Goal: Task Accomplishment & Management: Manage account settings

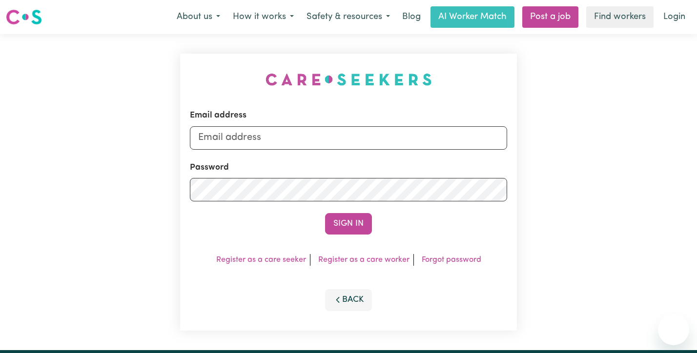
click at [290, 135] on input "Email address" at bounding box center [348, 137] width 317 height 23
type input "[EMAIL_ADDRESS][PERSON_NAME][DOMAIN_NAME]"
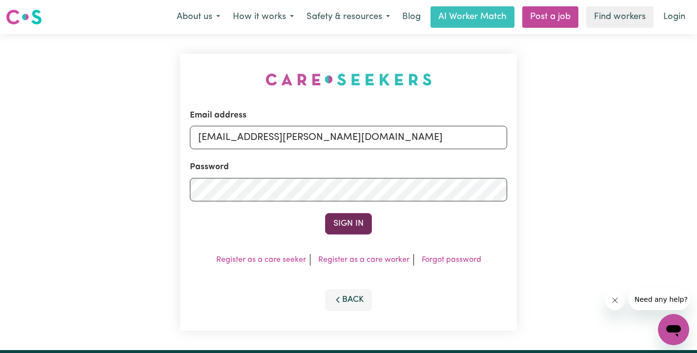
click at [354, 227] on button "Sign In" at bounding box center [348, 223] width 47 height 21
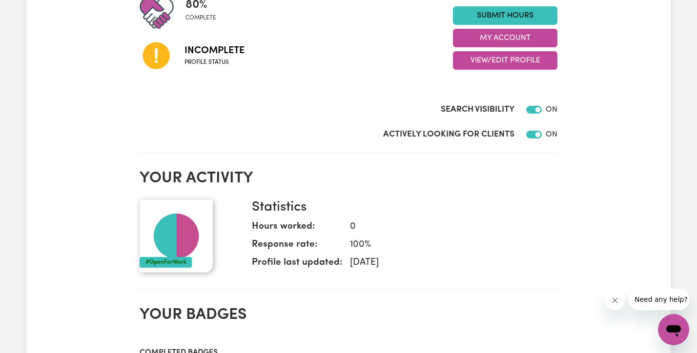
scroll to position [256, 0]
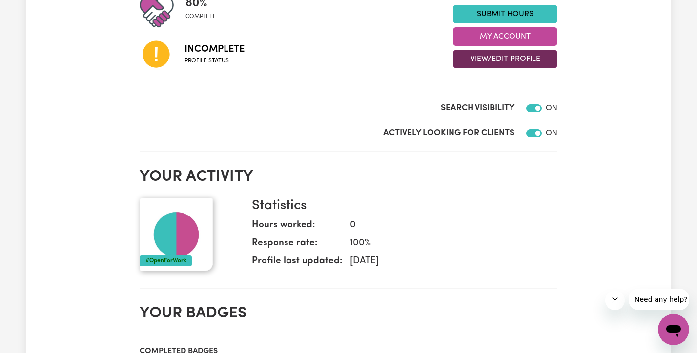
click at [501, 64] on button "View/Edit Profile" at bounding box center [505, 59] width 104 height 19
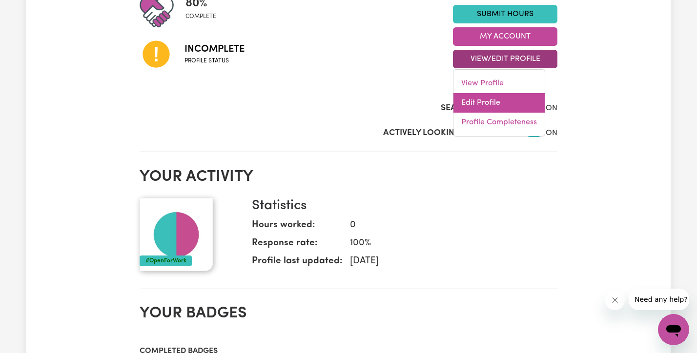
click at [482, 107] on link "Edit Profile" at bounding box center [498, 103] width 91 height 20
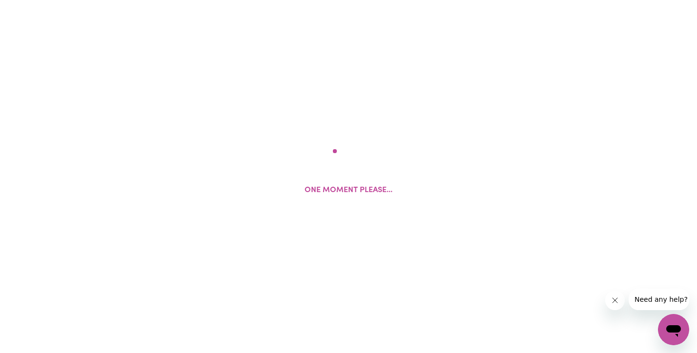
select select "[DEMOGRAPHIC_DATA]"
select select "[DEMOGRAPHIC_DATA] Citizen"
select select "Studying a healthcare related degree or qualification"
select select "55"
select select "70"
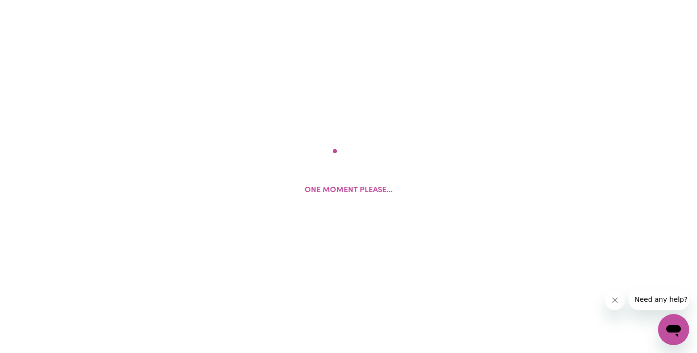
select select "70"
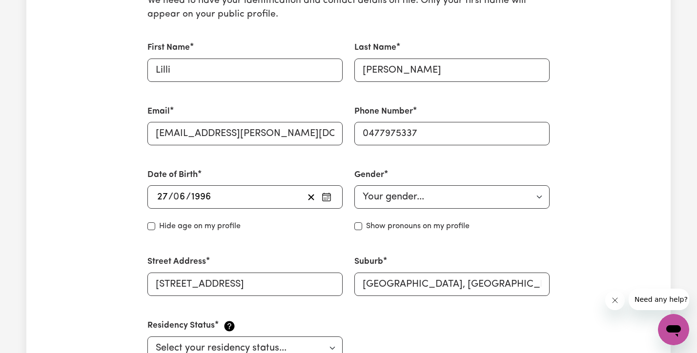
scroll to position [602, 0]
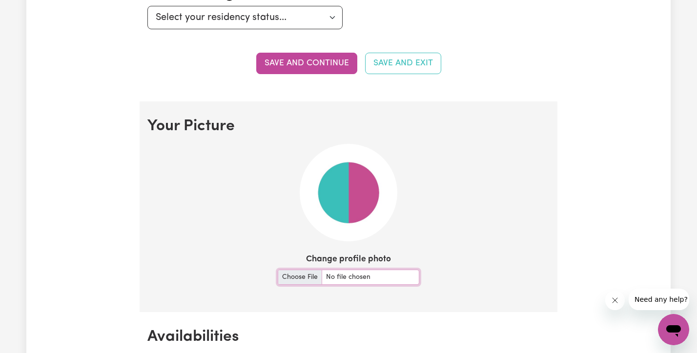
click at [299, 281] on input "Change profile photo" at bounding box center [349, 277] width 142 height 15
type input "C:\fakepath\lilli photo.jpg"
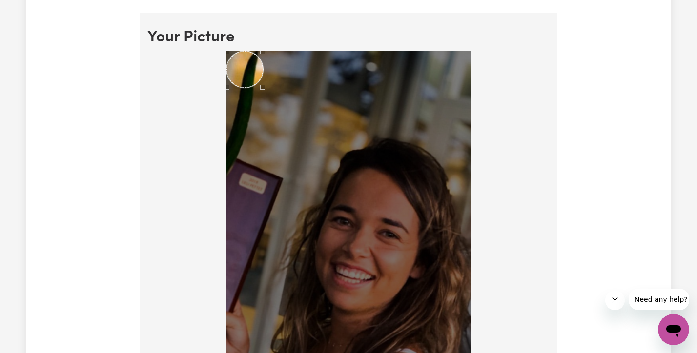
scroll to position [738, 0]
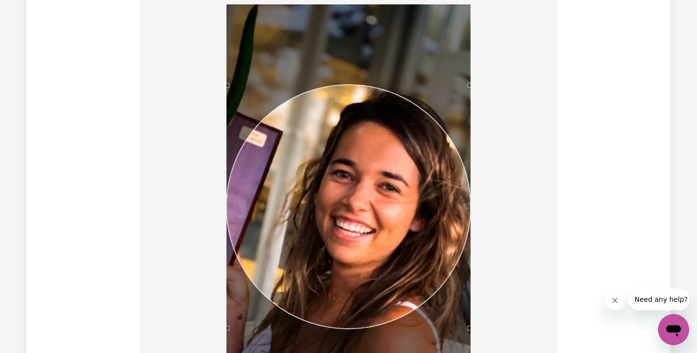
click at [411, 232] on div "Use the arrow keys to move the crop selection area" at bounding box center [349, 207] width 244 height 244
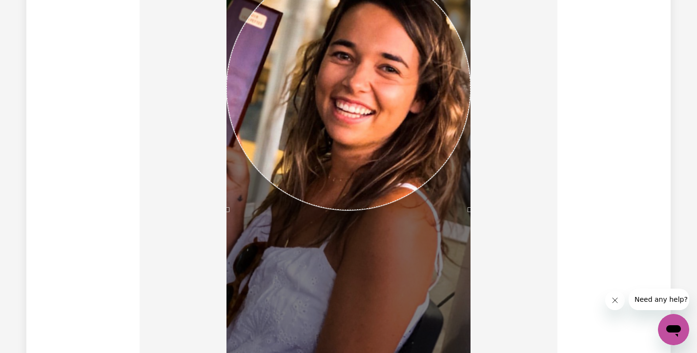
scroll to position [857, 0]
click at [415, 132] on div "Use the arrow keys to move the crop selection area" at bounding box center [349, 90] width 244 height 244
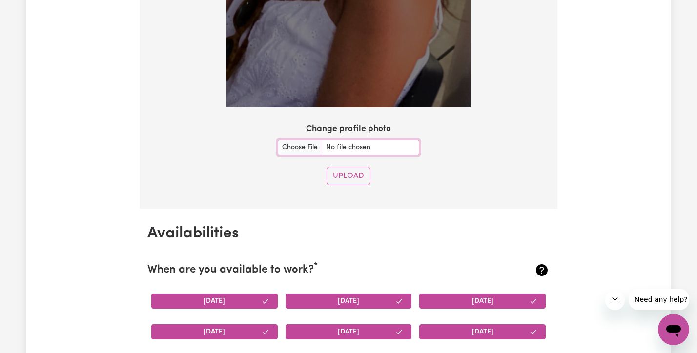
scroll to position [1104, 0]
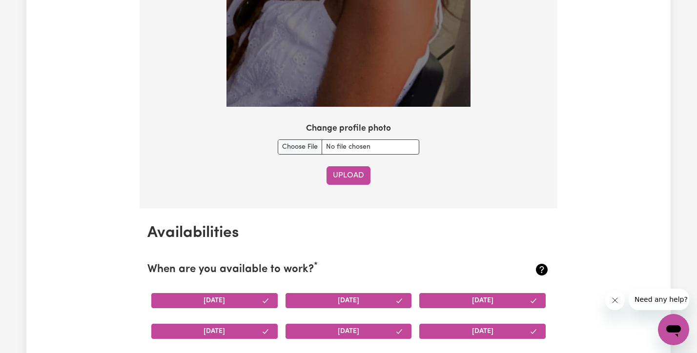
click at [337, 180] on button "Upload" at bounding box center [349, 175] width 44 height 19
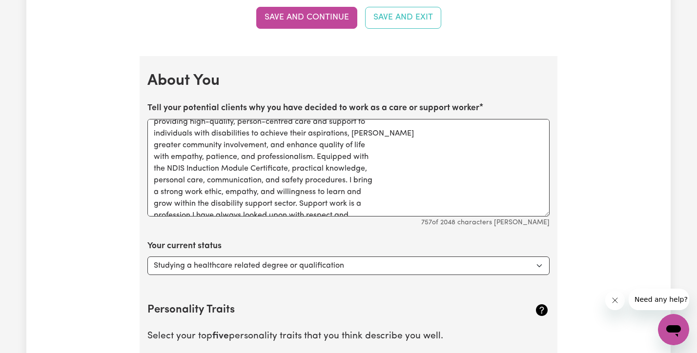
scroll to position [21, 0]
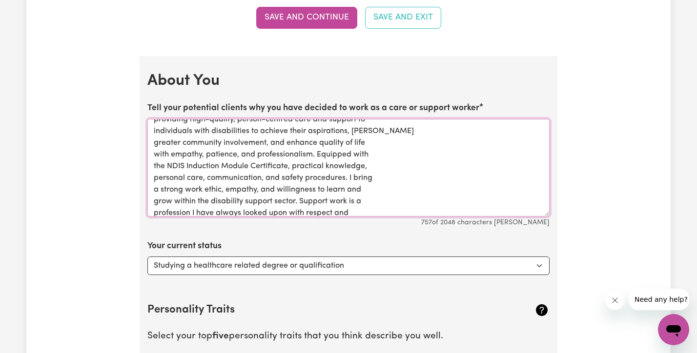
click at [348, 178] on textarea "Highly motivated and compassionate individual that is committed to providing hi…" at bounding box center [348, 168] width 402 height 98
drag, startPoint x: 349, startPoint y: 179, endPoint x: 319, endPoint y: 154, distance: 38.9
click at [319, 154] on textarea "Highly motivated and compassionate individual that is committed to providing hi…" at bounding box center [348, 168] width 402 height 98
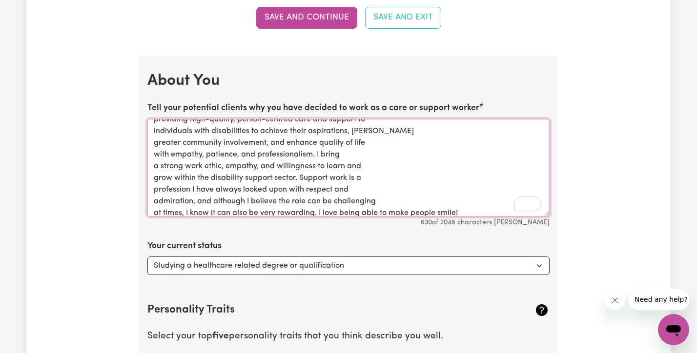
click at [346, 166] on textarea "Highly motivated and compassionate individual that is committed to providing hi…" at bounding box center [348, 168] width 402 height 98
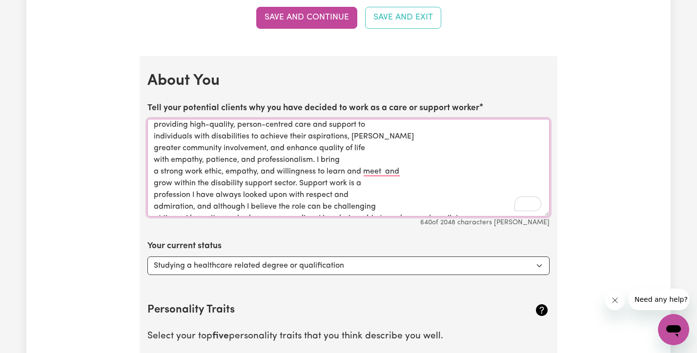
scroll to position [16, 0]
drag, startPoint x: 300, startPoint y: 183, endPoint x: 317, endPoint y: 158, distance: 29.9
click at [317, 158] on textarea "Highly motivated and compassionate individual that is committed to providing hi…" at bounding box center [348, 168] width 402 height 98
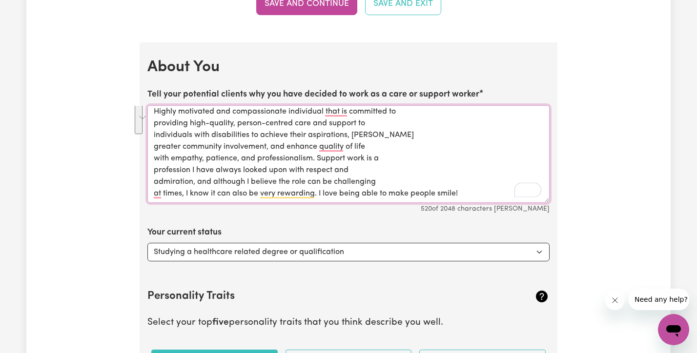
scroll to position [1372, 0]
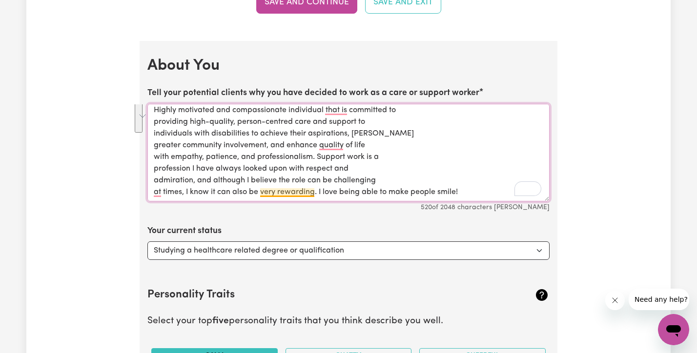
click at [280, 195] on textarea "Highly motivated and compassionate individual that is committed to providing hi…" at bounding box center [348, 153] width 402 height 98
click at [375, 186] on textarea "Highly motivated and compassionate individual that is committed to providing hi…" at bounding box center [348, 153] width 402 height 98
click at [471, 191] on textarea "Highly motivated and compassionate individual that is committed to providing hi…" at bounding box center [348, 153] width 402 height 98
click at [318, 191] on textarea "Highly motivated and compassionate individual that is committed to providing hi…" at bounding box center [348, 153] width 402 height 98
click at [465, 189] on textarea "Highly motivated and compassionate individual that is committed to providing hi…" at bounding box center [348, 153] width 402 height 98
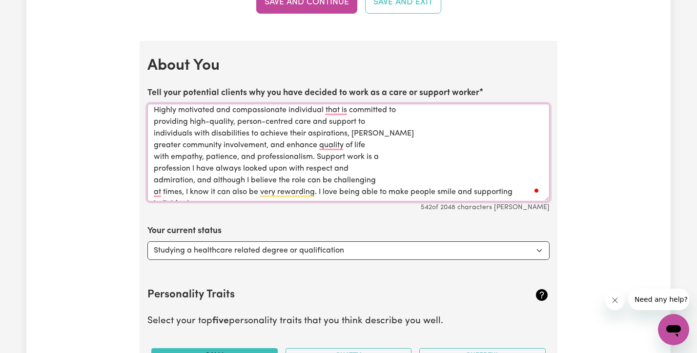
scroll to position [15, 0]
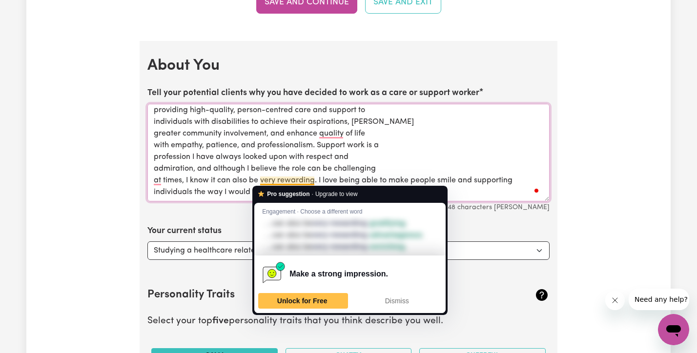
click at [358, 161] on textarea "Highly motivated and compassionate individual that is committed to providing hi…" at bounding box center [348, 153] width 402 height 98
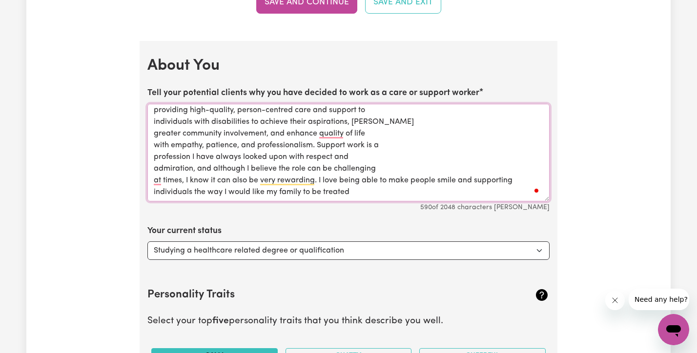
click at [304, 193] on textarea "Highly motivated and compassionate individual that is committed to providing hi…" at bounding box center [348, 153] width 402 height 98
click at [300, 193] on textarea "Highly motivated and compassionate individual that is committed to providing hi…" at bounding box center [348, 153] width 402 height 98
click at [388, 194] on textarea "Highly motivated and compassionate individual that is committed to providing hi…" at bounding box center [348, 153] width 402 height 98
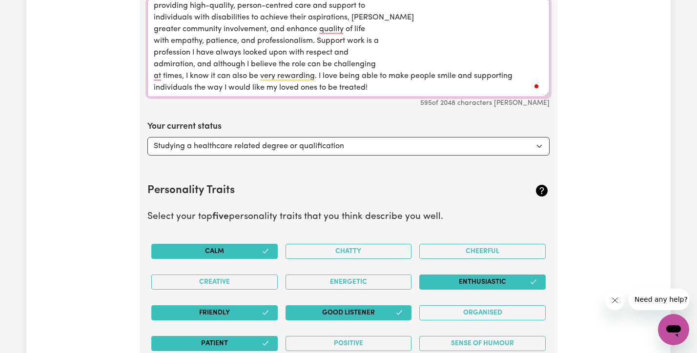
scroll to position [1482, 0]
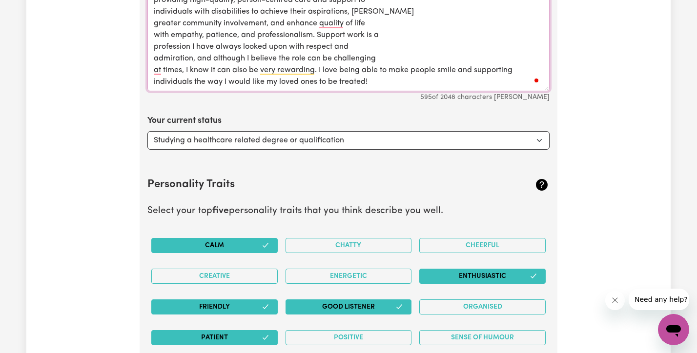
type textarea "Highly motivated and compassionate individual that is committed to providing hi…"
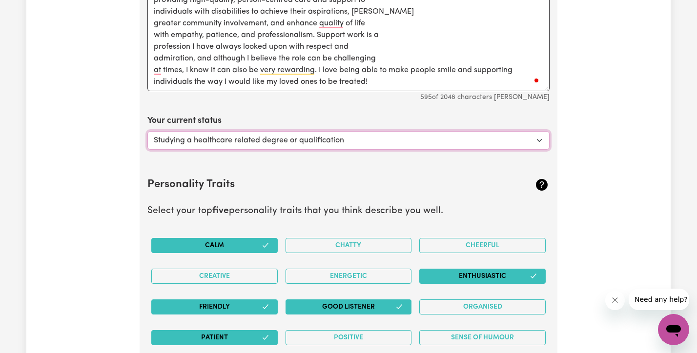
click at [363, 139] on select "Select... Studying a healthcare related degree or qualification Studying a non-…" at bounding box center [348, 140] width 402 height 19
select select "Embarking on a career change into the care industry"
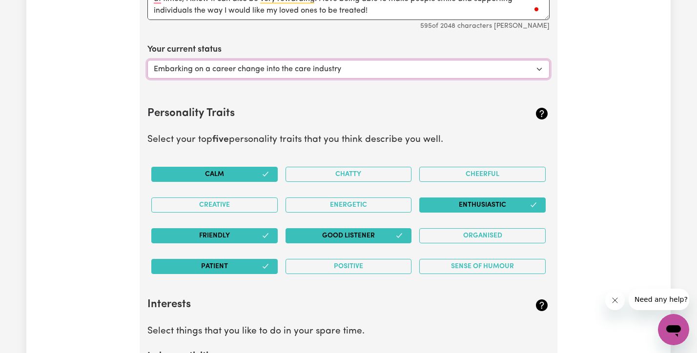
scroll to position [1554, 0]
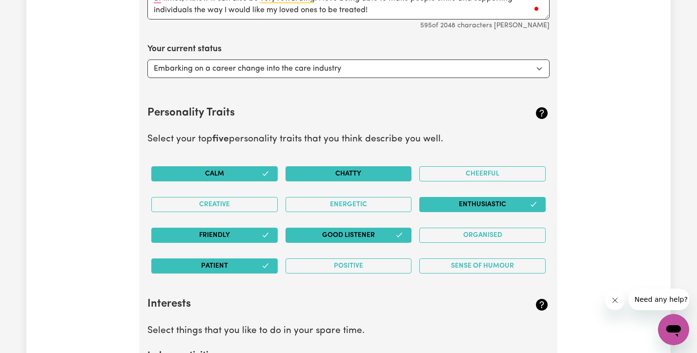
click at [355, 181] on button "Chatty" at bounding box center [349, 173] width 126 height 15
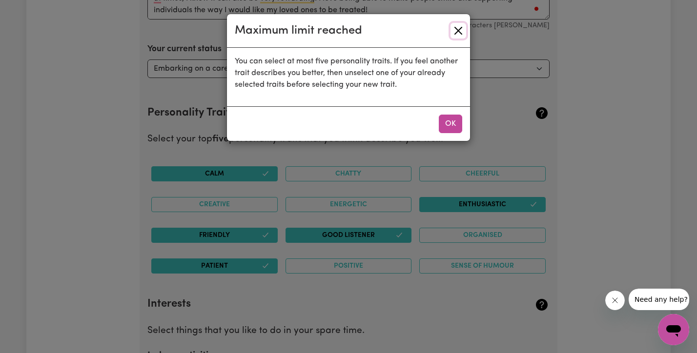
click at [458, 32] on button "Close" at bounding box center [459, 31] width 16 height 16
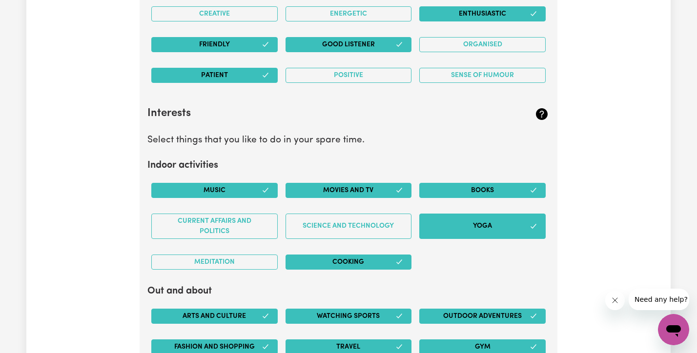
scroll to position [1744, 0]
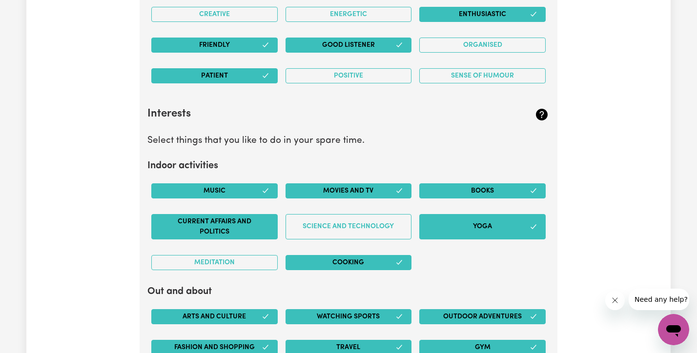
click at [255, 227] on button "Current Affairs and Politics" at bounding box center [214, 226] width 126 height 25
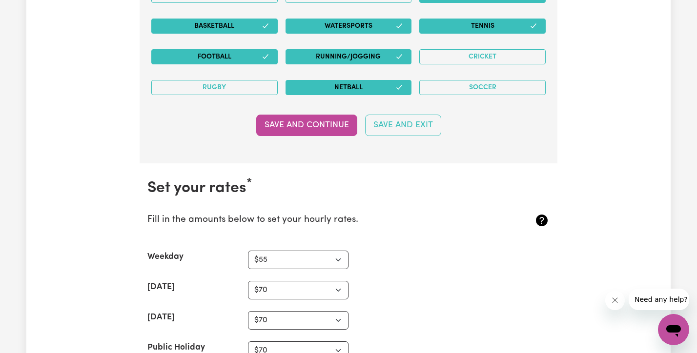
scroll to position [2182, 0]
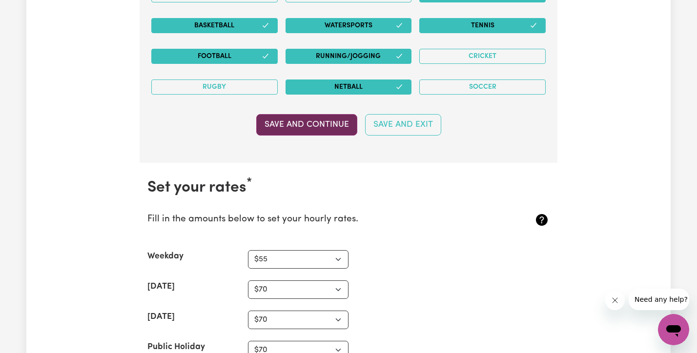
click at [312, 134] on button "Save and Continue" at bounding box center [306, 124] width 101 height 21
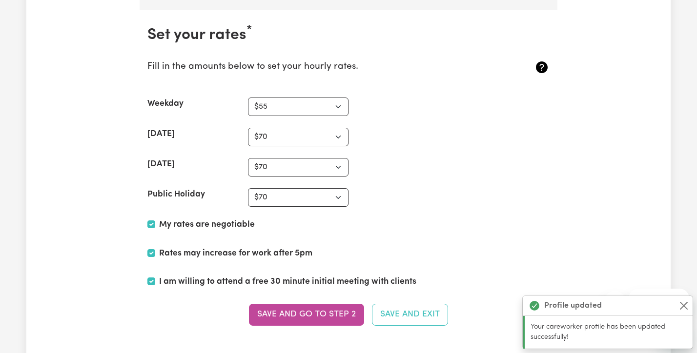
scroll to position [2345, 0]
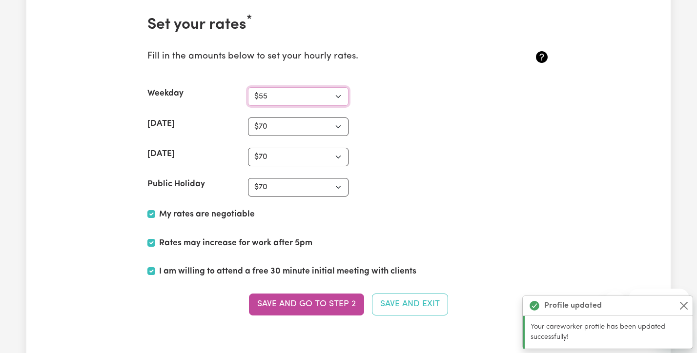
click at [298, 98] on select "N/A $37 $38 $39 $40 $41 $42 $43 $44 $45 $46 $47 $48 $49 $50 $51 $52 $53 $54 $55…" at bounding box center [298, 96] width 101 height 19
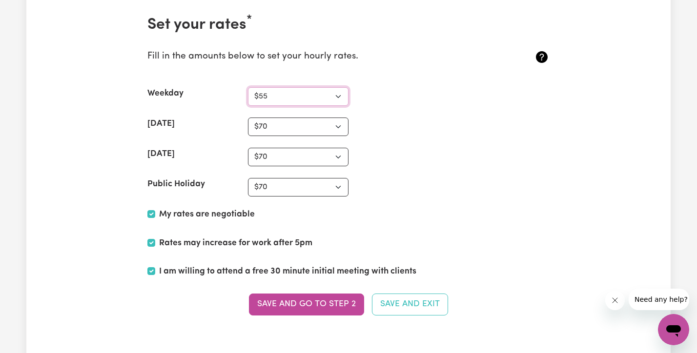
select select "50"
click at [311, 127] on select "N/A $37 $38 $39 $40 $41 $42 $43 $44 $45 $46 $47 $48 $49 $50 $51 $52 $53 $54 $55…" at bounding box center [298, 127] width 101 height 19
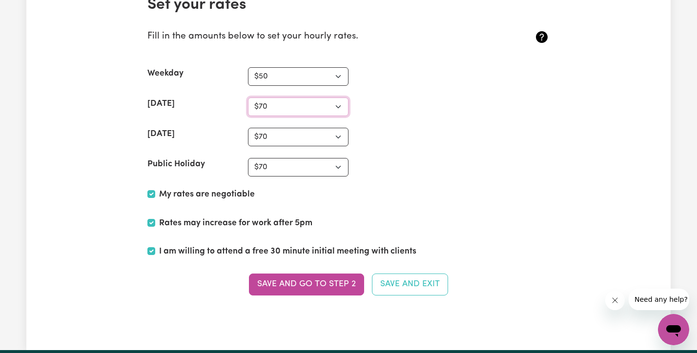
scroll to position [2366, 0]
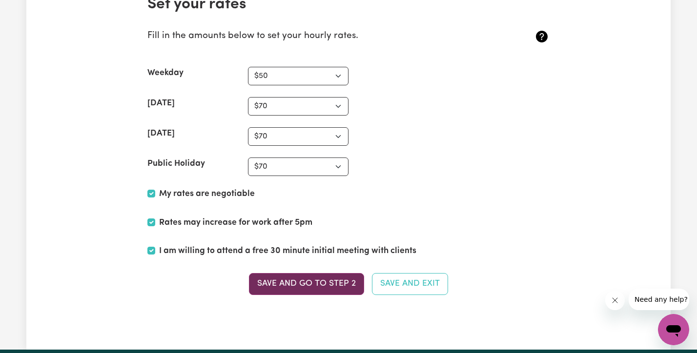
click at [332, 282] on button "Save and go to Step 2" at bounding box center [306, 283] width 115 height 21
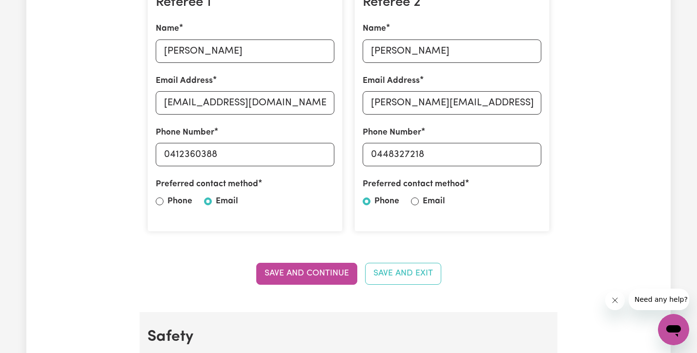
scroll to position [306, 0]
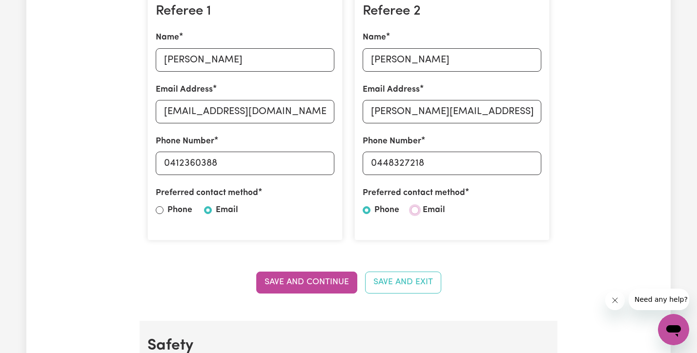
click at [415, 212] on input "Email" at bounding box center [415, 210] width 8 height 8
radio input "true"
click at [332, 285] on button "Save and Continue" at bounding box center [306, 282] width 101 height 21
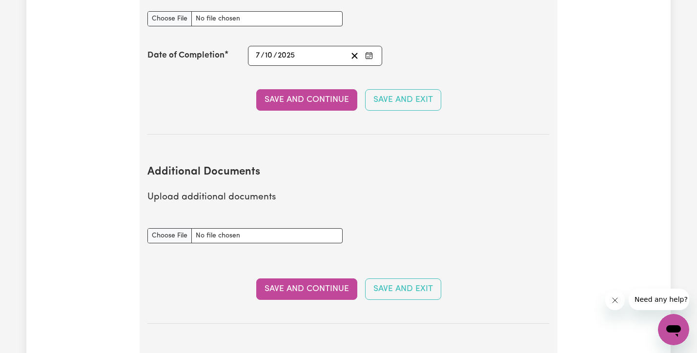
scroll to position [1782, 0]
click at [173, 228] on input "Additional Documents document" at bounding box center [244, 235] width 195 height 15
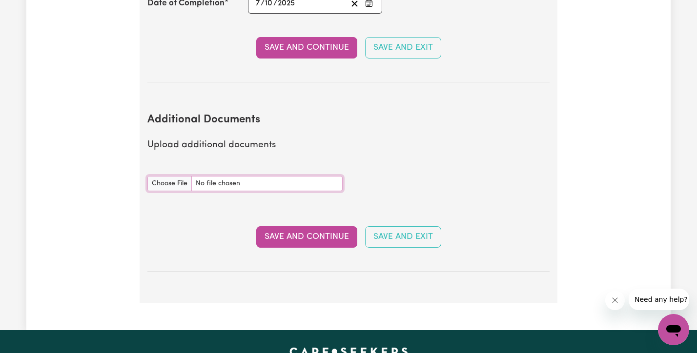
scroll to position [1832, 0]
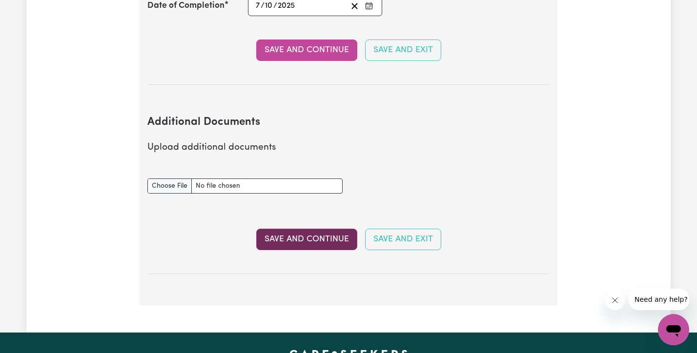
click at [318, 229] on button "Save and Continue" at bounding box center [306, 239] width 101 height 21
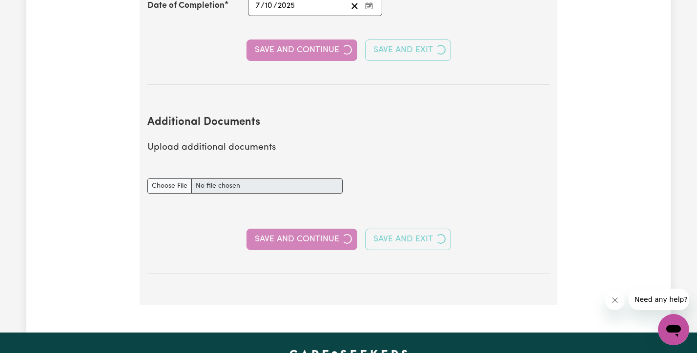
select select "2021"
select select "2022"
select select "Certificate III (Individual Support)"
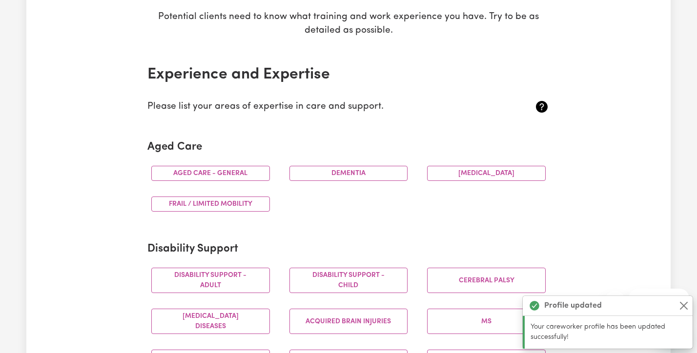
scroll to position [182, 0]
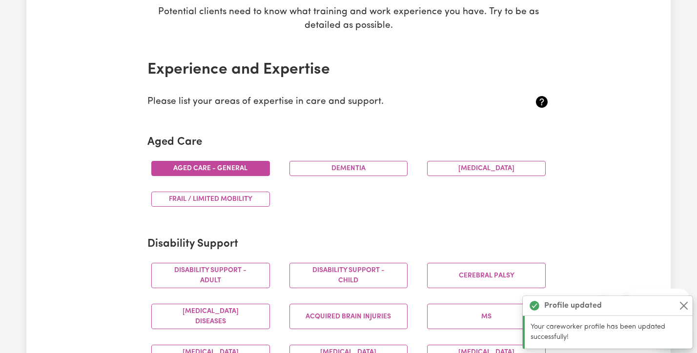
click at [243, 167] on button "Aged care - General" at bounding box center [210, 168] width 119 height 15
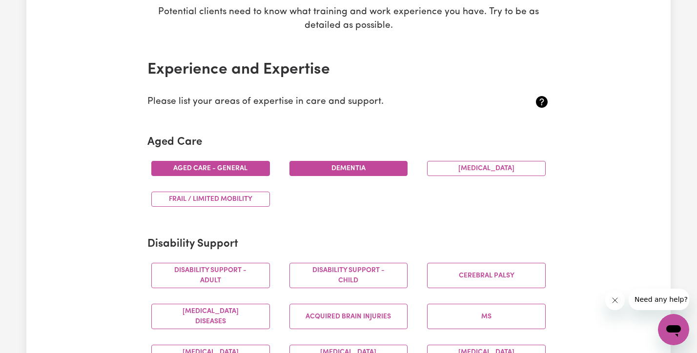
click at [373, 164] on button "Dementia" at bounding box center [348, 168] width 119 height 15
click at [437, 168] on button "[MEDICAL_DATA]" at bounding box center [486, 168] width 119 height 15
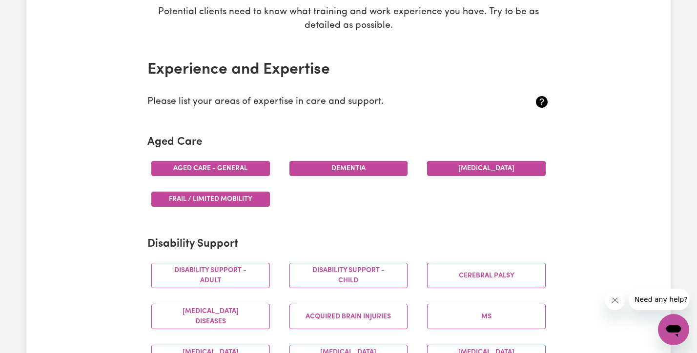
click at [243, 204] on button "Frail / limited mobility" at bounding box center [210, 199] width 119 height 15
click at [237, 198] on button "Frail / limited mobility" at bounding box center [210, 199] width 119 height 15
click at [451, 168] on button "[MEDICAL_DATA]" at bounding box center [486, 168] width 119 height 15
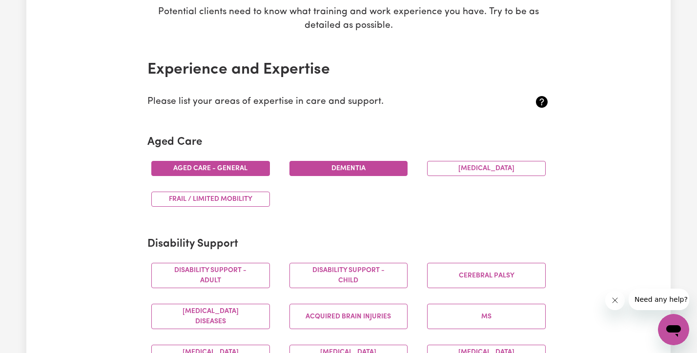
click at [375, 168] on button "Dementia" at bounding box center [348, 168] width 119 height 15
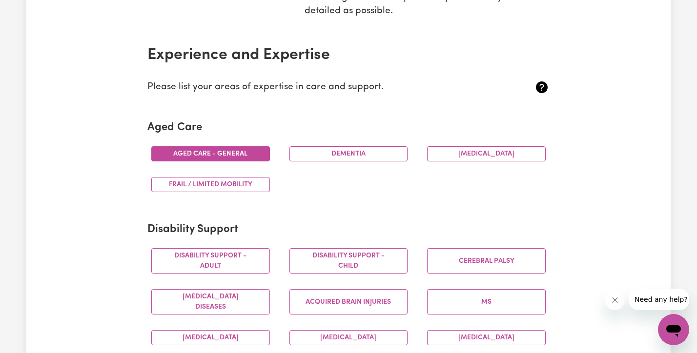
scroll to position [199, 0]
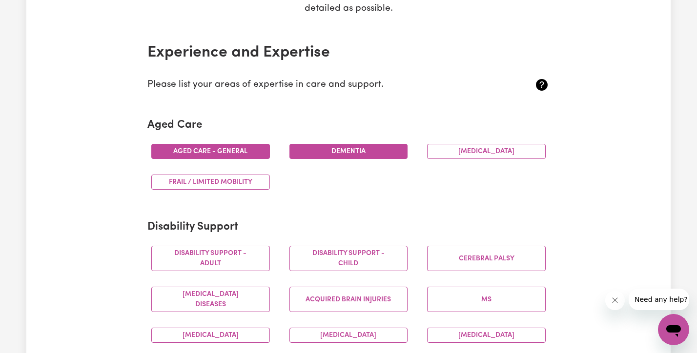
click at [340, 157] on button "Dementia" at bounding box center [348, 151] width 119 height 15
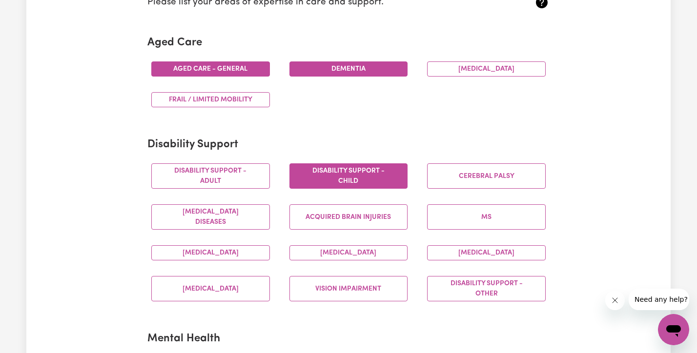
scroll to position [319, 0]
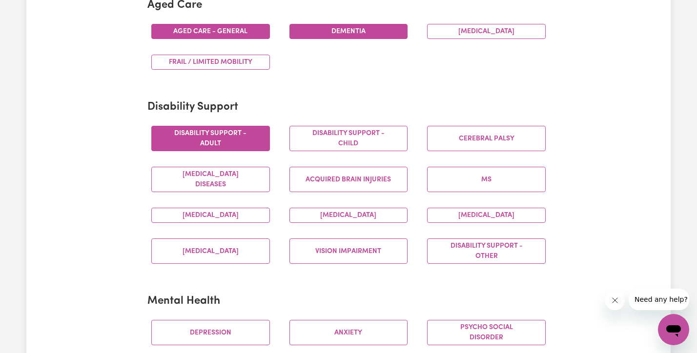
click at [234, 136] on button "Disability support - Adult" at bounding box center [210, 138] width 119 height 25
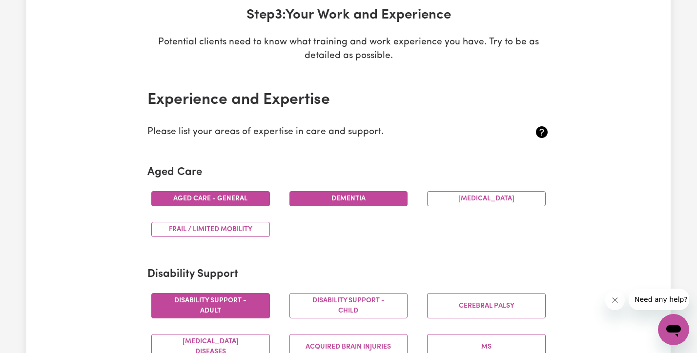
scroll to position [153, 0]
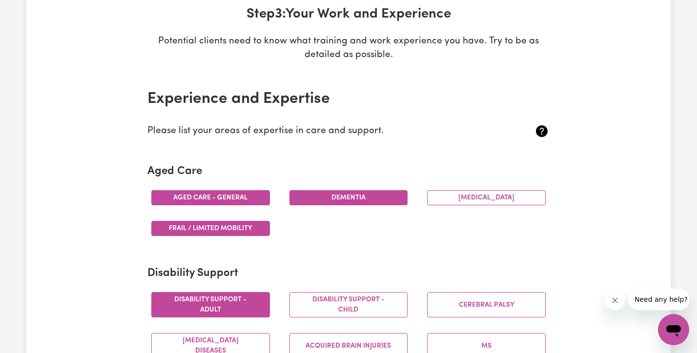
click at [237, 230] on button "Frail / limited mobility" at bounding box center [210, 228] width 119 height 15
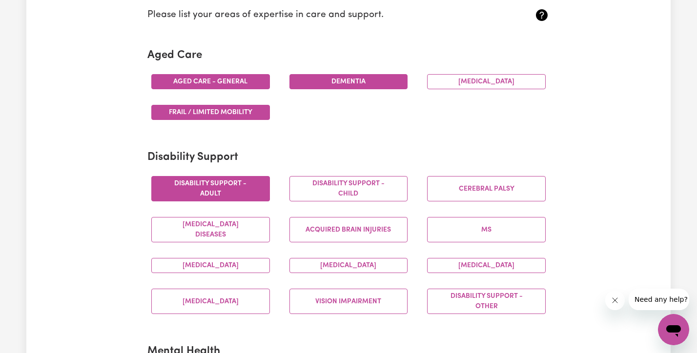
scroll to position [271, 0]
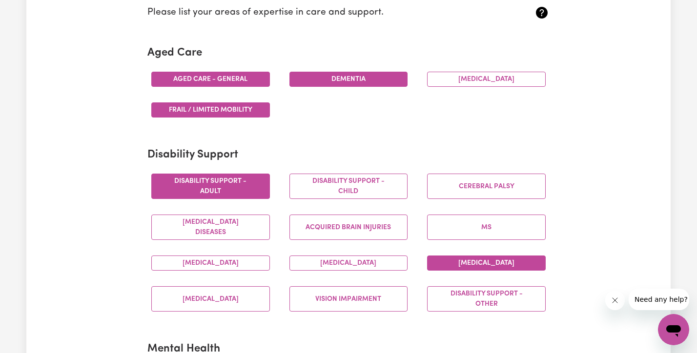
click at [468, 266] on button "[MEDICAL_DATA]" at bounding box center [486, 263] width 119 height 15
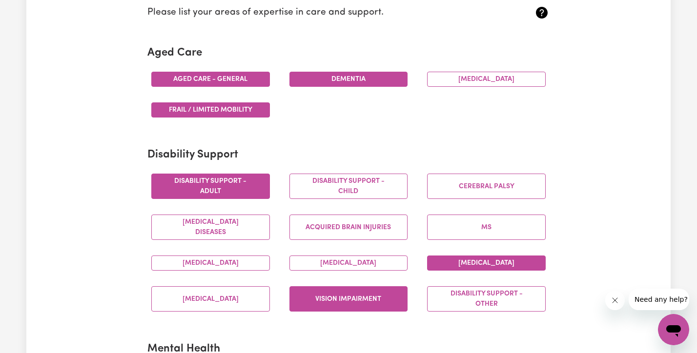
click at [373, 304] on button "Vision impairment" at bounding box center [348, 299] width 119 height 25
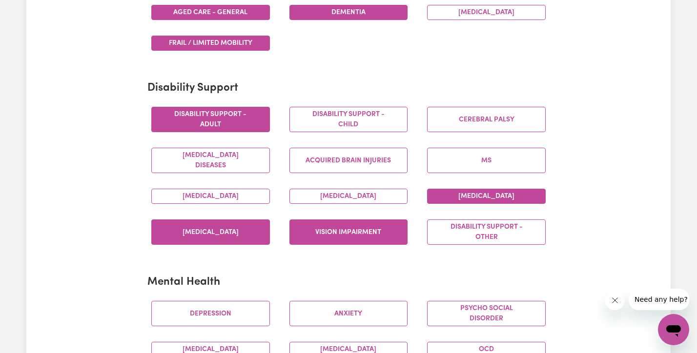
scroll to position [383, 0]
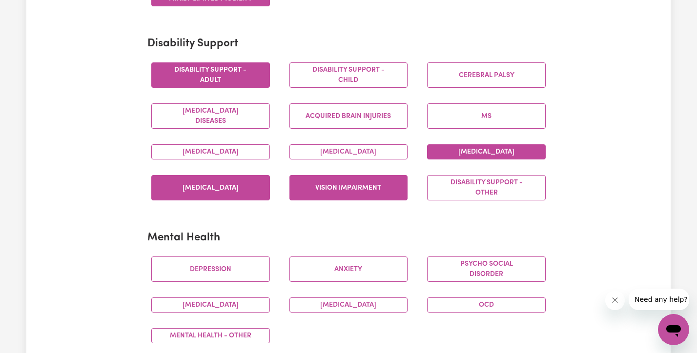
click at [221, 191] on button "[MEDICAL_DATA]" at bounding box center [210, 187] width 119 height 25
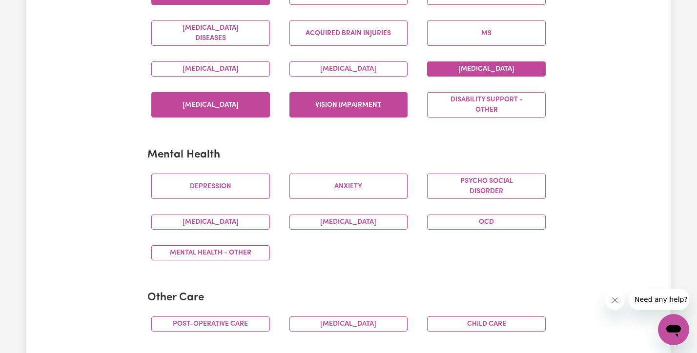
scroll to position [465, 0]
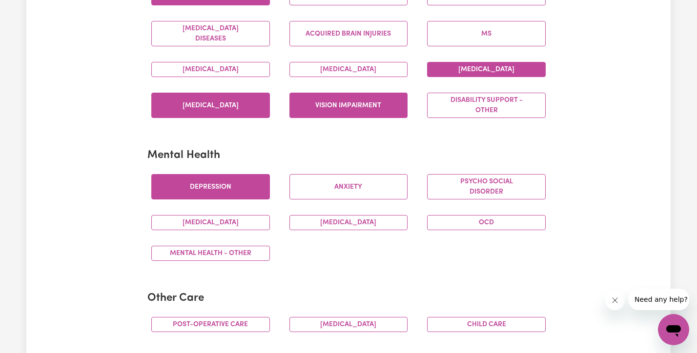
click at [248, 188] on button "Depression" at bounding box center [210, 186] width 119 height 25
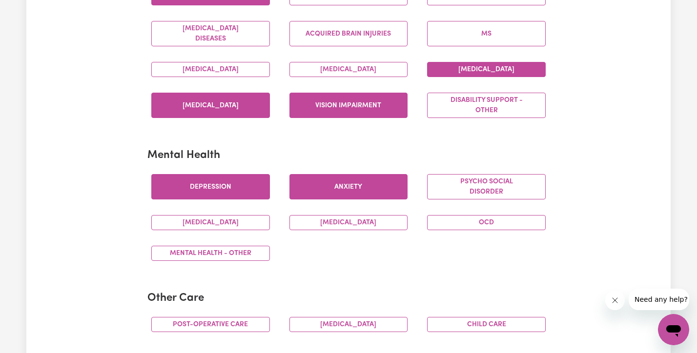
click at [344, 190] on button "Anxiety" at bounding box center [348, 186] width 119 height 25
click at [455, 223] on button "OCD" at bounding box center [486, 222] width 119 height 15
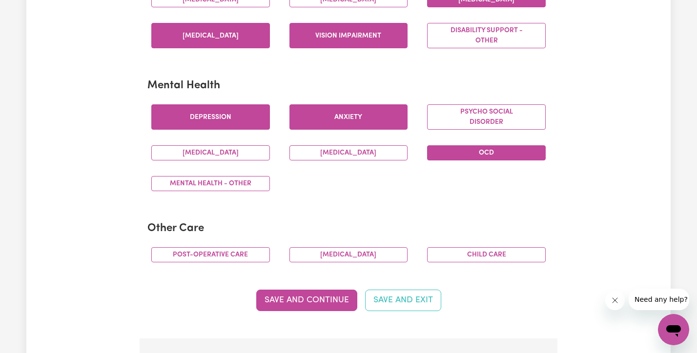
scroll to position [559, 0]
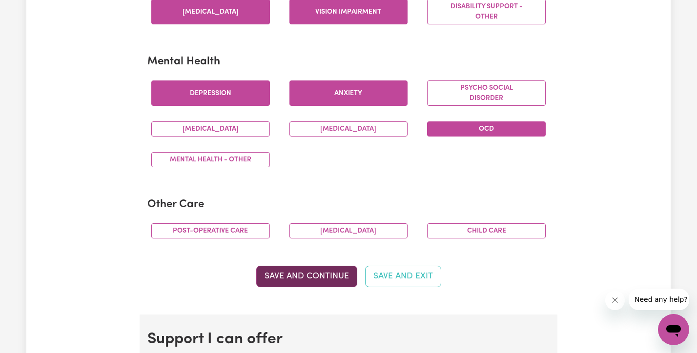
click at [291, 273] on button "Save and Continue" at bounding box center [306, 276] width 101 height 21
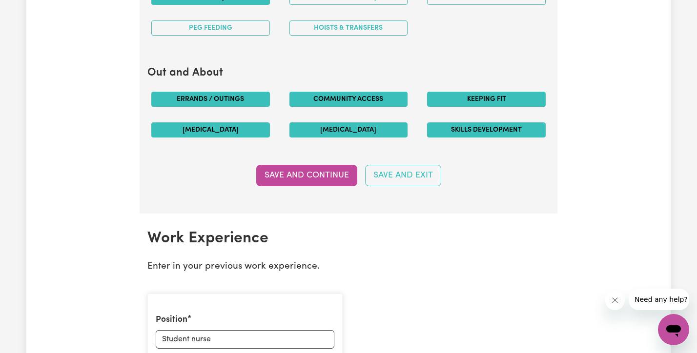
scroll to position [1165, 0]
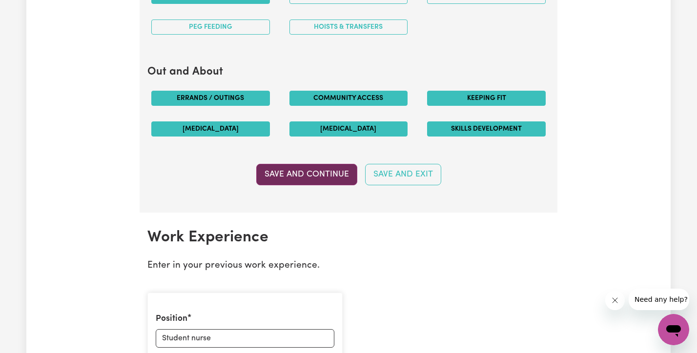
click at [293, 184] on button "Save and Continue" at bounding box center [306, 174] width 101 height 21
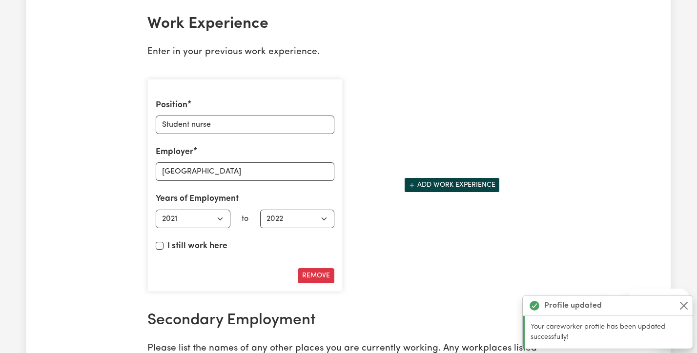
scroll to position [1378, 0]
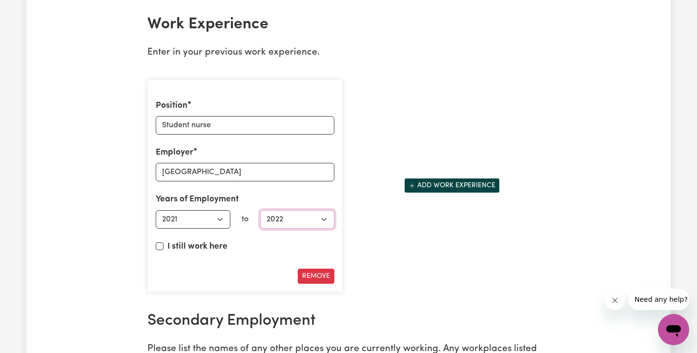
click at [322, 223] on select "Select end year 1951 1952 1953 1954 1955 1956 1957 1958 1959 1960 1961 1962 196…" at bounding box center [297, 219] width 75 height 19
select select "2023"
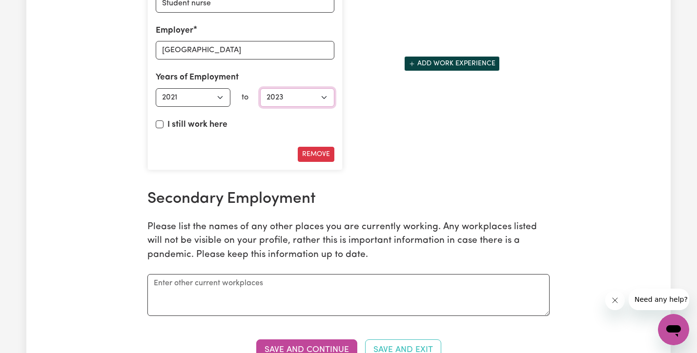
scroll to position [1506, 0]
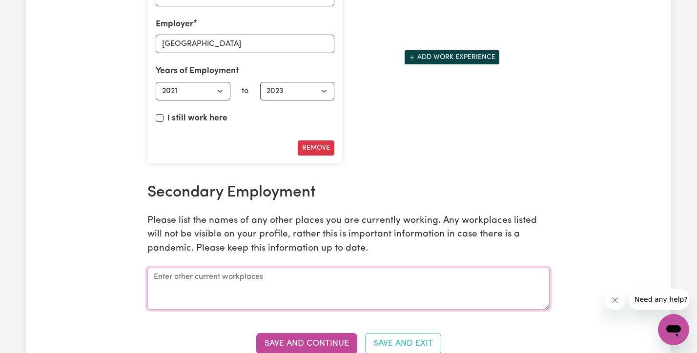
click at [361, 283] on textarea at bounding box center [348, 289] width 402 height 42
type textarea "Co Operative Bulk Handling"
click at [318, 344] on button "Save and Continue" at bounding box center [306, 343] width 101 height 21
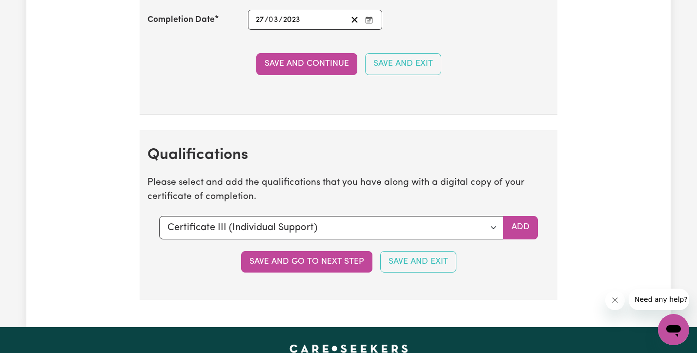
scroll to position [2391, 0]
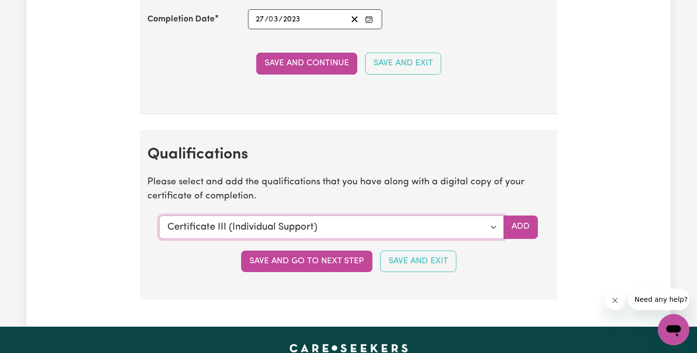
click at [494, 226] on select "Select a qualification to add... Certificate III (Individual Support) Certifica…" at bounding box center [331, 227] width 345 height 23
select select "CPR Course [HLTAID009-12]"
click at [358, 244] on section "Qualifications Please select and add the qualifications that you have along wit…" at bounding box center [349, 215] width 418 height 170
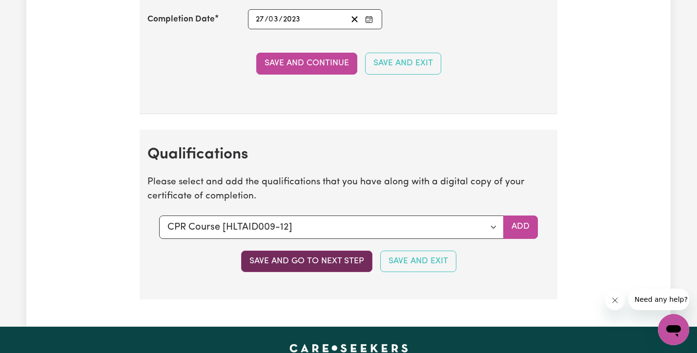
click at [347, 254] on button "Save and go to next step" at bounding box center [306, 261] width 131 height 21
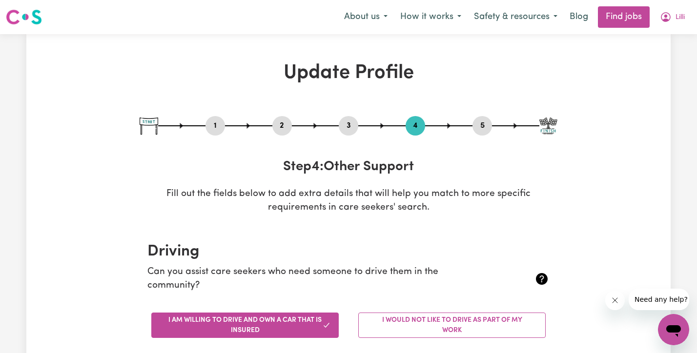
scroll to position [12, 0]
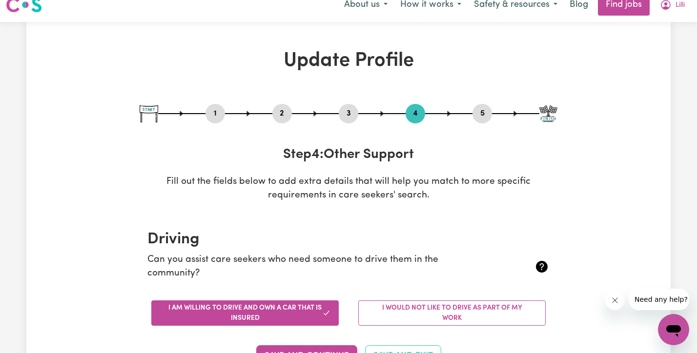
click at [351, 106] on div "3" at bounding box center [349, 114] width 20 height 20
click at [349, 109] on button "3" at bounding box center [349, 113] width 20 height 13
select select "2021"
select select "2023"
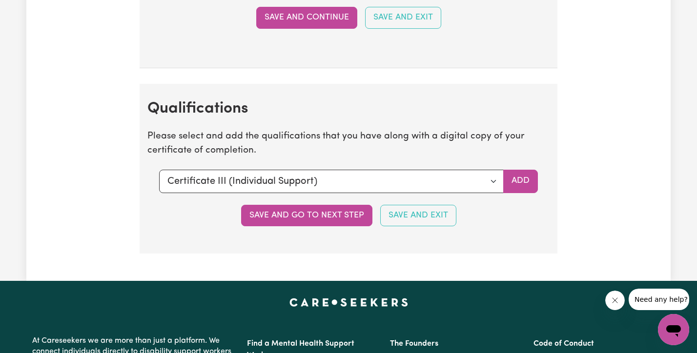
scroll to position [2436, 0]
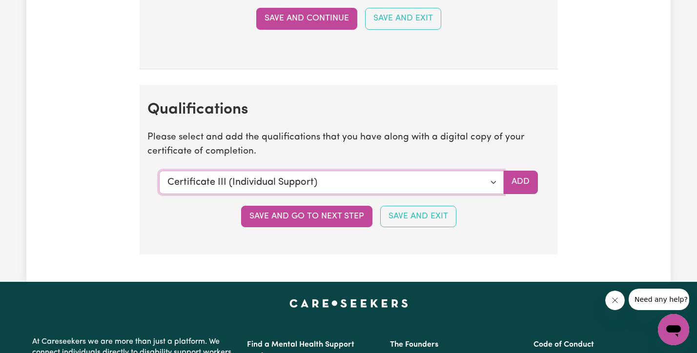
click at [461, 181] on select "Select a qualification to add... Certificate III (Individual Support) Certifica…" at bounding box center [331, 182] width 345 height 23
select select "CPR Course [HLTAID009-12]"
click at [518, 184] on button "Add" at bounding box center [520, 182] width 35 height 23
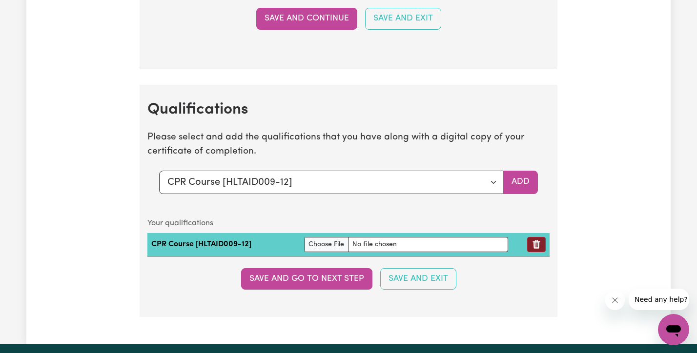
click at [530, 246] on button "Remove qualification" at bounding box center [536, 244] width 19 height 15
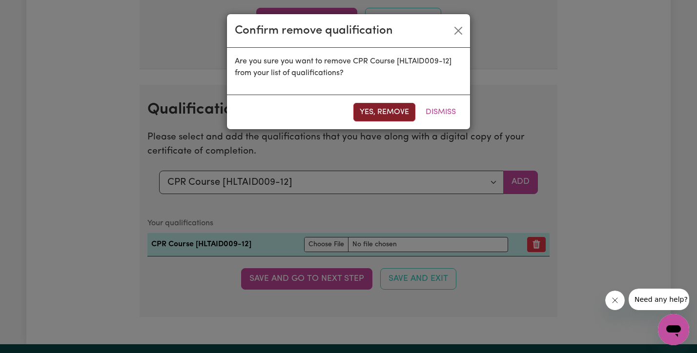
click at [387, 114] on button "Yes, remove" at bounding box center [384, 112] width 62 height 19
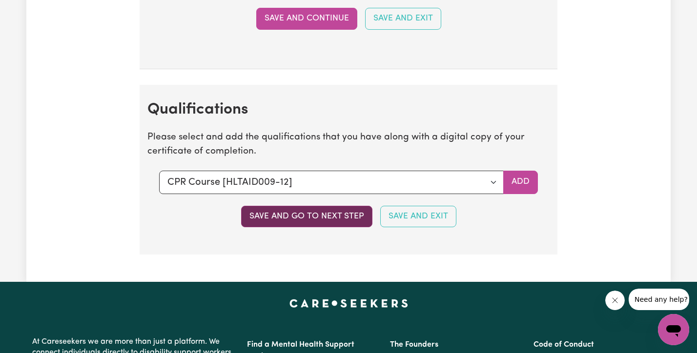
click at [311, 221] on button "Save and go to next step" at bounding box center [306, 216] width 131 height 21
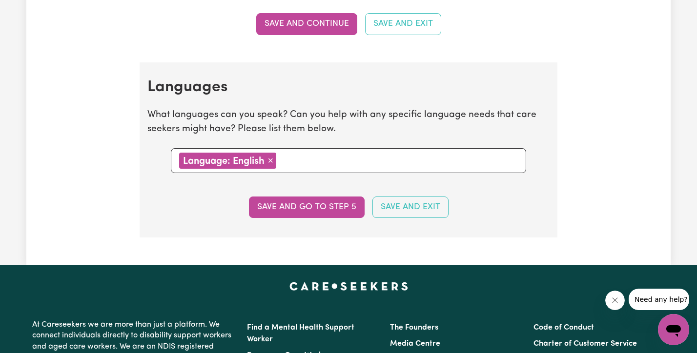
scroll to position [1007, 0]
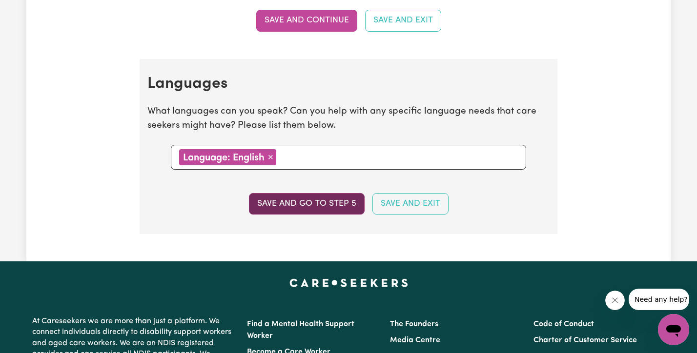
click at [329, 206] on button "Save and go to step 5" at bounding box center [307, 203] width 116 height 21
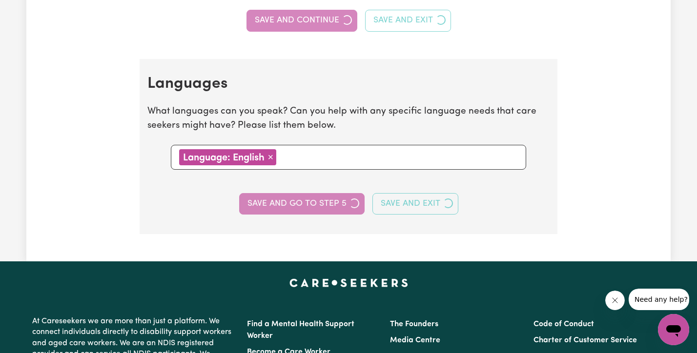
select select "I am providing services privately on my own"
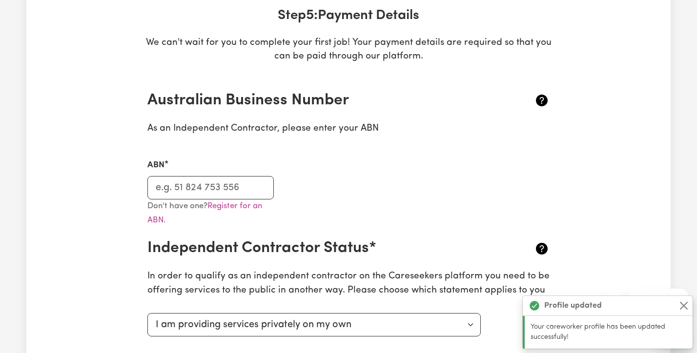
scroll to position [152, 0]
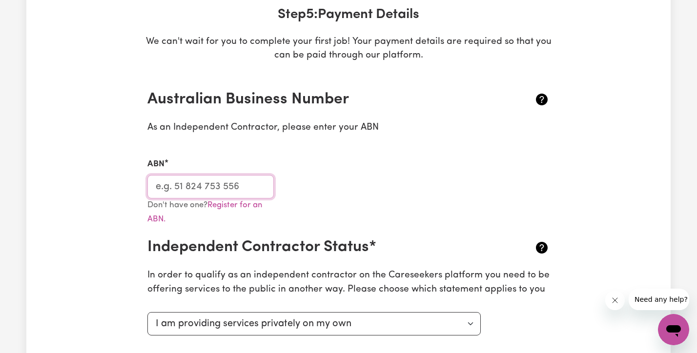
click at [216, 185] on input "ABN" at bounding box center [210, 186] width 126 height 23
type input "34155288107"
click at [440, 148] on div "ABN 34155288107" at bounding box center [349, 172] width 414 height 52
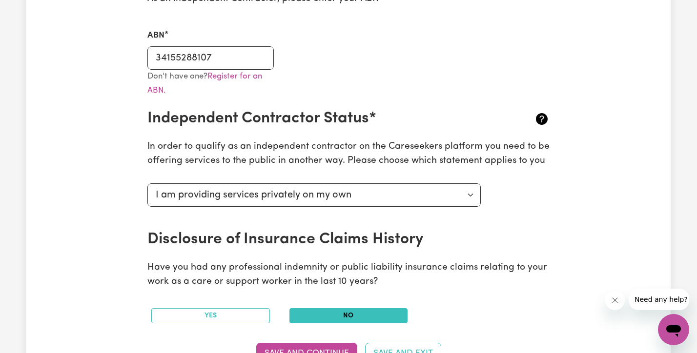
scroll to position [282, 0]
click at [431, 193] on select "Select your independent contractor status... I am providing services through an…" at bounding box center [313, 194] width 333 height 23
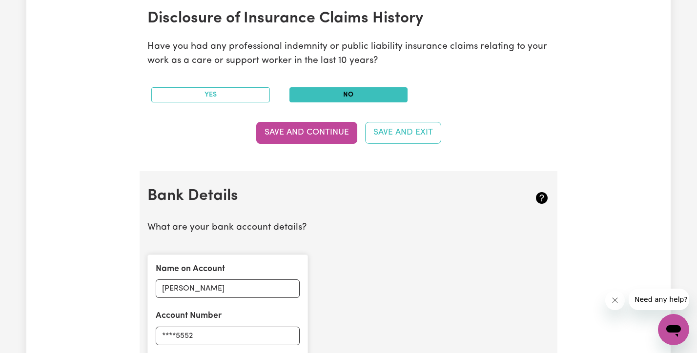
scroll to position [536, 0]
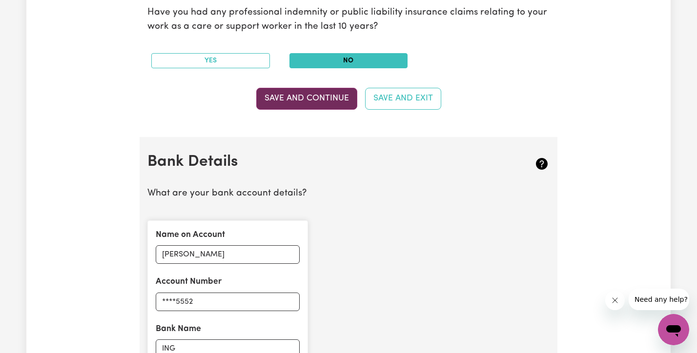
click at [327, 98] on button "Save and Continue" at bounding box center [306, 98] width 101 height 21
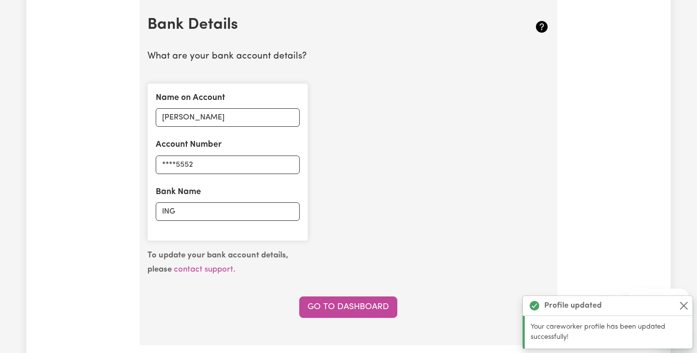
scroll to position [783, 0]
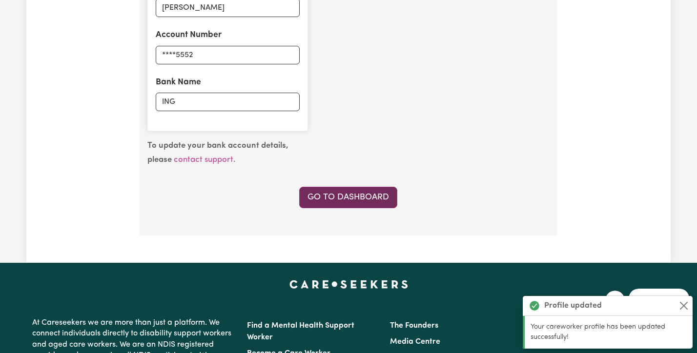
click at [327, 202] on link "Go to Dashboard" at bounding box center [348, 197] width 98 height 21
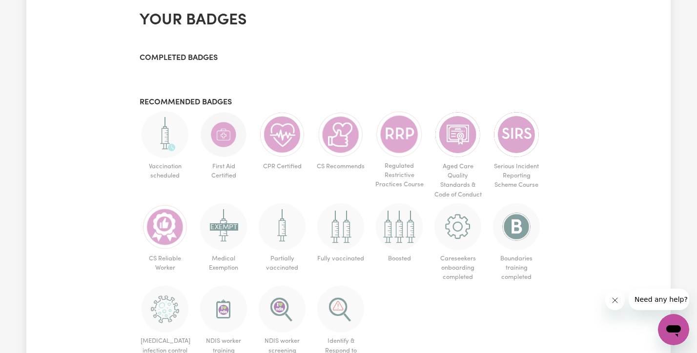
scroll to position [551, 0]
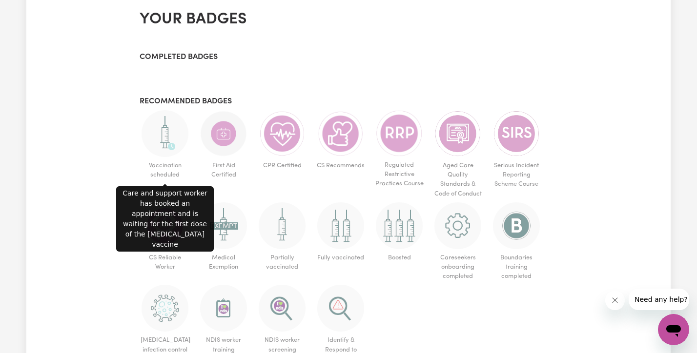
click at [170, 132] on img at bounding box center [165, 133] width 47 height 47
click at [156, 135] on img at bounding box center [165, 133] width 47 height 47
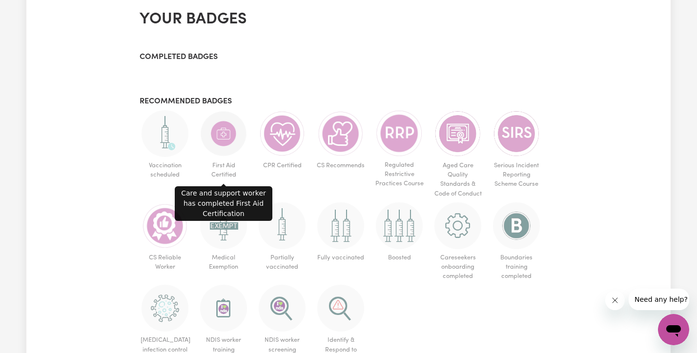
click at [224, 130] on img at bounding box center [223, 133] width 47 height 47
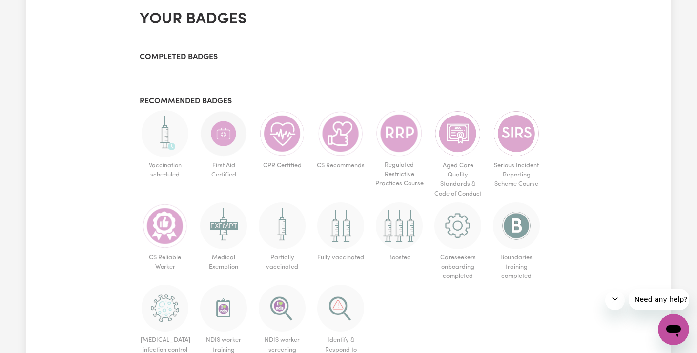
click at [292, 147] on img at bounding box center [282, 133] width 47 height 47
click at [354, 150] on img at bounding box center [340, 133] width 47 height 47
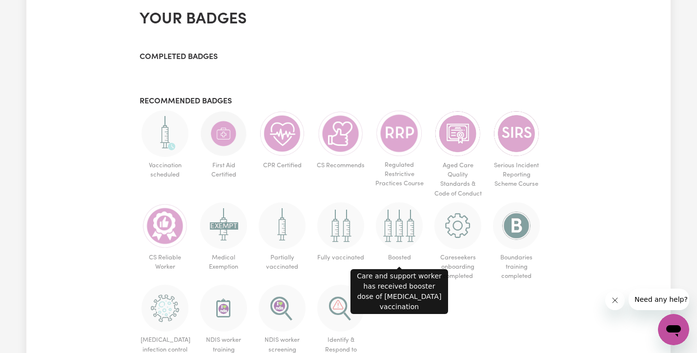
click at [393, 226] on img at bounding box center [399, 226] width 47 height 47
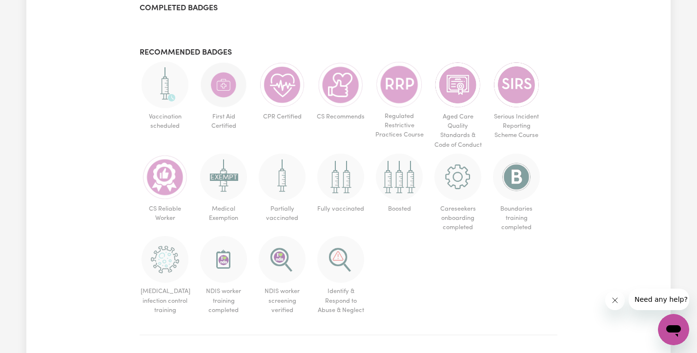
scroll to position [556, 0]
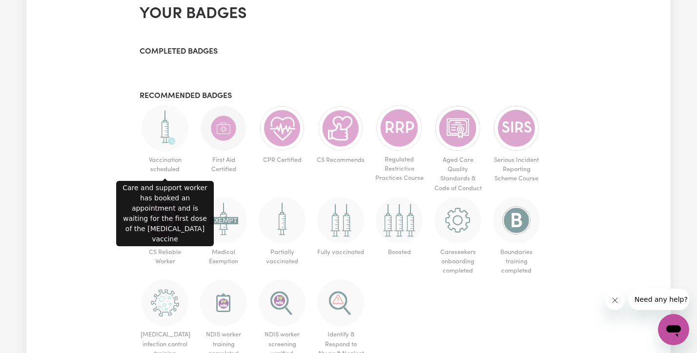
click at [174, 131] on img at bounding box center [165, 128] width 47 height 47
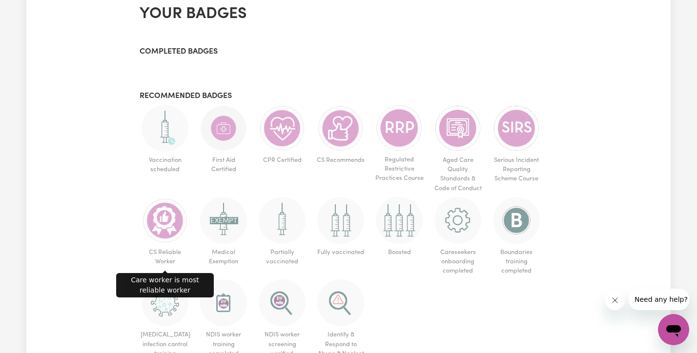
click at [174, 223] on img at bounding box center [165, 220] width 47 height 47
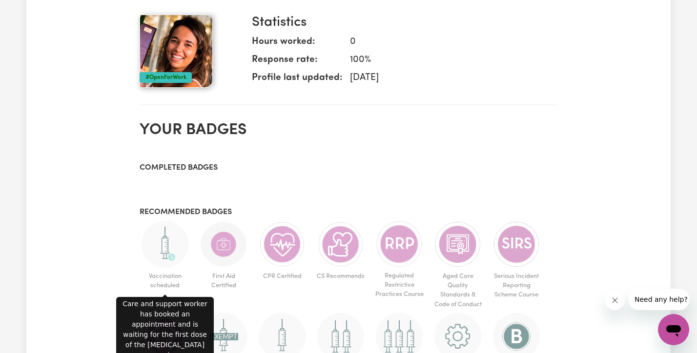
scroll to position [581, 0]
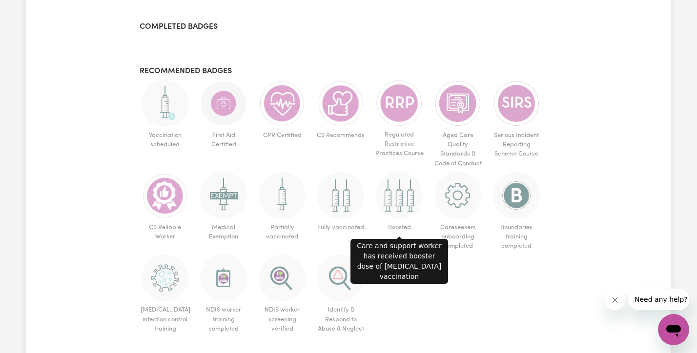
click at [396, 210] on img at bounding box center [399, 195] width 47 height 47
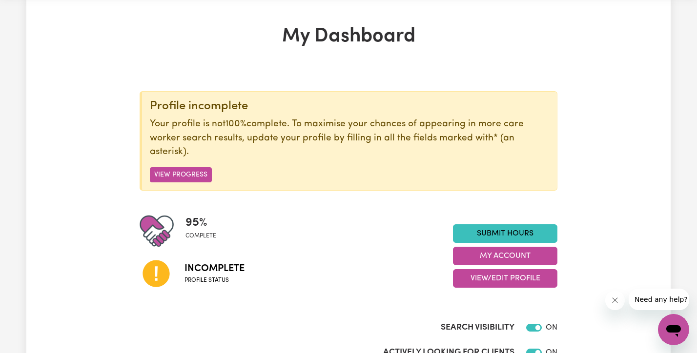
scroll to position [36, 0]
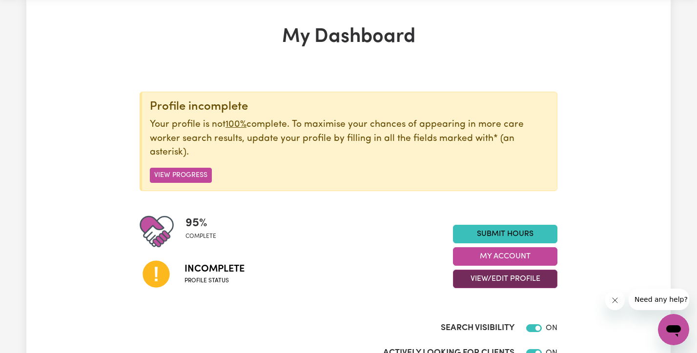
click at [506, 285] on button "View/Edit Profile" at bounding box center [505, 279] width 104 height 19
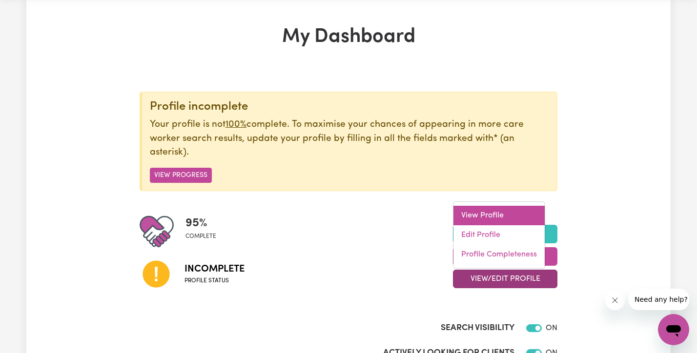
click at [488, 221] on link "View Profile" at bounding box center [498, 216] width 91 height 20
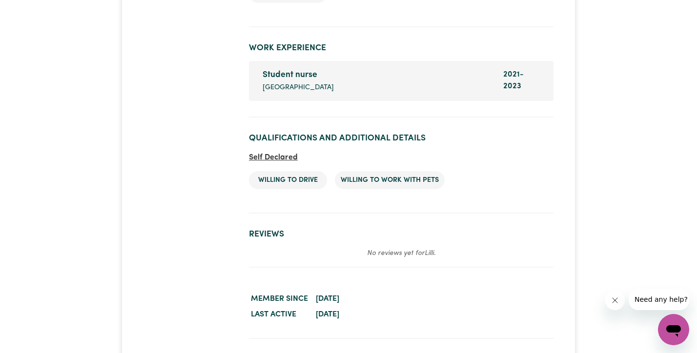
scroll to position [1680, 0]
click at [283, 153] on span "Self Declared" at bounding box center [273, 157] width 49 height 8
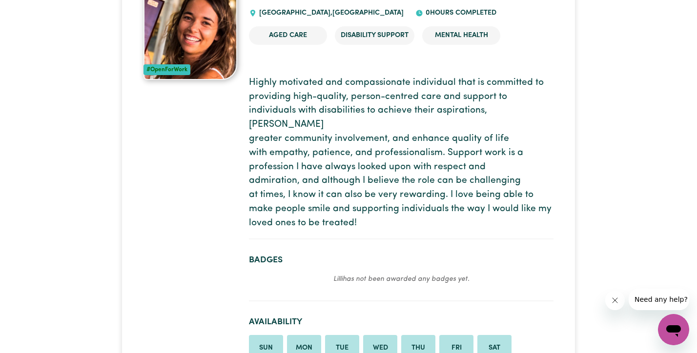
scroll to position [0, 0]
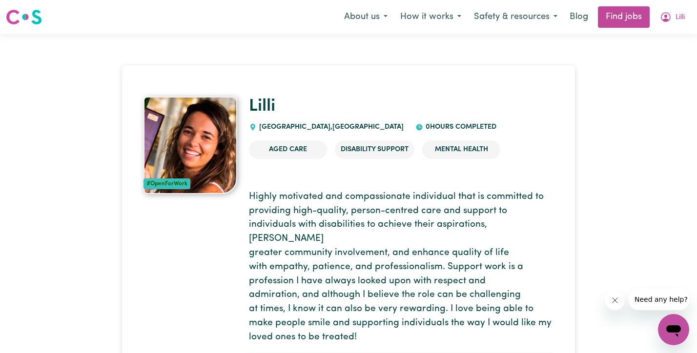
click at [660, 297] on span "Need any help?" at bounding box center [661, 300] width 53 height 8
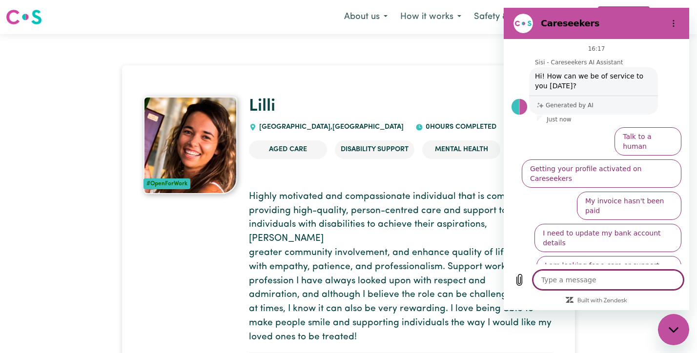
type textarea "x"
type textarea "how"
type textarea "x"
type textarea "how y"
type textarea "x"
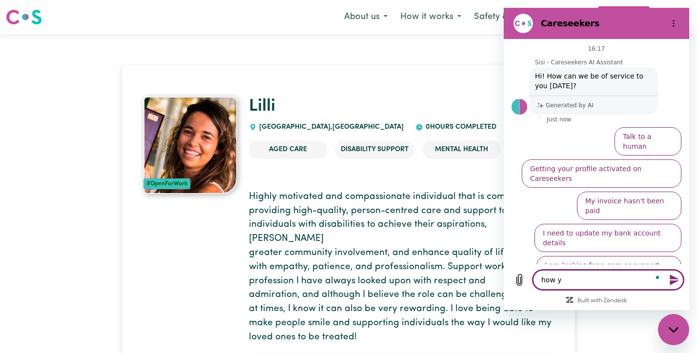
type textarea "how"
type textarea "x"
type textarea "how t"
type textarea "x"
type textarea "how to"
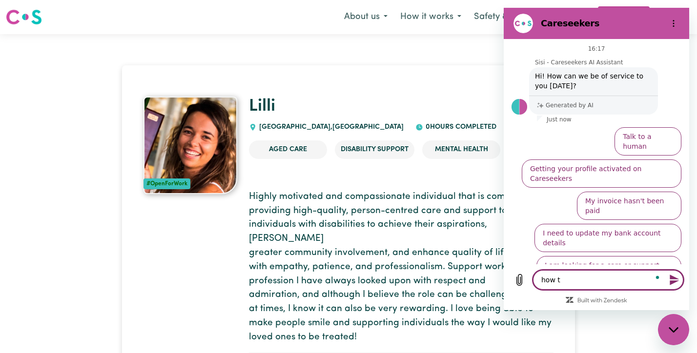
type textarea "x"
type textarea "how to"
type textarea "x"
type textarea "how to a"
type textarea "x"
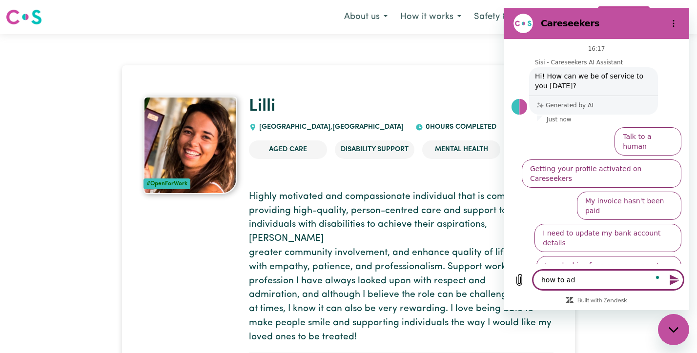
type textarea "how to add"
type textarea "x"
type textarea "how to add"
type textarea "x"
type textarea "how to add b"
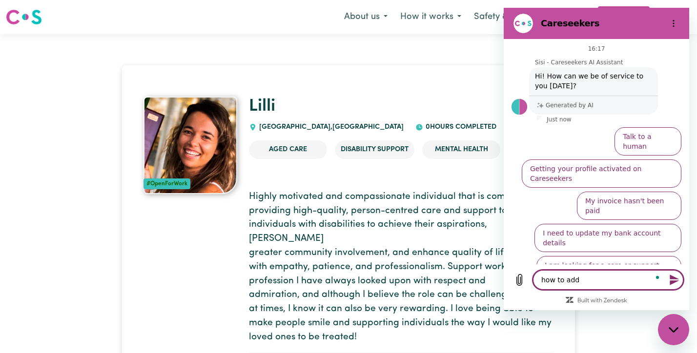
type textarea "x"
type textarea "how to add ba"
type textarea "x"
type textarea "how to add bad"
type textarea "x"
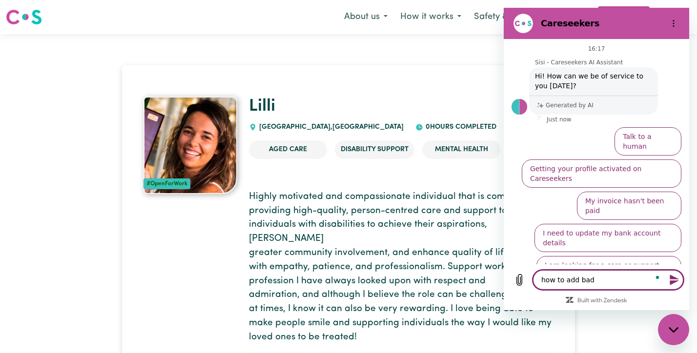
type textarea "how to add badg"
type textarea "x"
type textarea "how to add badge"
type textarea "x"
type textarea "how to add badges"
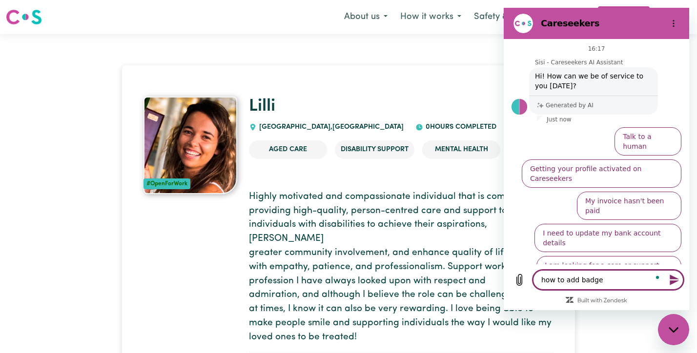
type textarea "x"
type textarea "how to add badges"
type textarea "x"
type textarea "how to add badges t"
type textarea "x"
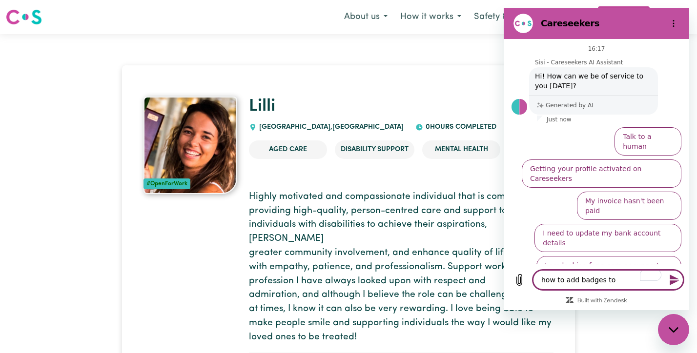
type textarea "how to add badges to"
type textarea "x"
type textarea "how to add badges to m"
type textarea "x"
type textarea "how to add badges to my"
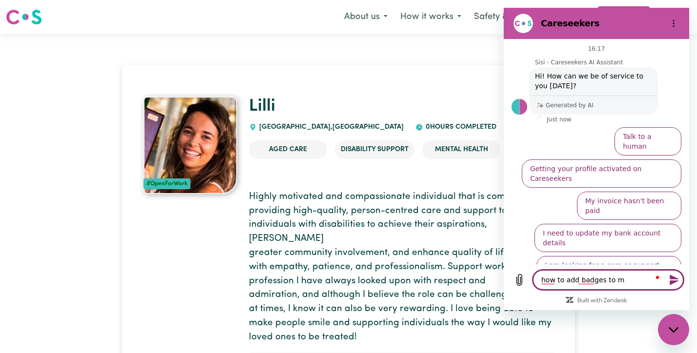
type textarea "x"
type textarea "how to add badges to my"
type textarea "x"
type textarea "how to add badges to my p"
type textarea "x"
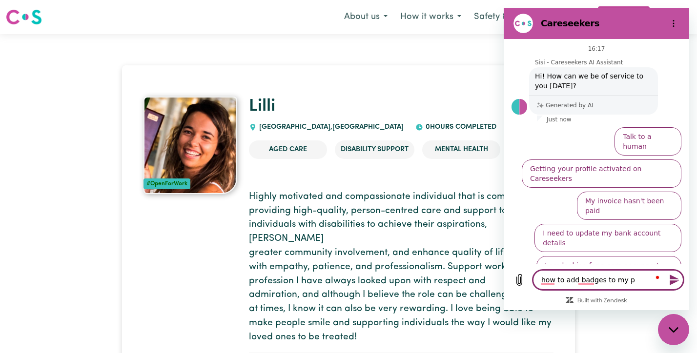
type textarea "how to add badges to my pr"
type textarea "x"
type textarea "how to add badges to my pro"
type textarea "x"
type textarea "how to add badges to my prof"
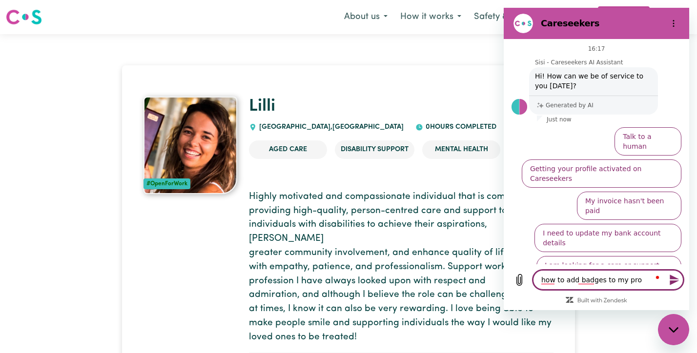
type textarea "x"
type textarea "how to add badges to my profi"
type textarea "x"
type textarea "how to add badges to my profil"
type textarea "x"
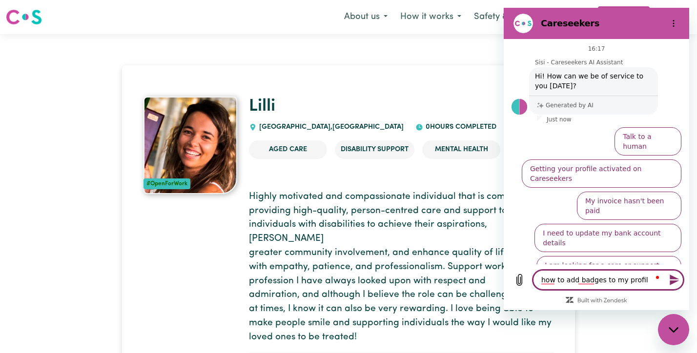
type textarea "how to add badges to my profile"
type textarea "x"
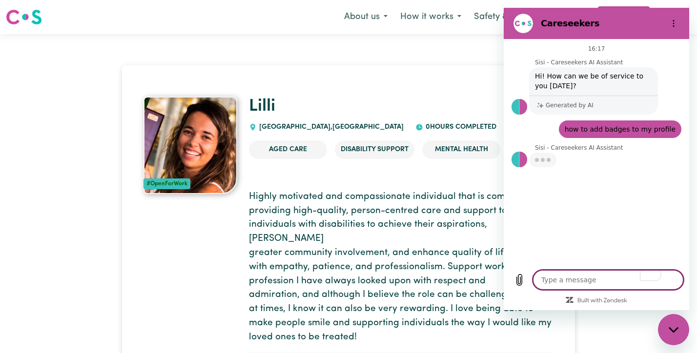
type textarea "x"
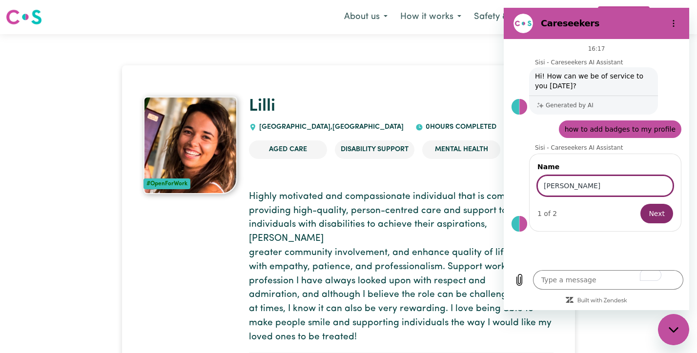
type input "[PERSON_NAME]"
click at [640, 204] on button "Next" at bounding box center [656, 214] width 33 height 20
type textarea "x"
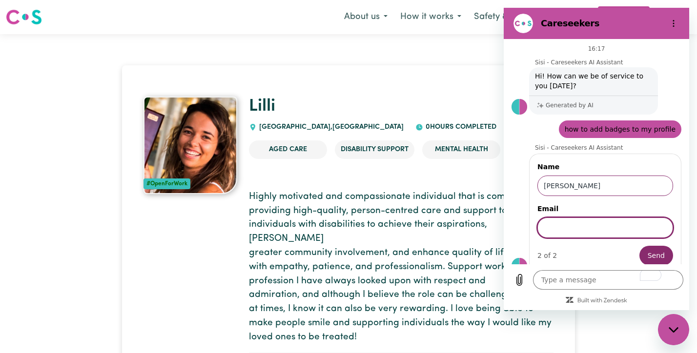
scroll to position [10, 0]
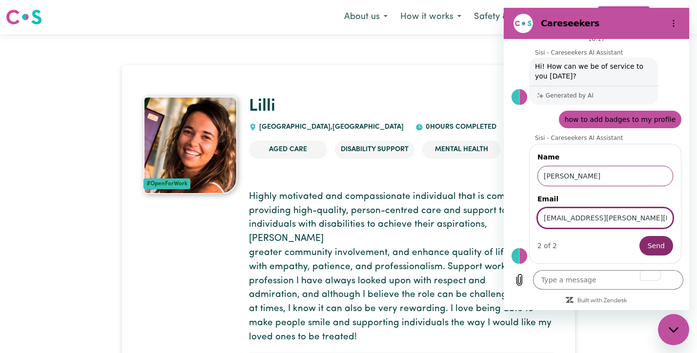
type input "[EMAIL_ADDRESS][PERSON_NAME][DOMAIN_NAME]"
click at [639, 236] on button "Send" at bounding box center [656, 246] width 34 height 20
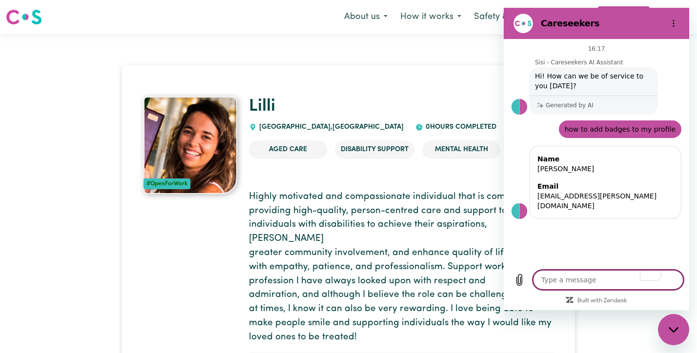
scroll to position [0, 0]
type textarea "x"
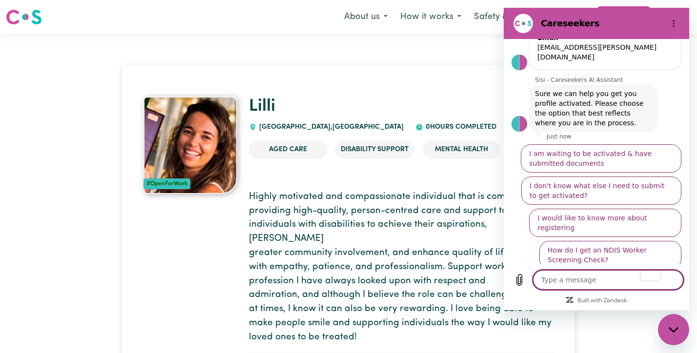
scroll to position [159, 0]
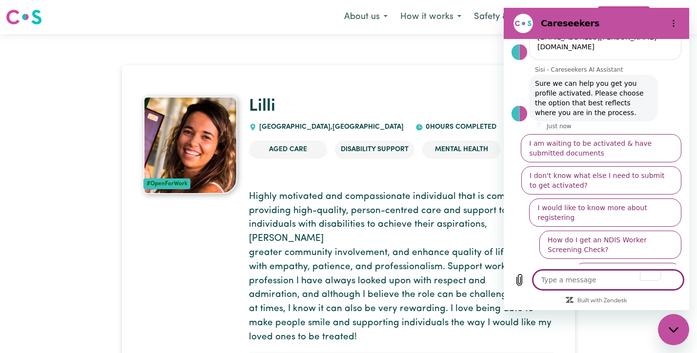
type textarea "h"
type textarea "x"
type textarea "ho"
type textarea "x"
type textarea "how"
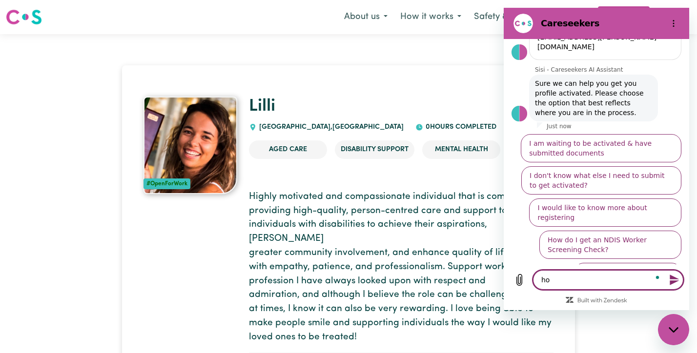
type textarea "x"
type textarea "how"
type textarea "x"
type textarea "how t"
type textarea "x"
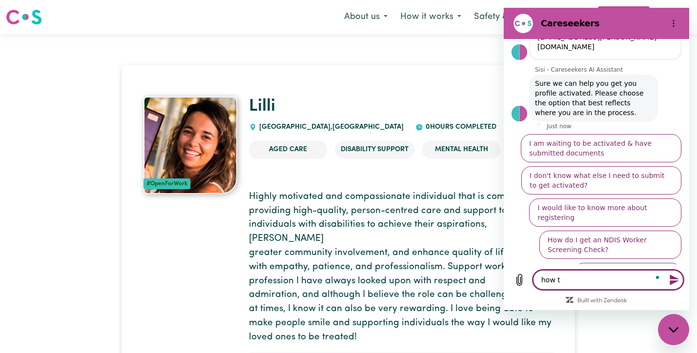
type textarea "how to"
type textarea "x"
type textarea "how to"
type textarea "x"
type textarea "how to a"
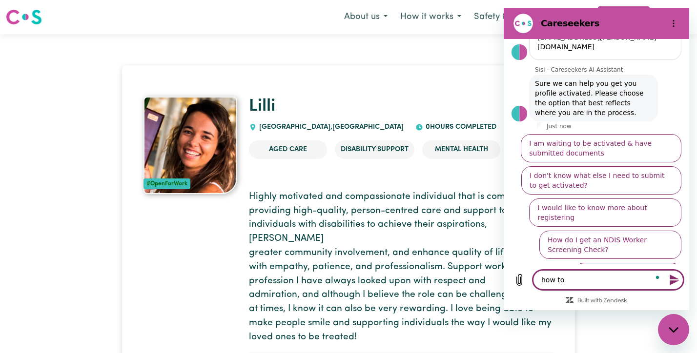
type textarea "x"
type textarea "how to ad"
type textarea "x"
type textarea "how to add"
type textarea "x"
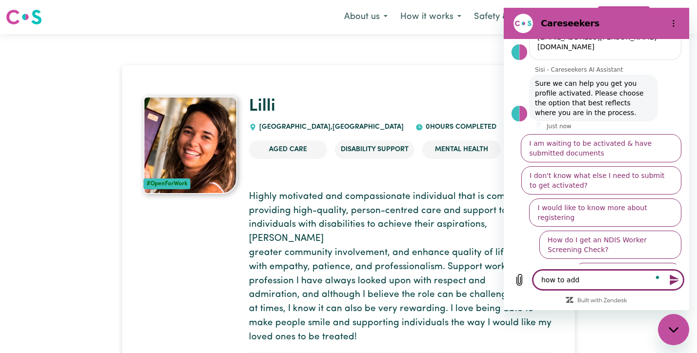
type textarea "how to add"
type textarea "x"
type textarea "how to add b"
type textarea "x"
type textarea "how to add ba"
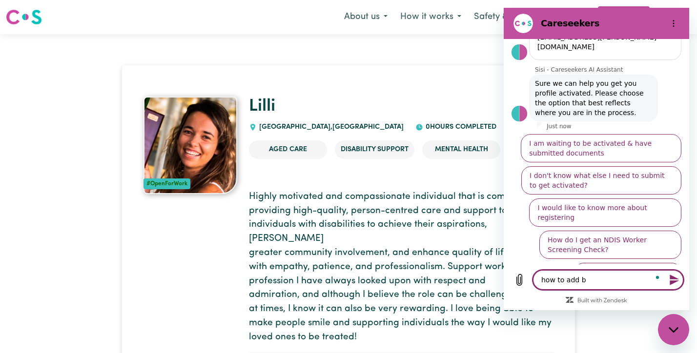
type textarea "x"
type textarea "how to add bad"
type textarea "x"
type textarea "how to add badg"
type textarea "x"
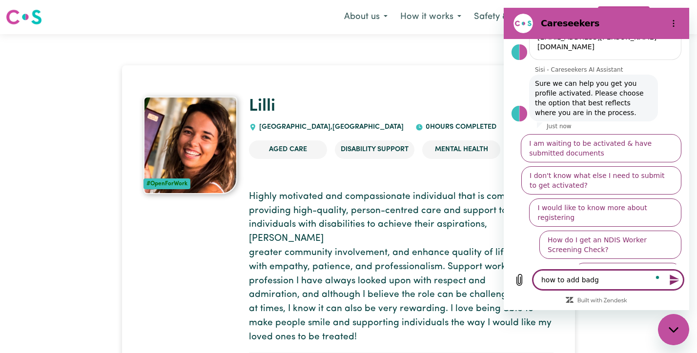
type textarea "how to add badge"
type textarea "x"
type textarea "how to add badges"
type textarea "x"
type textarea "how to add badges"
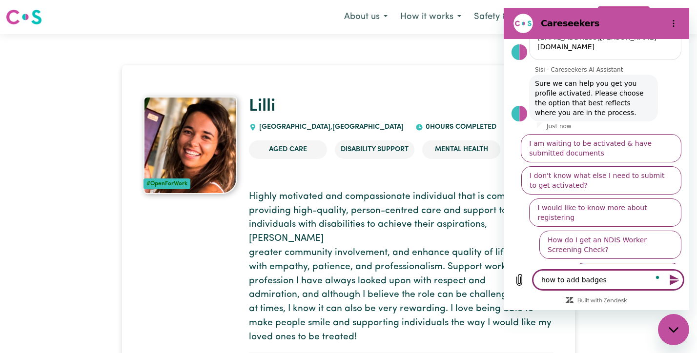
type textarea "x"
type textarea "how to add badges t"
type textarea "x"
type textarea "how to add badges to"
type textarea "x"
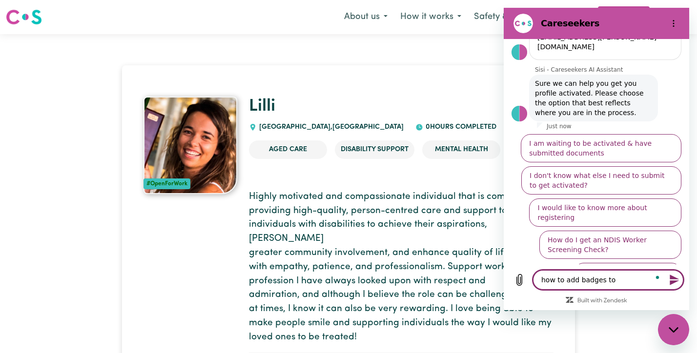
type textarea "how to add badges to"
type textarea "x"
type textarea "how to add badges to m"
type textarea "x"
type textarea "how to add badges to my"
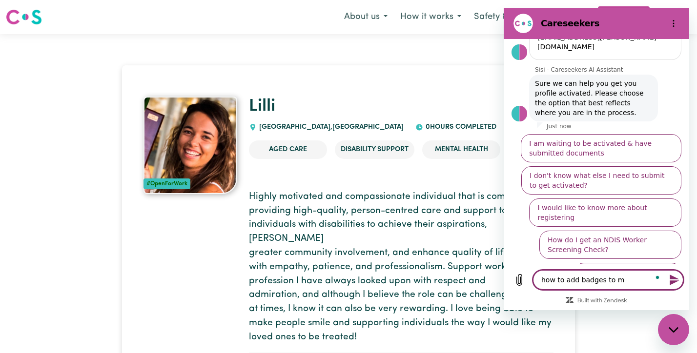
type textarea "x"
type textarea "how to add badges to my"
type textarea "x"
type textarea "how to add badges to my p"
type textarea "x"
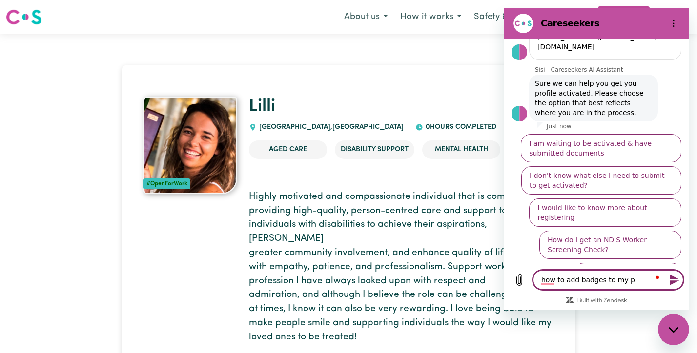
type textarea "how to add badges to my pr"
type textarea "x"
type textarea "how to add badges to my pro"
type textarea "x"
type textarea "how to add badges to my prof"
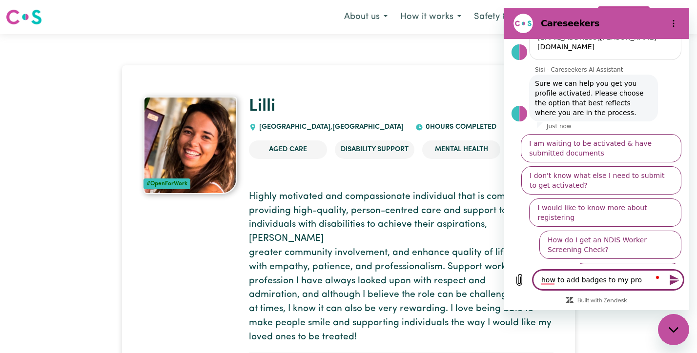
type textarea "x"
type textarea "how to add badges to my profi"
type textarea "x"
type textarea "how to add badges to my profil"
type textarea "x"
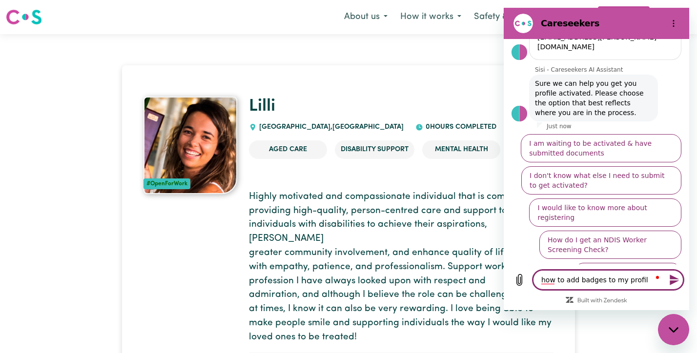
type textarea "how to add badges to my profile"
type textarea "x"
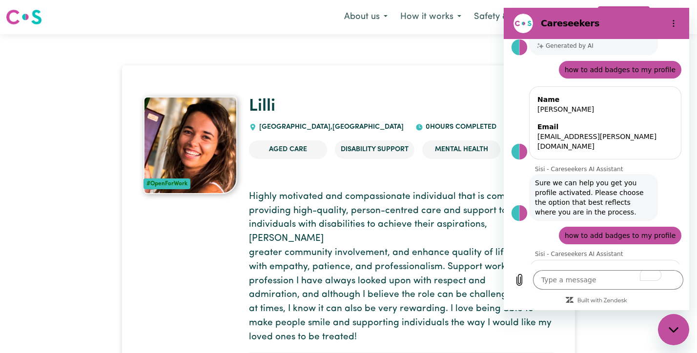
scroll to position [124, 0]
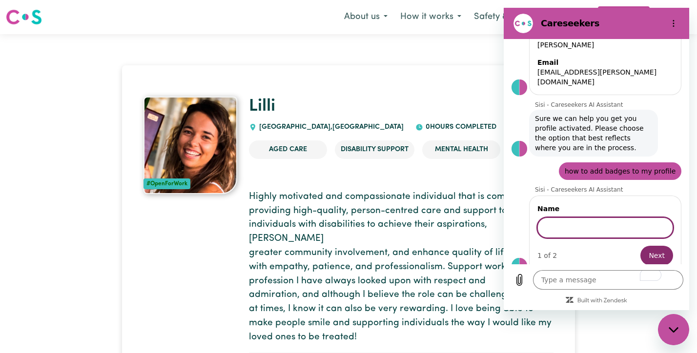
click at [412, 166] on ul "Aged Care Disability Support Mental Health" at bounding box center [401, 150] width 305 height 34
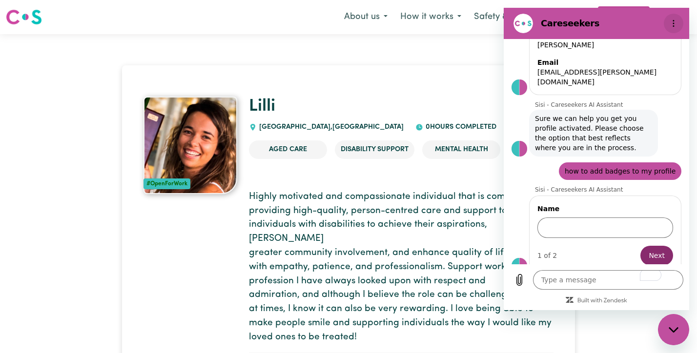
click at [672, 22] on icon "Options menu" at bounding box center [674, 24] width 8 height 8
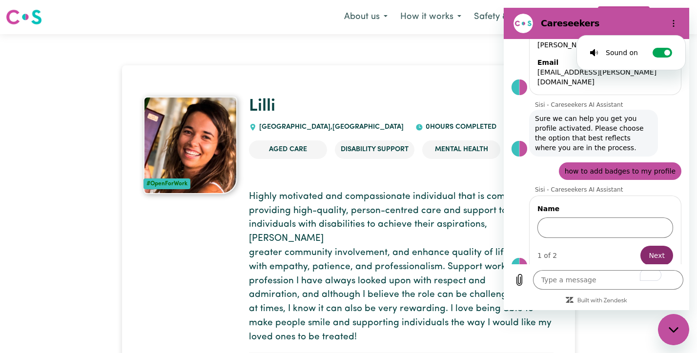
click at [557, 26] on h2 "Careseekers" at bounding box center [600, 24] width 119 height 12
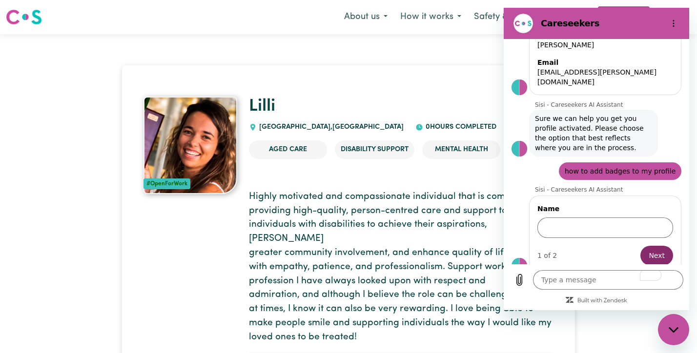
click at [672, 338] on div "Close messaging window" at bounding box center [673, 329] width 29 height 29
type textarea "x"
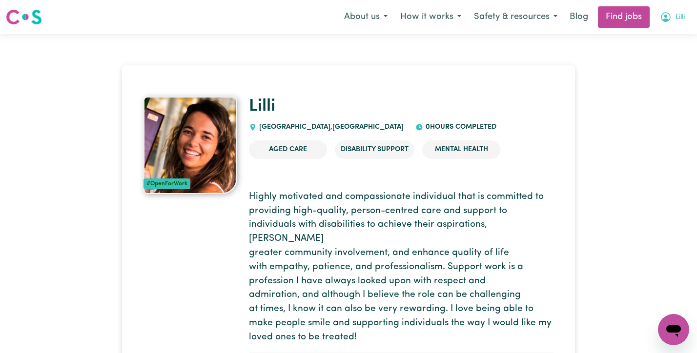
click at [665, 16] on icon "My Account" at bounding box center [665, 16] width 3 height 3
click at [666, 41] on link "My Account" at bounding box center [652, 38] width 77 height 19
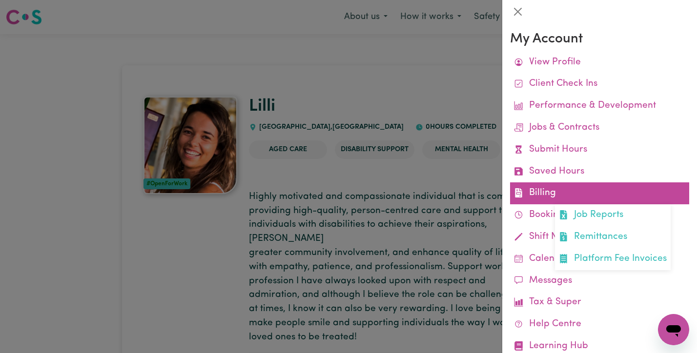
click at [547, 202] on link "Billing Job Reports Remittances Platform Fee Invoices" at bounding box center [599, 194] width 179 height 22
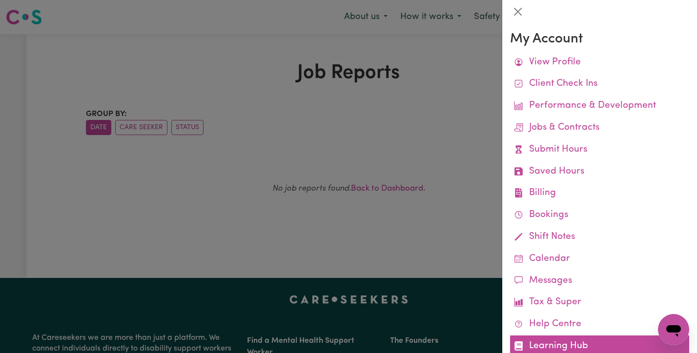
click at [537, 340] on link "Learning Hub" at bounding box center [599, 347] width 179 height 22
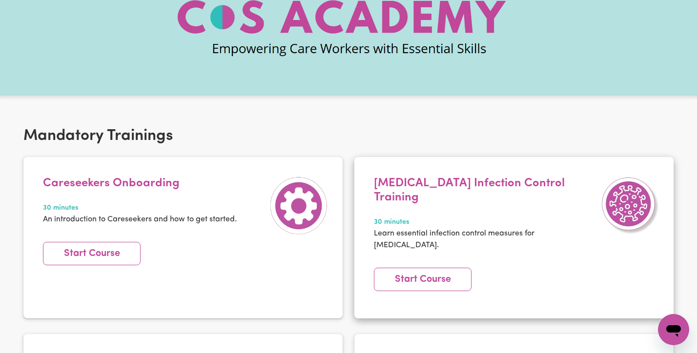
scroll to position [85, 0]
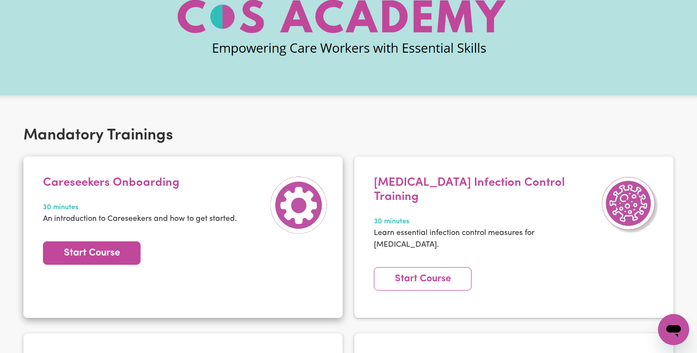
click at [117, 249] on link "Start Course" at bounding box center [92, 253] width 98 height 23
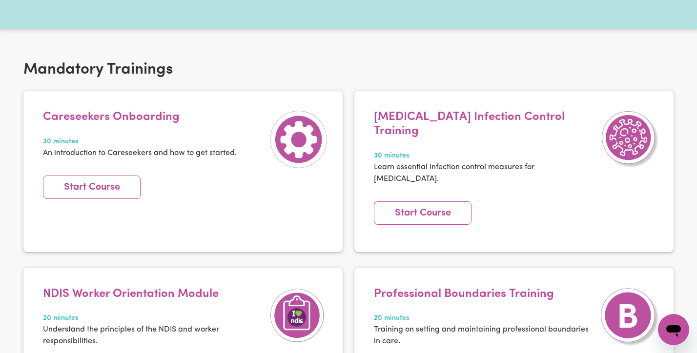
scroll to position [152, 0]
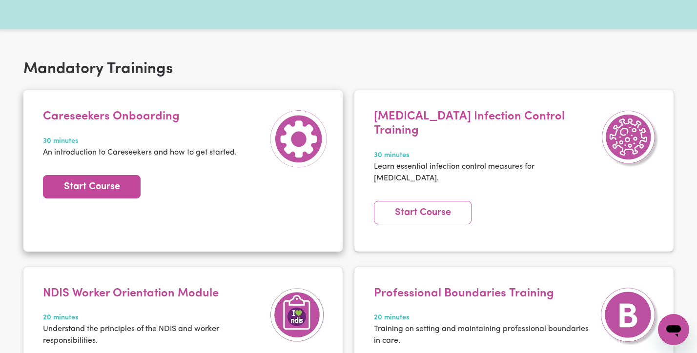
click at [99, 193] on link "Start Course" at bounding box center [92, 186] width 98 height 23
click at [117, 178] on link "Start Course" at bounding box center [92, 186] width 98 height 23
click at [111, 183] on link "Start Course" at bounding box center [92, 186] width 98 height 23
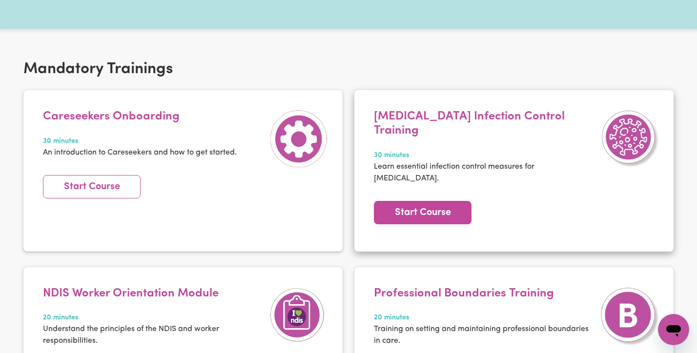
click at [448, 201] on link "Start Course" at bounding box center [423, 212] width 98 height 23
click at [442, 201] on link "Start Course" at bounding box center [423, 212] width 98 height 23
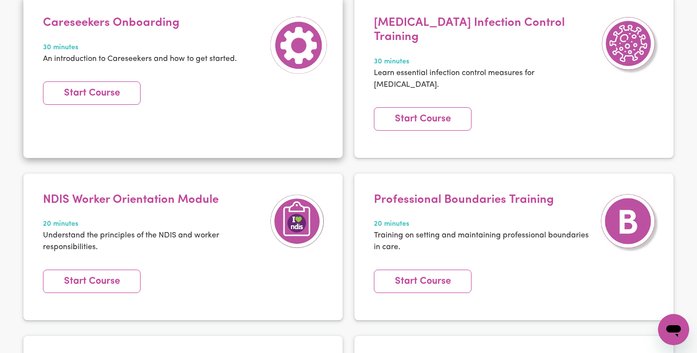
scroll to position [247, 0]
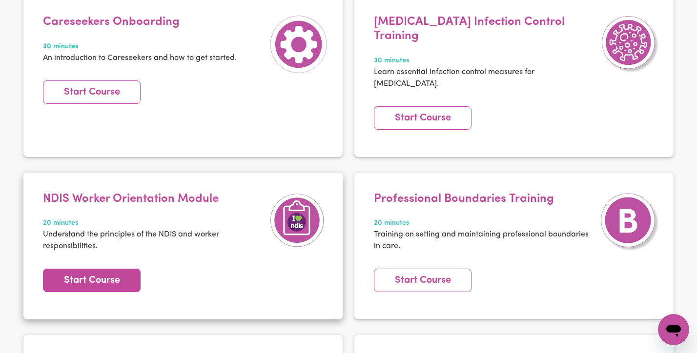
click at [120, 269] on link "Start Course" at bounding box center [92, 280] width 98 height 23
type textarea "x"
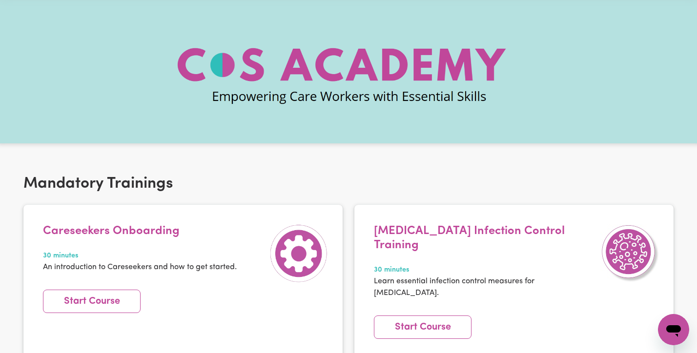
scroll to position [0, 0]
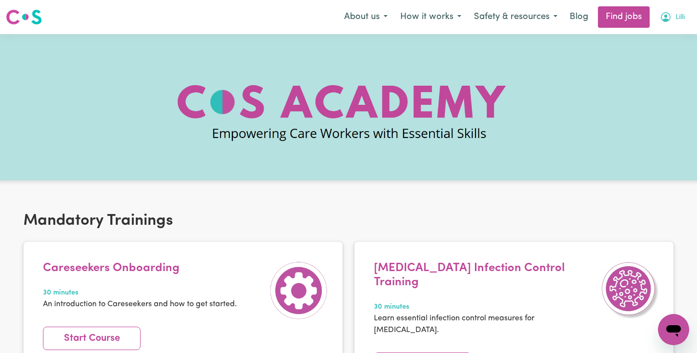
click at [670, 17] on icon "My Account" at bounding box center [666, 17] width 12 height 12
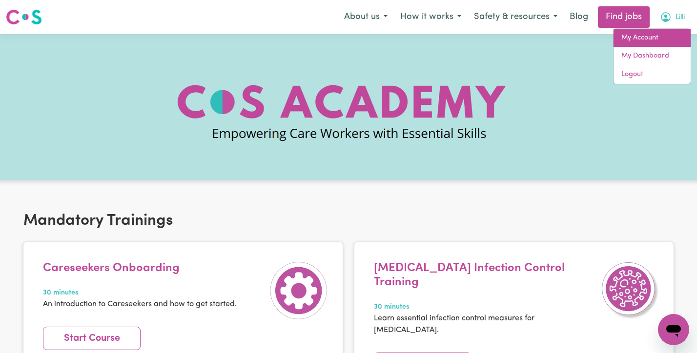
click at [655, 37] on link "My Account" at bounding box center [652, 38] width 77 height 19
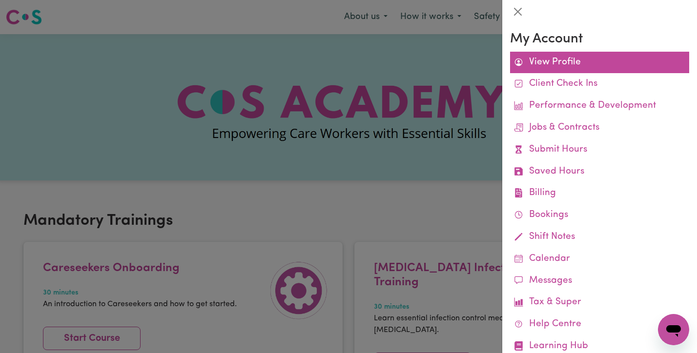
click at [575, 56] on link "View Profile" at bounding box center [599, 63] width 179 height 22
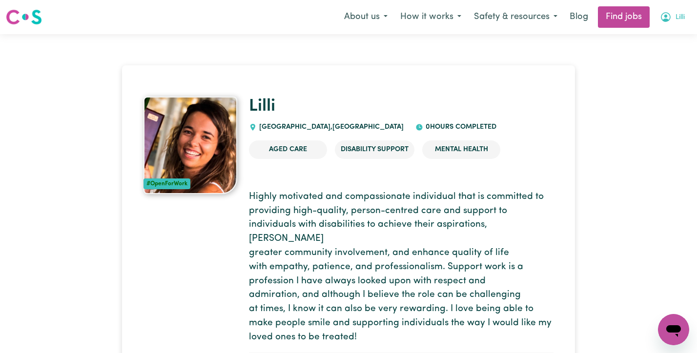
click at [657, 22] on button "Lilli" at bounding box center [673, 17] width 38 height 21
click at [649, 41] on link "My Account" at bounding box center [652, 38] width 77 height 19
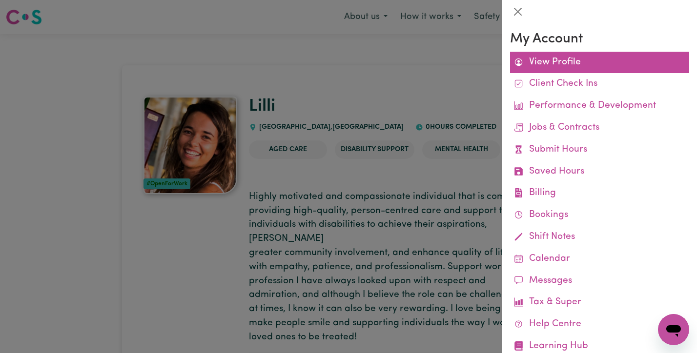
click at [554, 62] on link "View Profile" at bounding box center [599, 63] width 179 height 22
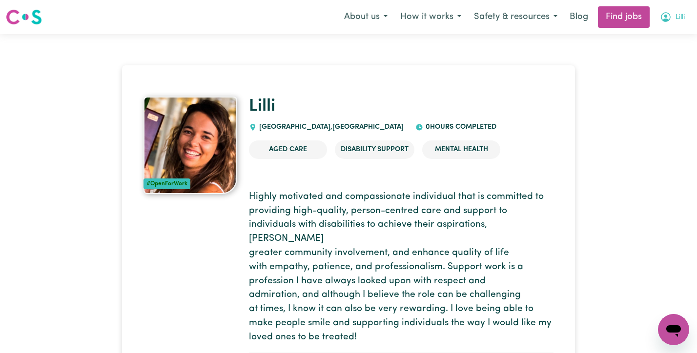
click at [664, 19] on icon "My Account" at bounding box center [666, 17] width 10 height 10
click at [658, 54] on link "My Dashboard" at bounding box center [652, 56] width 77 height 19
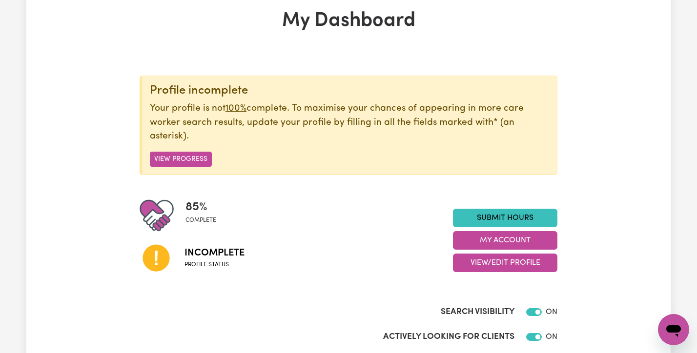
scroll to position [55, 0]
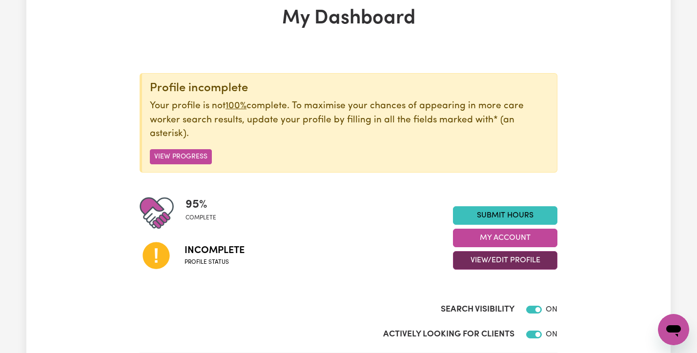
click at [482, 260] on button "View/Edit Profile" at bounding box center [505, 260] width 104 height 19
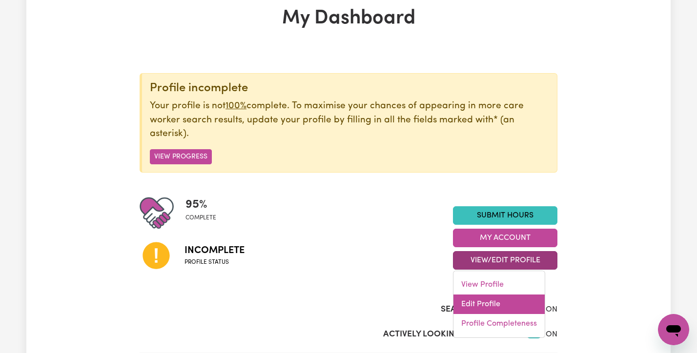
click at [483, 302] on link "Edit Profile" at bounding box center [498, 305] width 91 height 20
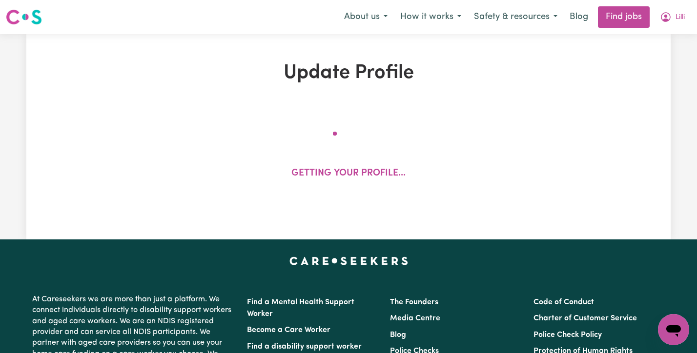
select select "[DEMOGRAPHIC_DATA]"
select select "[DEMOGRAPHIC_DATA] Citizen"
select select "Studying a healthcare related degree or qualification"
select select "50"
select select "70"
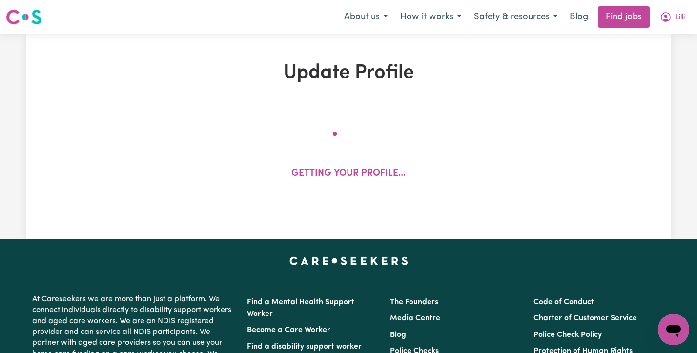
select select "70"
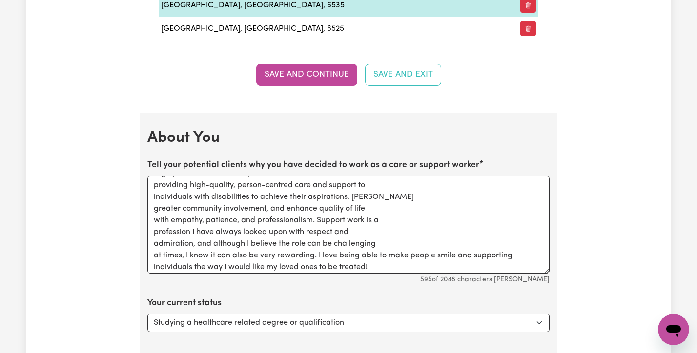
scroll to position [15, 0]
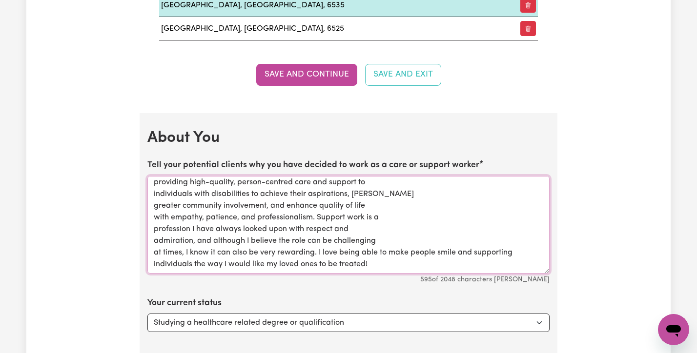
click at [515, 253] on textarea "Highly motivated and compassionate individual that is committed to providing hi…" at bounding box center [348, 225] width 402 height 98
click at [344, 264] on textarea "Highly motivated and compassionate individual that is committed to providing hi…" at bounding box center [348, 225] width 402 height 98
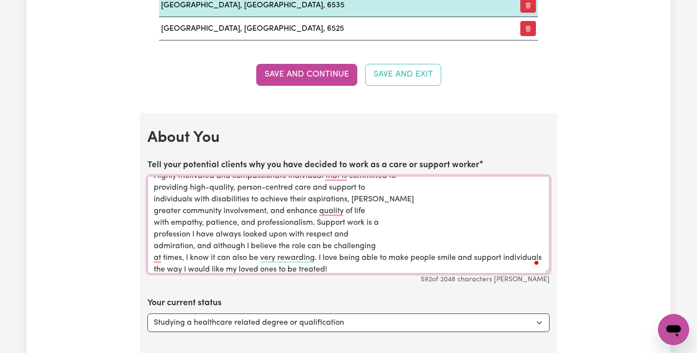
scroll to position [9, 0]
click at [473, 259] on textarea "Highly motivated and compassionate individual that is committed to providing hi…" at bounding box center [348, 225] width 402 height 98
type textarea "Highly motivated and compassionate individual that is committed to providing hi…"
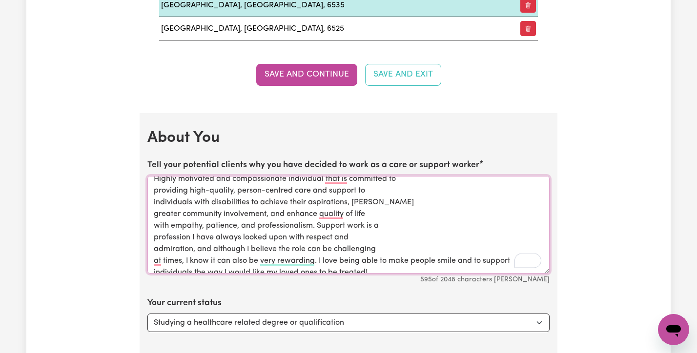
scroll to position [0, 0]
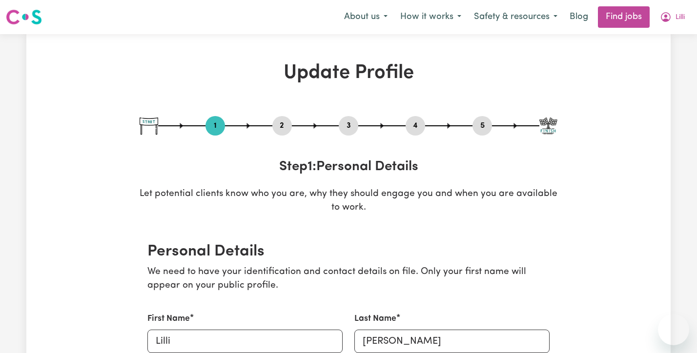
select select "[DEMOGRAPHIC_DATA]"
select select "[DEMOGRAPHIC_DATA] Citizen"
select select "Studying a healthcare related degree or qualification"
select select "50"
select select "70"
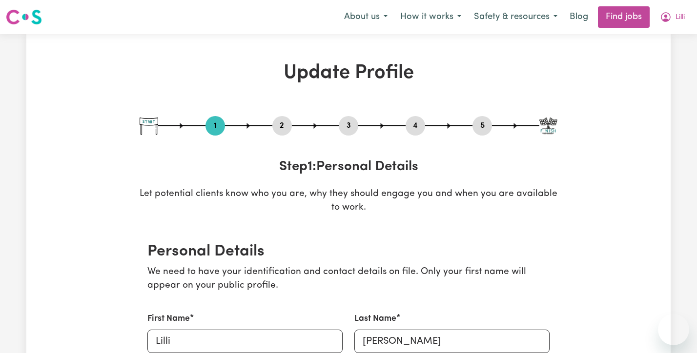
select select "70"
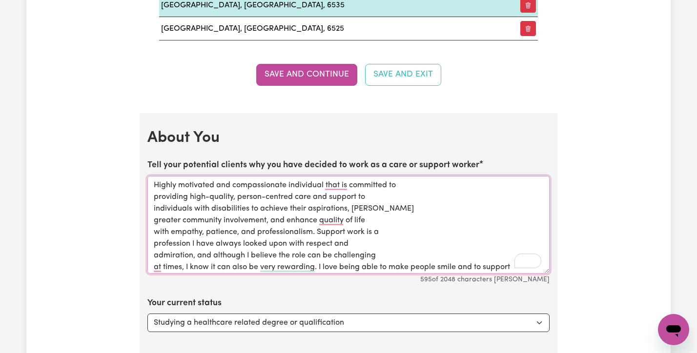
scroll to position [124, 0]
click at [338, 188] on textarea "Highly motivated and compassionate individual that is committed to providing hi…" at bounding box center [348, 225] width 402 height 98
click at [299, 204] on textarea "Highly motivated and compassionate individual who is committed to providing hig…" at bounding box center [348, 225] width 402 height 98
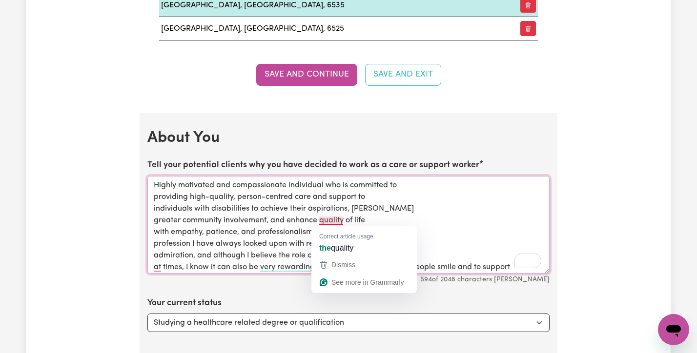
click at [329, 221] on textarea "Highly motivated and compassionate individual who is committed to providing hig…" at bounding box center [348, 225] width 402 height 98
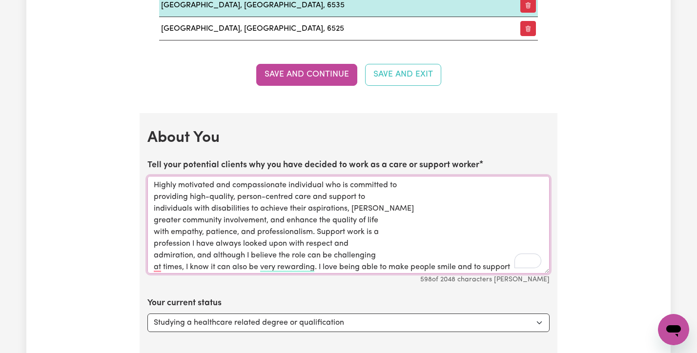
click at [249, 231] on textarea "Highly motivated and compassionate individual who is committed to providing hig…" at bounding box center [348, 225] width 402 height 98
click at [385, 222] on textarea "Highly motivated and compassionate individual who is committed to providing hig…" at bounding box center [348, 225] width 402 height 98
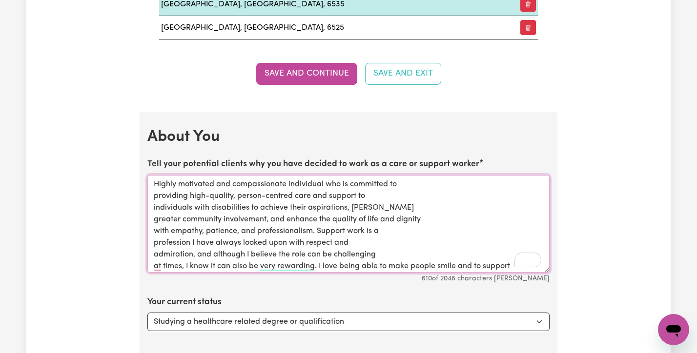
scroll to position [1301, 0]
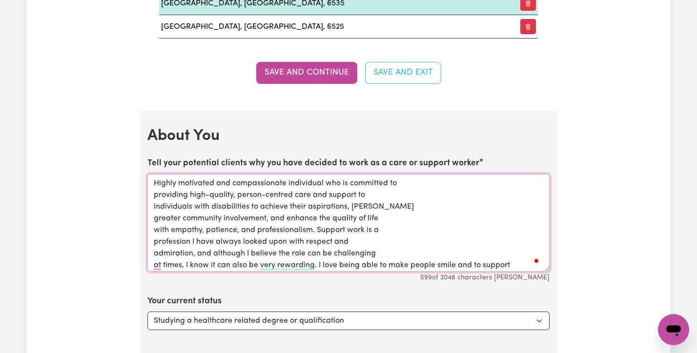
type textarea "Highly motivated and compassionate individual who is committed to providing hig…"
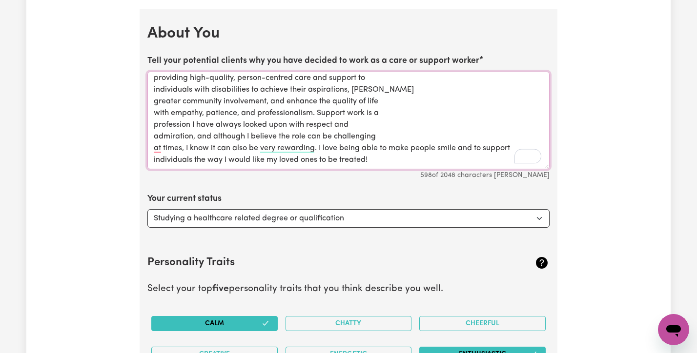
scroll to position [1409, 0]
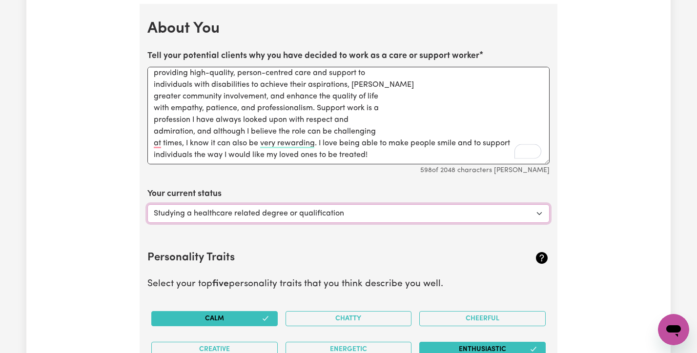
click at [350, 212] on select "Select... Studying a healthcare related degree or qualification Studying a non-…" at bounding box center [348, 214] width 402 height 19
click at [337, 210] on select "Select... Studying a healthcare related degree or qualification Studying a non-…" at bounding box center [348, 214] width 402 height 19
select select "Embarking on a career change into the care industry"
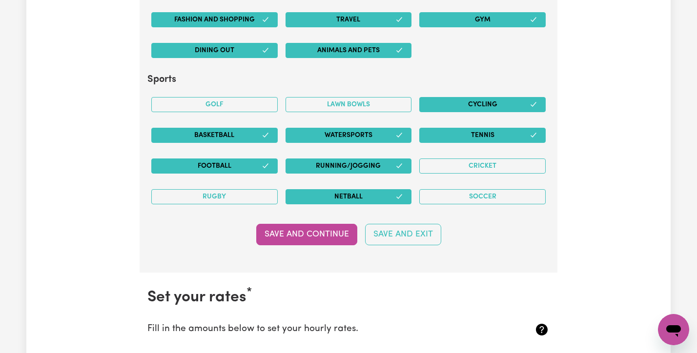
scroll to position [2091, 0]
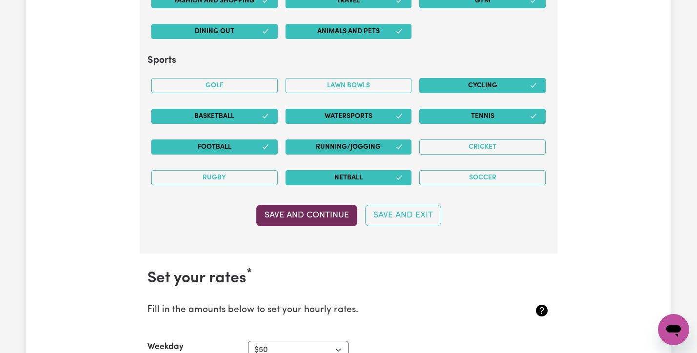
click at [324, 212] on button "Save and Continue" at bounding box center [306, 215] width 101 height 21
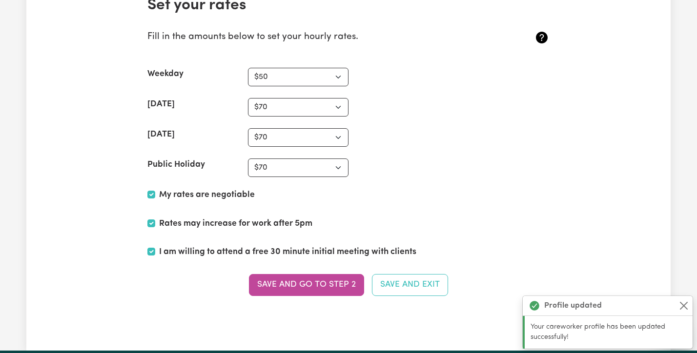
scroll to position [2370, 0]
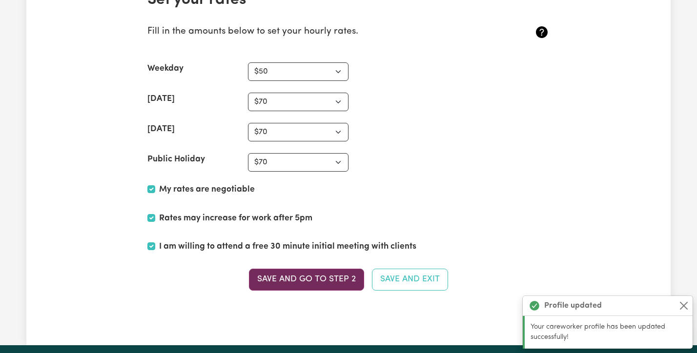
click at [305, 278] on button "Save and go to Step 2" at bounding box center [306, 279] width 115 height 21
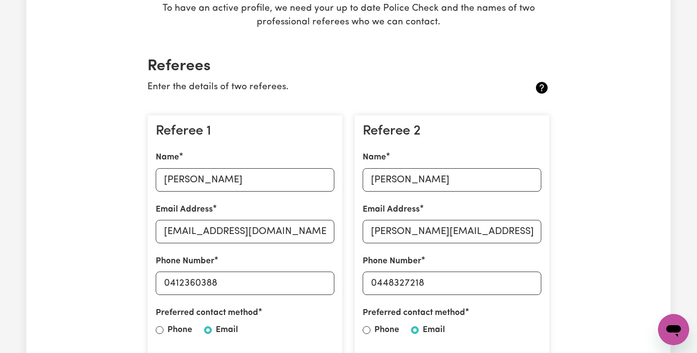
scroll to position [0, 0]
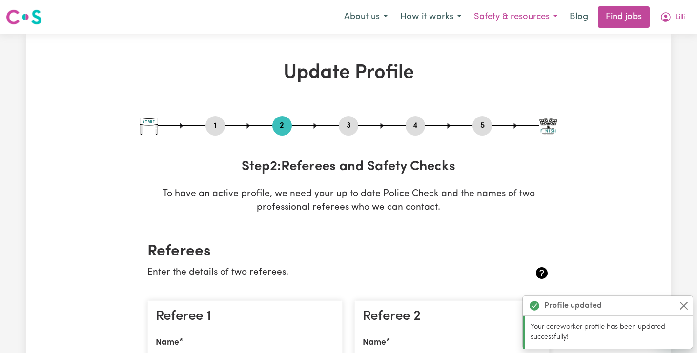
click at [507, 17] on button "Safety & resources" at bounding box center [516, 17] width 96 height 21
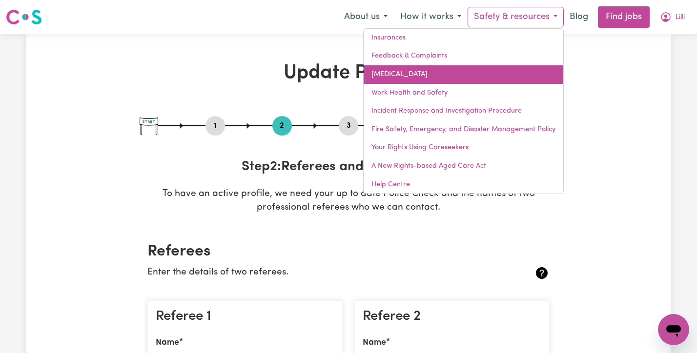
click at [407, 68] on link "[MEDICAL_DATA]" at bounding box center [464, 74] width 200 height 19
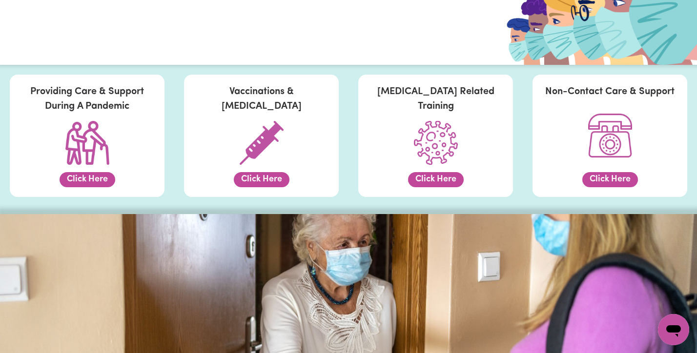
click at [269, 186] on button "Click Here" at bounding box center [262, 179] width 56 height 15
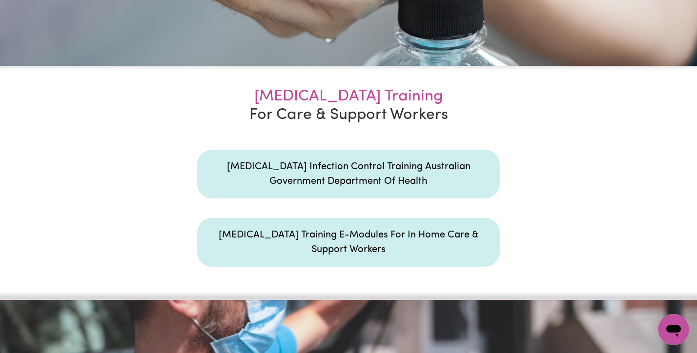
scroll to position [1288, 0]
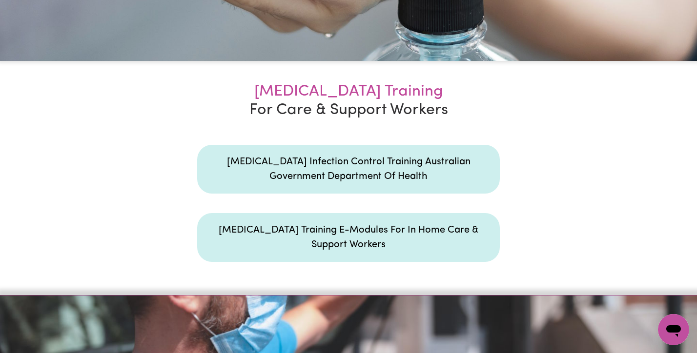
click at [357, 171] on div "[MEDICAL_DATA] Infection Control Training Australian Government Department Of H…" at bounding box center [348, 169] width 293 height 49
click at [342, 229] on link "[MEDICAL_DATA] Training E-Modules For In Home Care & Support Workers" at bounding box center [349, 238] width 260 height 24
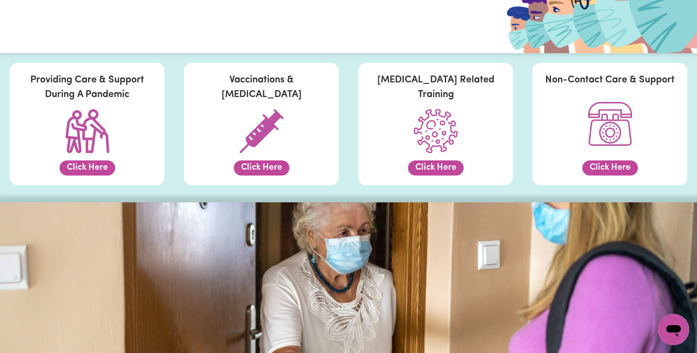
scroll to position [124, 0]
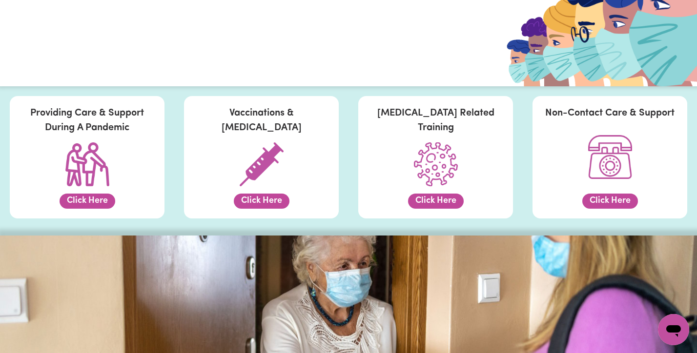
click at [434, 197] on button "Click Here" at bounding box center [436, 201] width 56 height 15
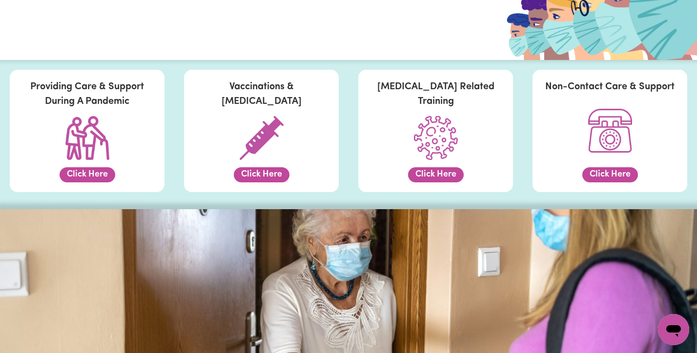
click at [260, 181] on button "Click Here" at bounding box center [262, 174] width 56 height 15
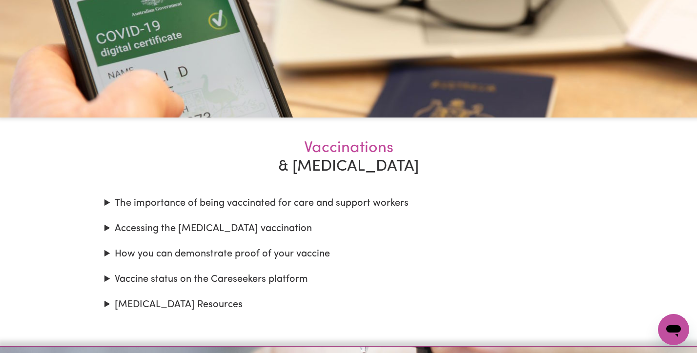
scroll to position [826, 0]
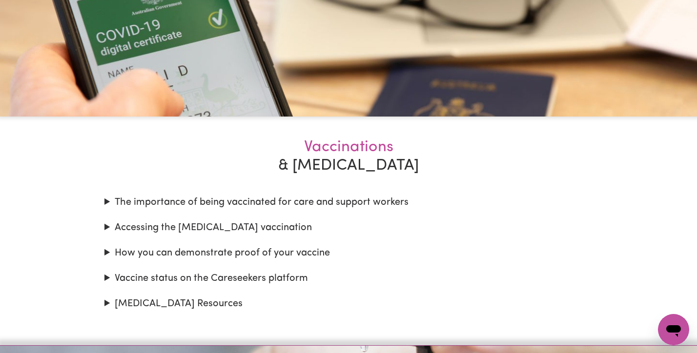
click at [188, 253] on summary "How you can demonstrate proof of your vaccine" at bounding box center [348, 253] width 488 height 15
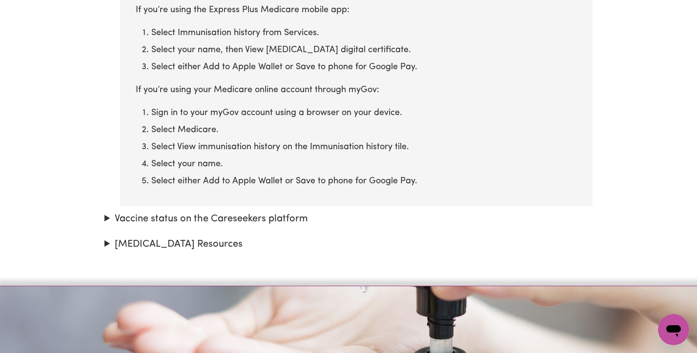
scroll to position [1460, 0]
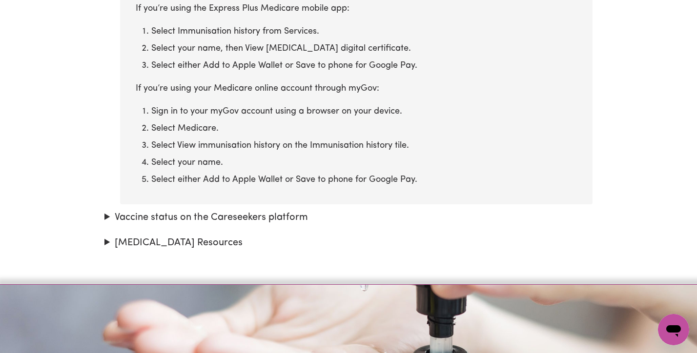
click at [184, 217] on summary "Vaccine status on the Careseekers platform" at bounding box center [348, 217] width 488 height 15
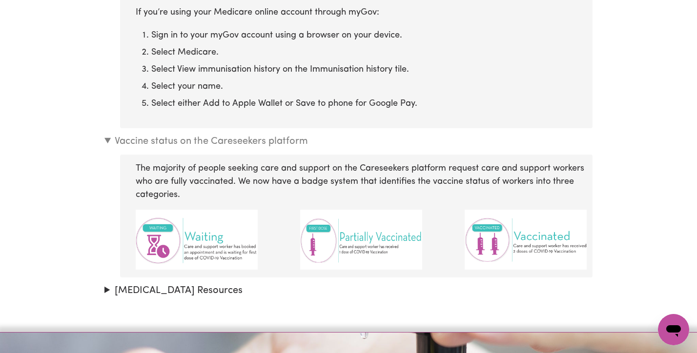
scroll to position [1547, 0]
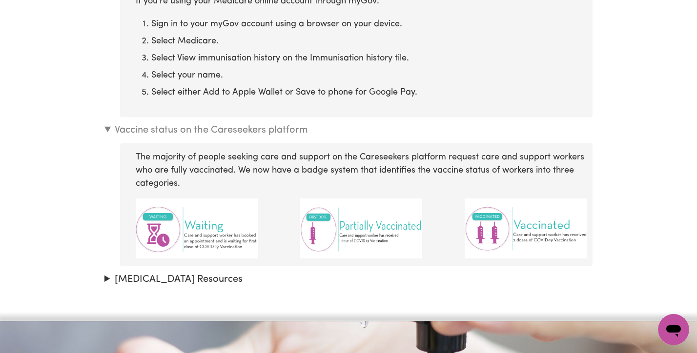
click at [152, 279] on summary "[MEDICAL_DATA] Resources" at bounding box center [348, 279] width 488 height 15
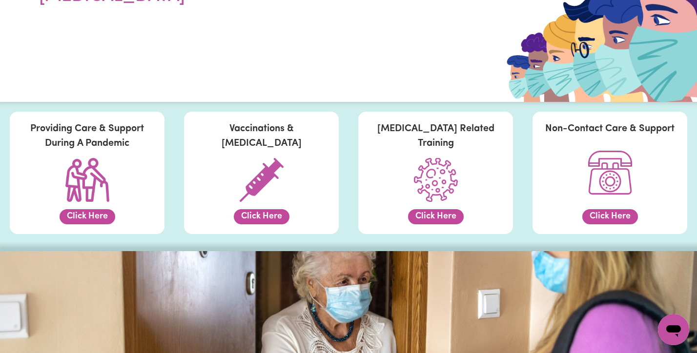
scroll to position [0, 0]
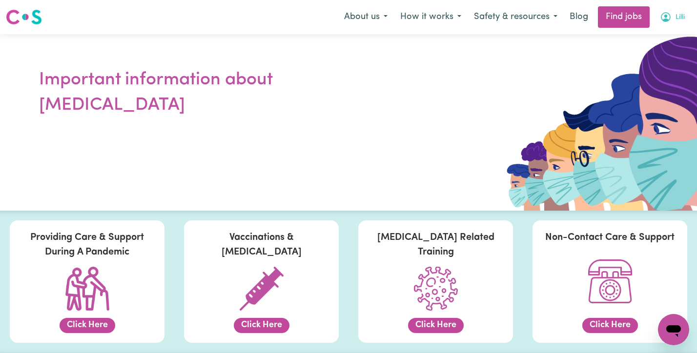
click at [654, 15] on button "Lilli" at bounding box center [673, 17] width 38 height 21
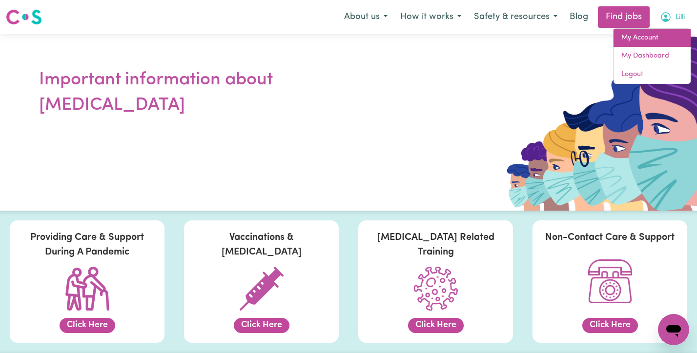
click at [658, 40] on link "My Account" at bounding box center [652, 38] width 77 height 19
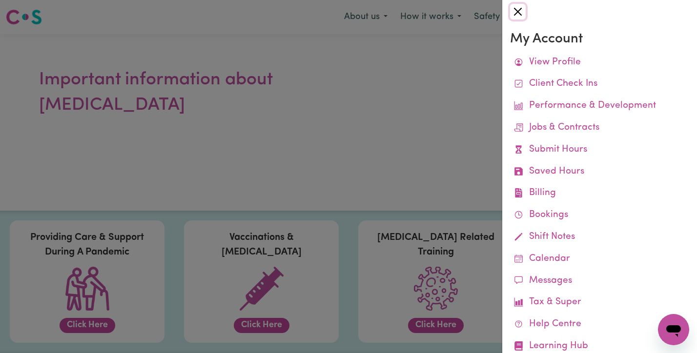
click at [522, 15] on button "Close" at bounding box center [518, 12] width 16 height 16
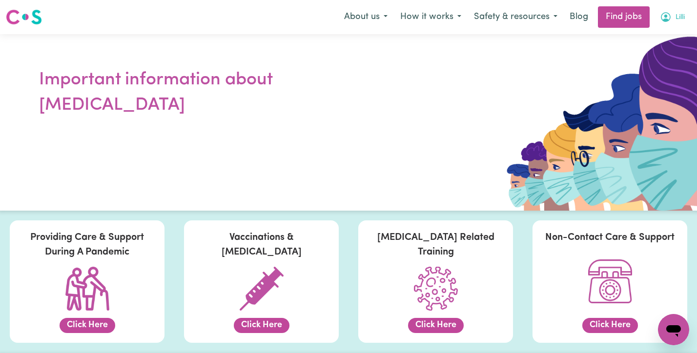
click at [669, 21] on icon "My Account" at bounding box center [666, 17] width 12 height 12
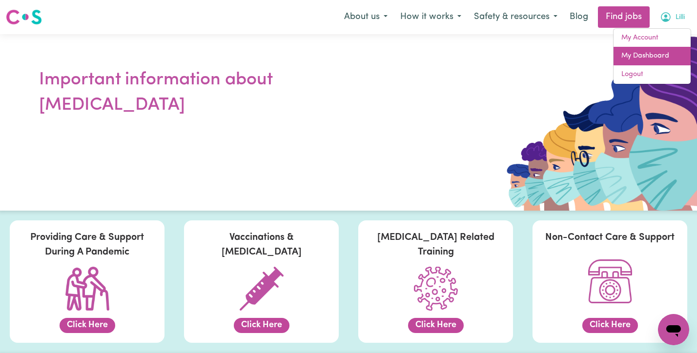
click at [659, 58] on link "My Dashboard" at bounding box center [652, 56] width 77 height 19
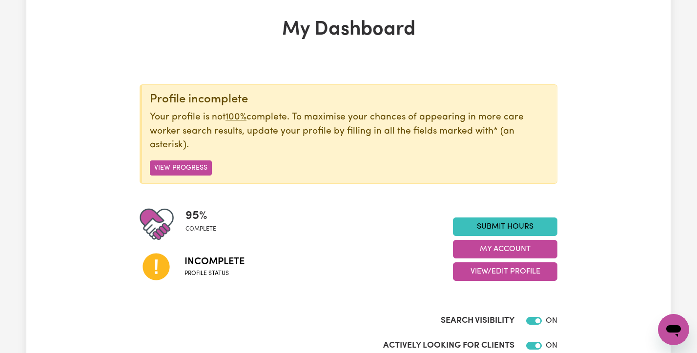
scroll to position [45, 0]
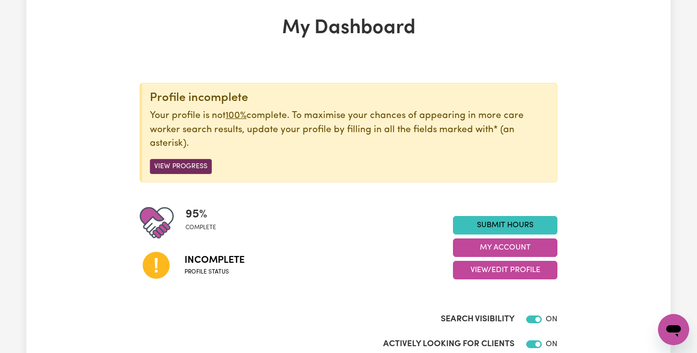
click at [183, 163] on button "View Progress" at bounding box center [181, 166] width 62 height 15
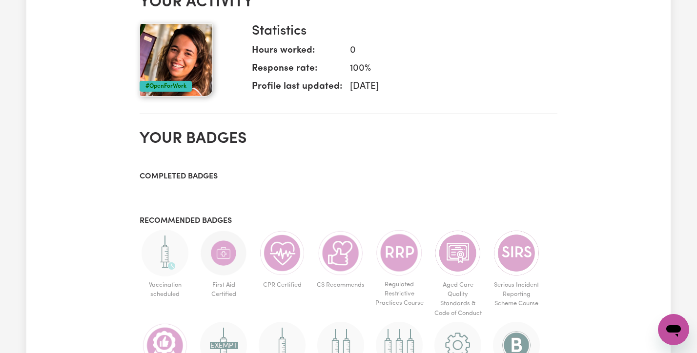
scroll to position [619, 0]
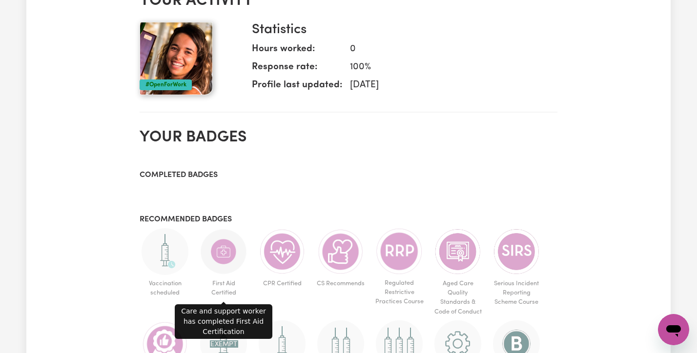
click at [226, 254] on img at bounding box center [223, 251] width 47 height 47
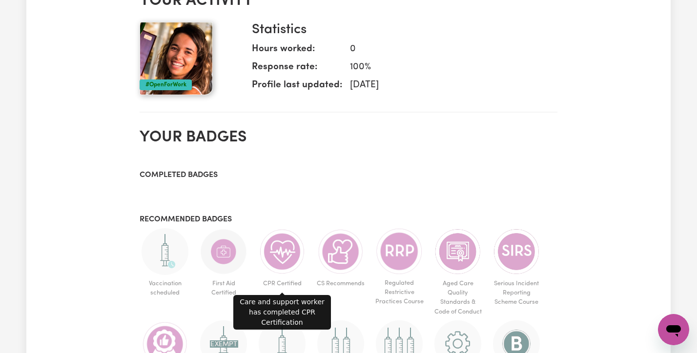
click at [292, 261] on img at bounding box center [282, 251] width 47 height 47
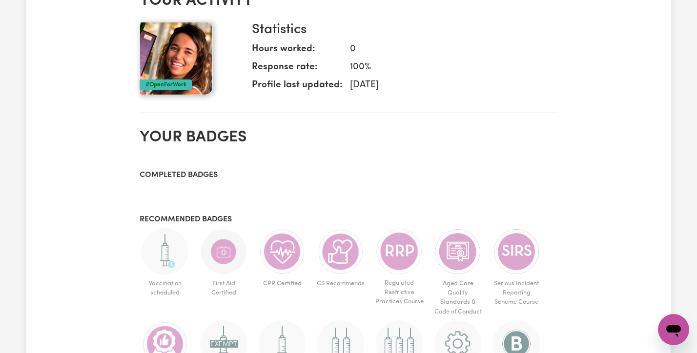
click at [292, 261] on img at bounding box center [282, 251] width 47 height 47
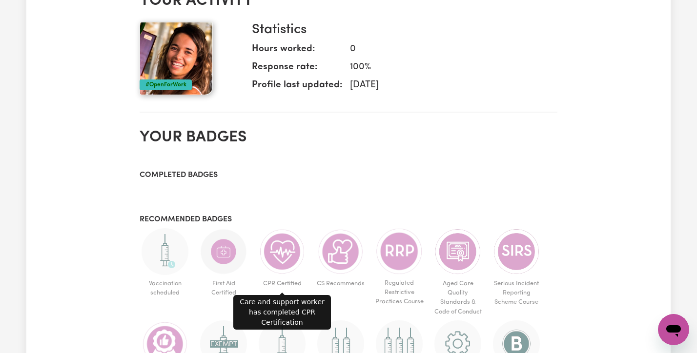
click at [292, 261] on img at bounding box center [282, 251] width 47 height 47
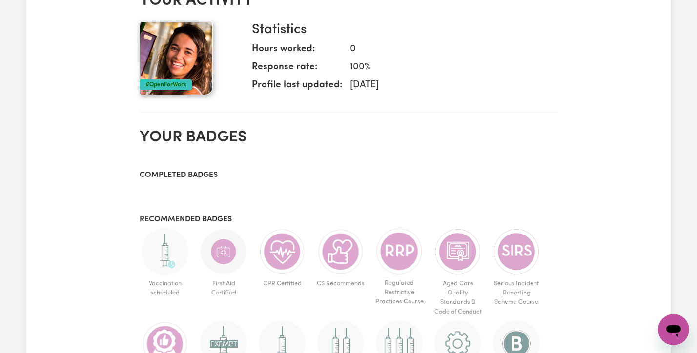
click at [335, 263] on img at bounding box center [340, 251] width 47 height 47
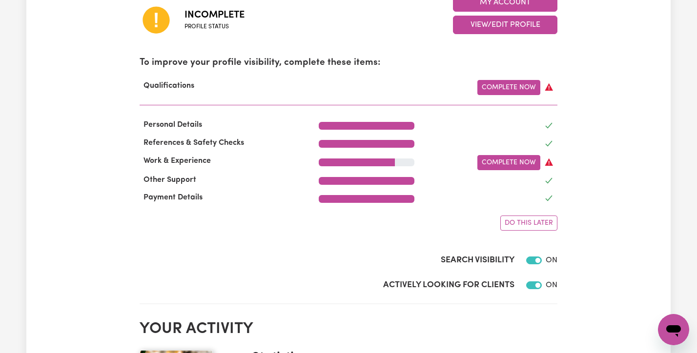
scroll to position [289, 0]
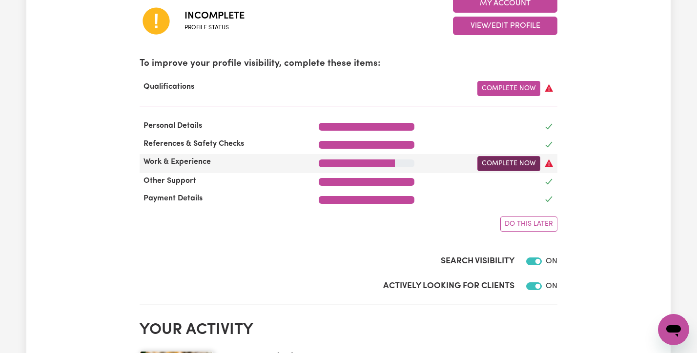
click at [518, 161] on link "Complete Now" at bounding box center [508, 163] width 63 height 15
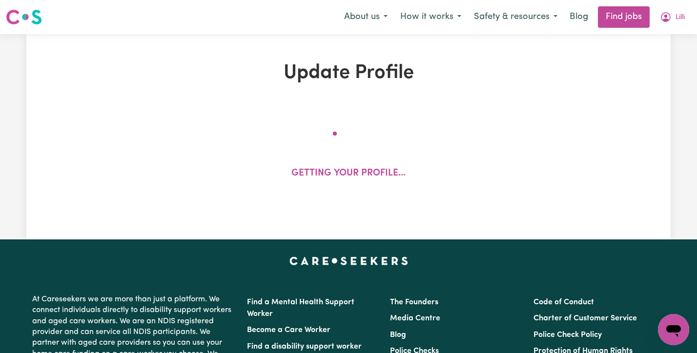
select select "2021"
select select "2023"
select select "Certificate III (Individual Support)"
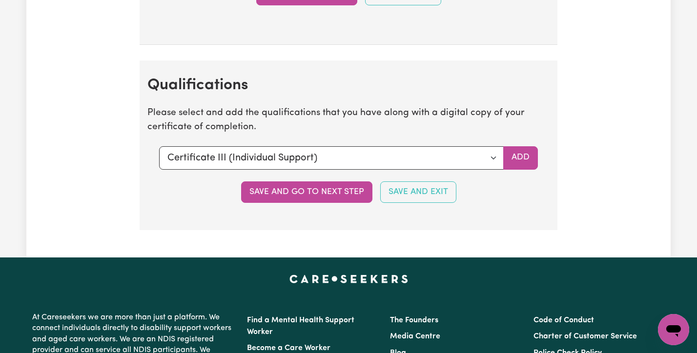
scroll to position [2462, 0]
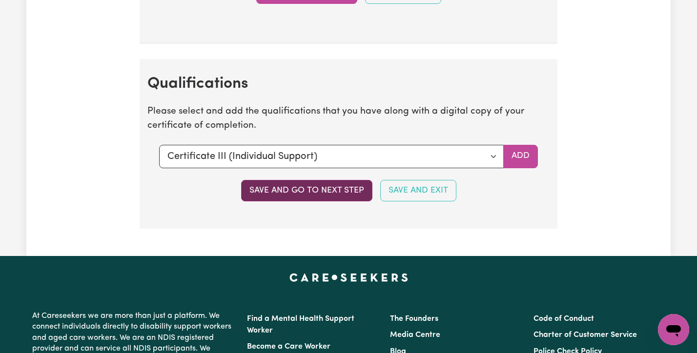
click at [363, 196] on button "Save and go to next step" at bounding box center [306, 190] width 131 height 21
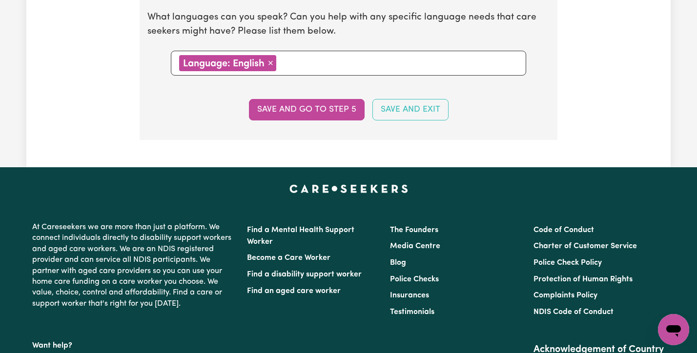
scroll to position [1109, 0]
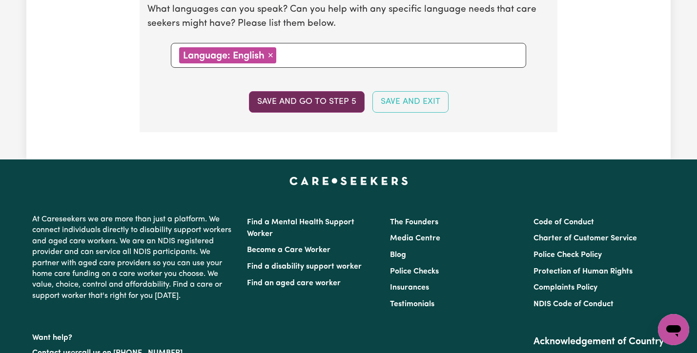
click at [325, 101] on button "Save and go to step 5" at bounding box center [307, 101] width 116 height 21
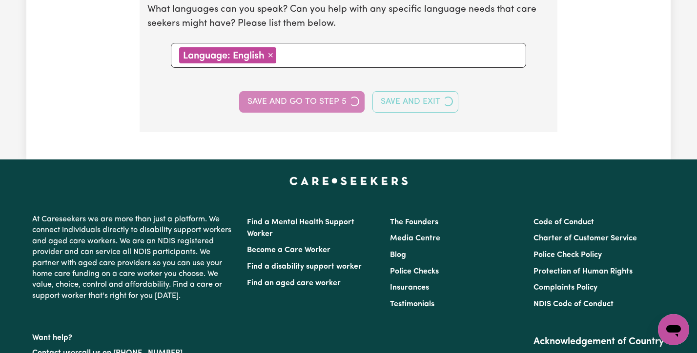
select select "I am providing services privately on my own"
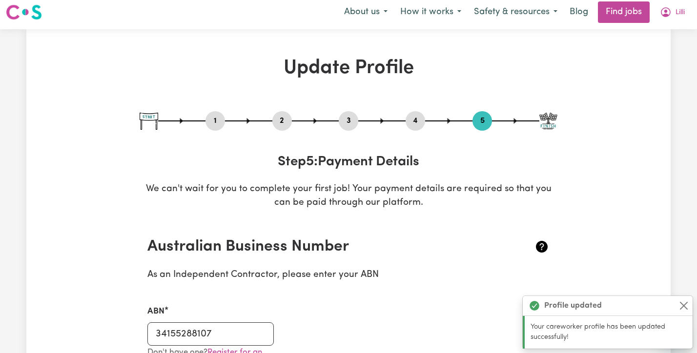
scroll to position [0, 0]
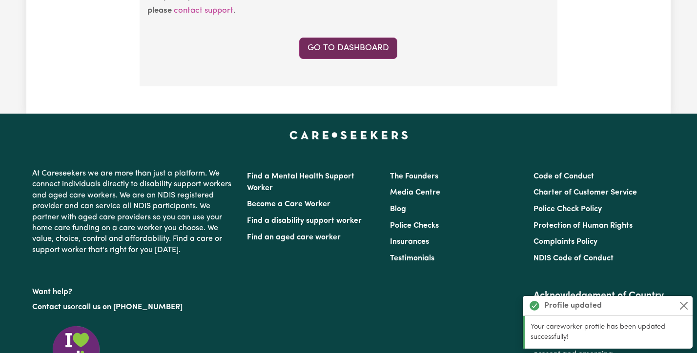
click at [324, 42] on link "Go to Dashboard" at bounding box center [348, 48] width 98 height 21
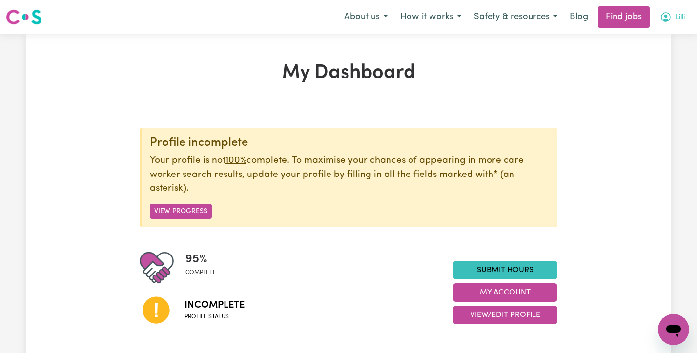
click at [669, 21] on icon "My Account" at bounding box center [666, 17] width 12 height 12
click at [660, 52] on link "My Dashboard" at bounding box center [652, 56] width 77 height 19
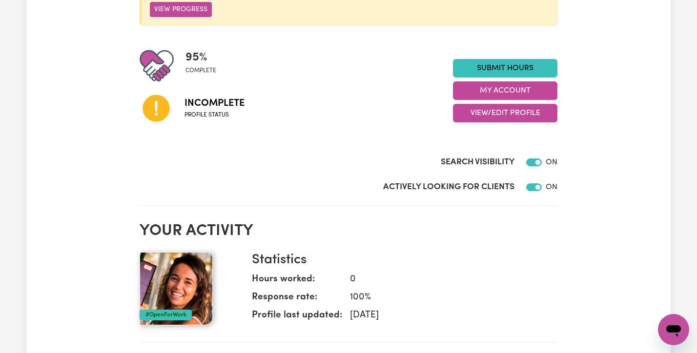
scroll to position [206, 0]
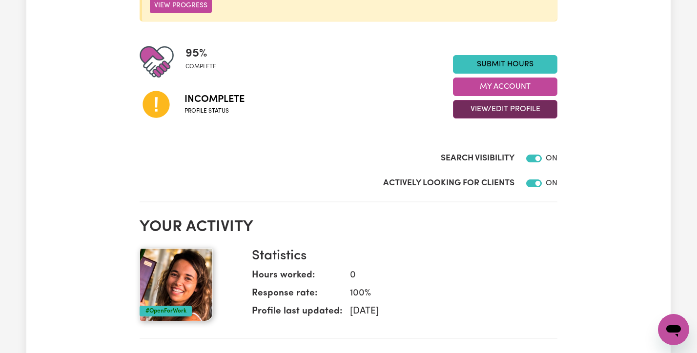
click at [509, 113] on button "View/Edit Profile" at bounding box center [505, 109] width 104 height 19
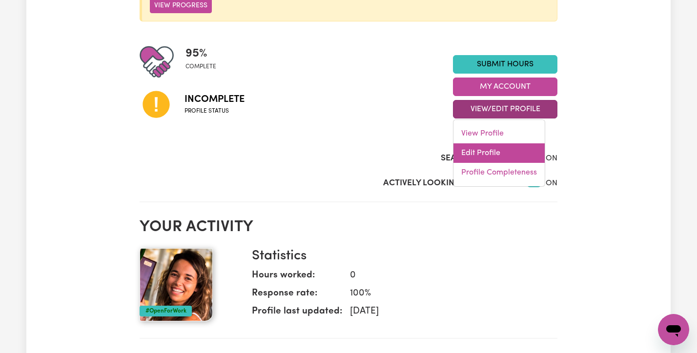
click at [518, 149] on link "Edit Profile" at bounding box center [498, 154] width 91 height 20
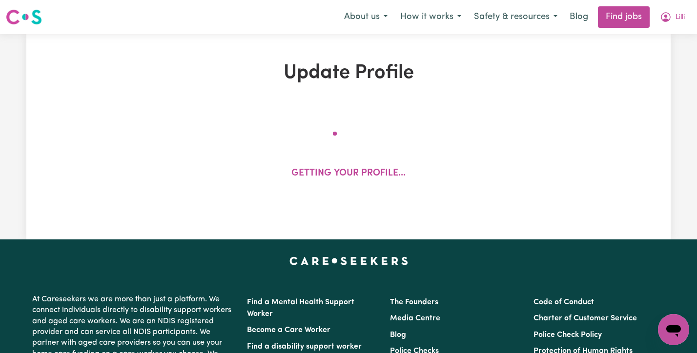
select select "[DEMOGRAPHIC_DATA]"
select select "[DEMOGRAPHIC_DATA] Citizen"
select select "Studying a healthcare related degree or qualification"
select select "50"
select select "70"
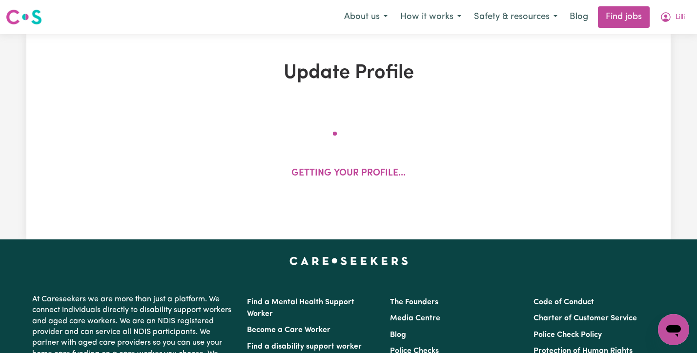
select select "70"
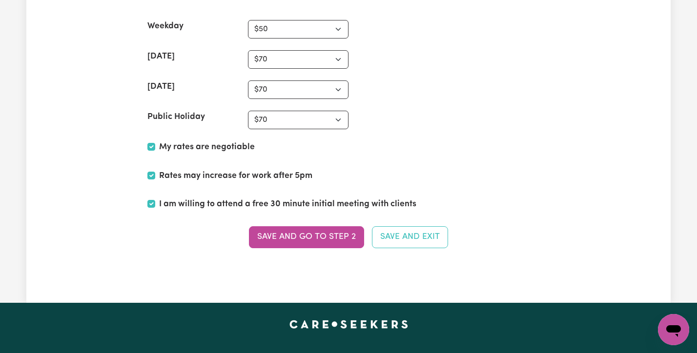
scroll to position [2434, 0]
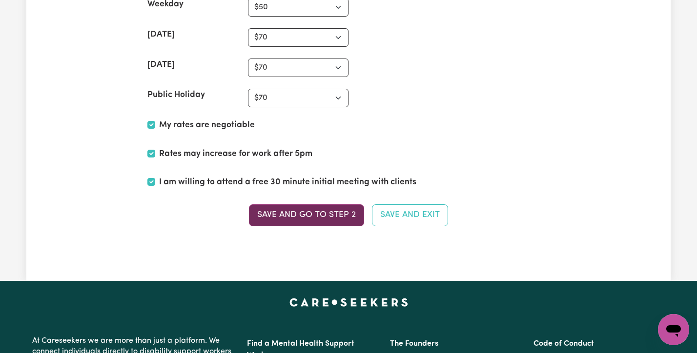
click at [341, 218] on button "Save and go to Step 2" at bounding box center [306, 215] width 115 height 21
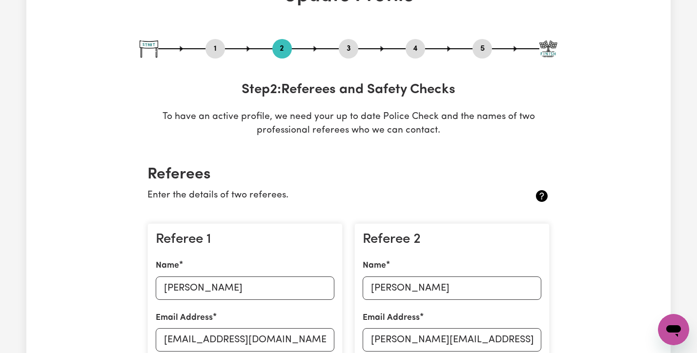
scroll to position [0, 0]
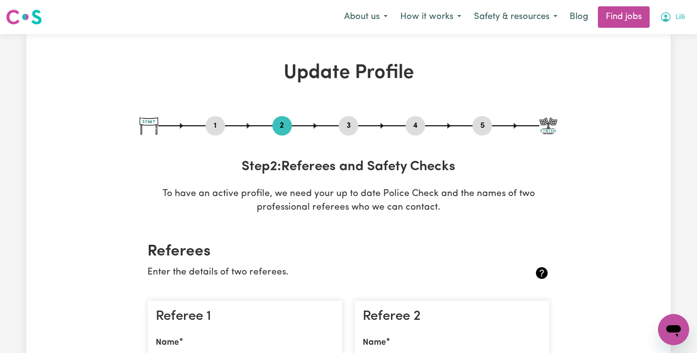
click at [677, 22] on span "Lilli" at bounding box center [680, 17] width 9 height 11
click at [659, 52] on link "My Dashboard" at bounding box center [652, 56] width 77 height 19
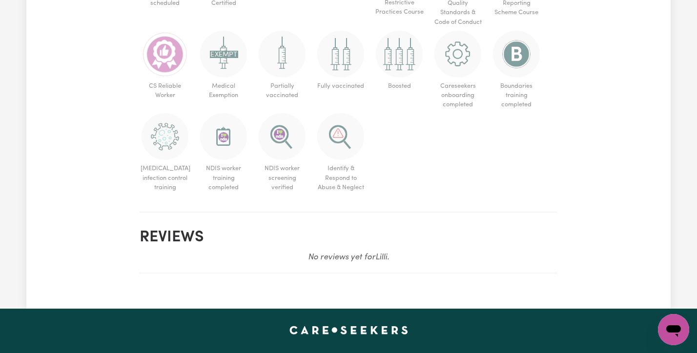
scroll to position [664, 0]
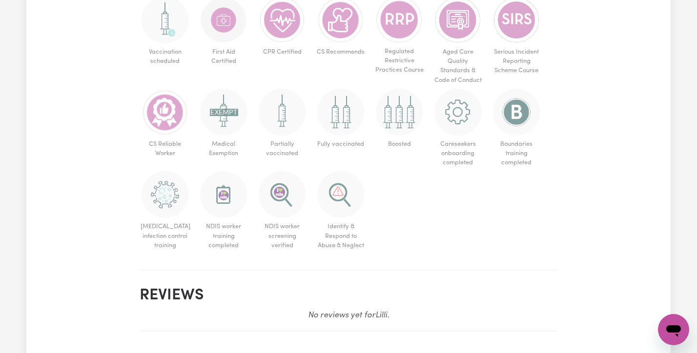
click at [467, 113] on img at bounding box center [457, 112] width 47 height 47
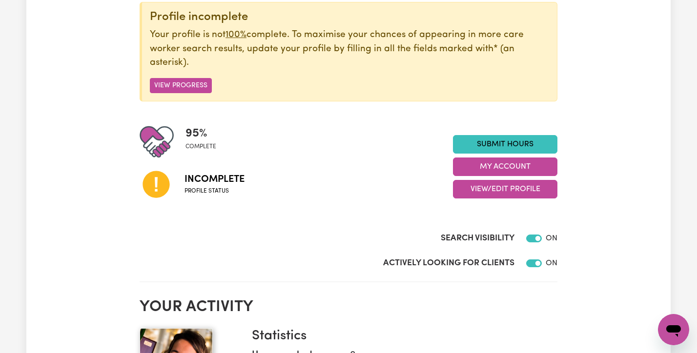
scroll to position [0, 0]
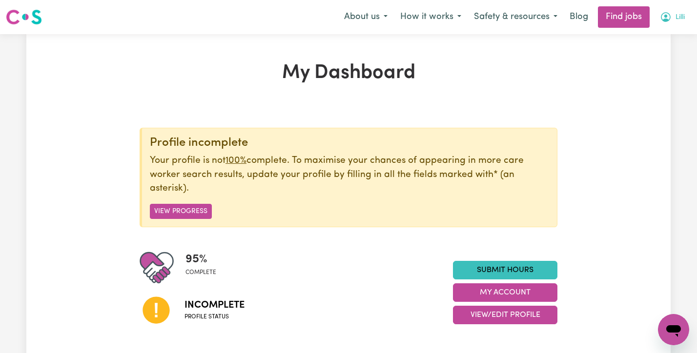
click at [672, 17] on button "Lilli" at bounding box center [673, 17] width 38 height 21
click at [665, 53] on link "My Dashboard" at bounding box center [652, 56] width 77 height 19
click at [642, 57] on link "My Dashboard" at bounding box center [652, 56] width 77 height 19
click at [667, 17] on icon "My Account" at bounding box center [666, 17] width 12 height 12
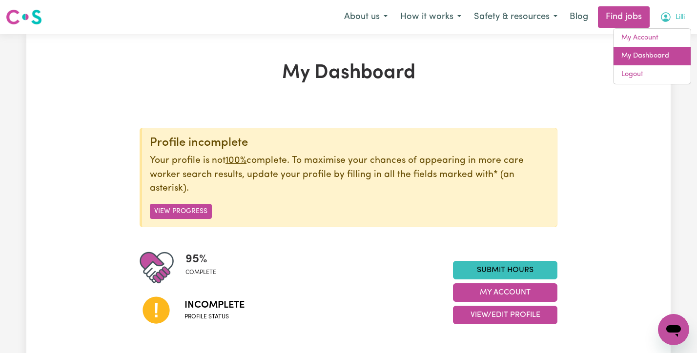
click at [628, 56] on link "My Dashboard" at bounding box center [652, 56] width 77 height 19
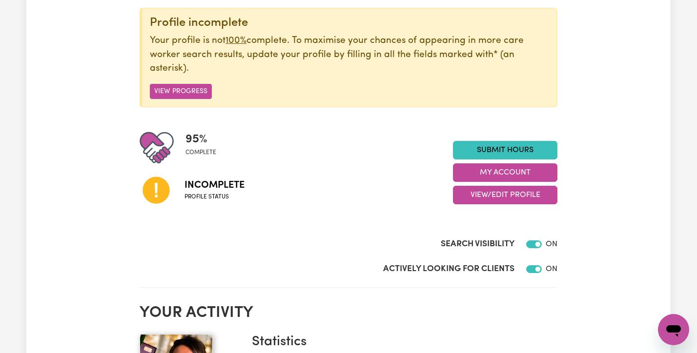
scroll to position [123, 0]
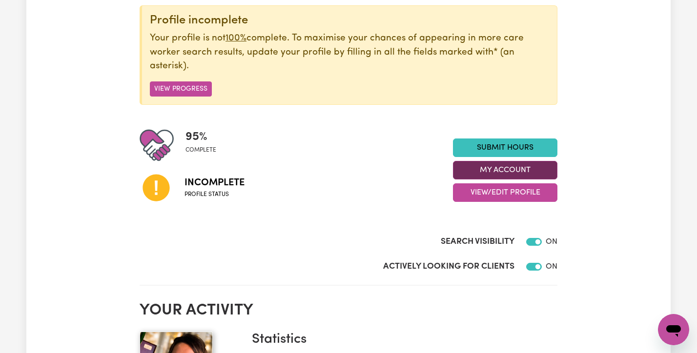
click at [503, 172] on button "My Account" at bounding box center [505, 170] width 104 height 19
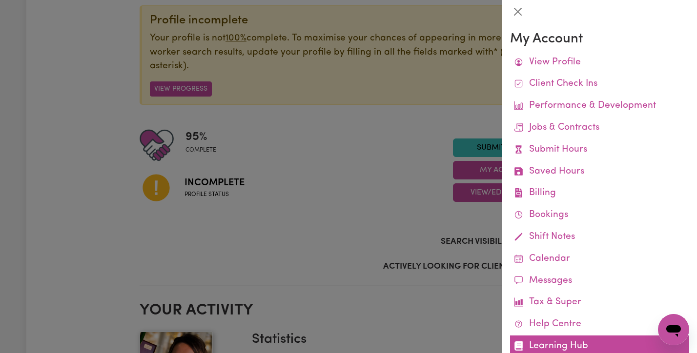
click at [546, 344] on link "Learning Hub" at bounding box center [599, 347] width 179 height 22
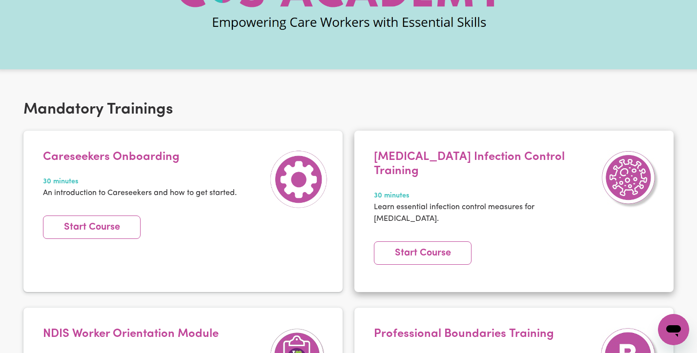
scroll to position [126, 0]
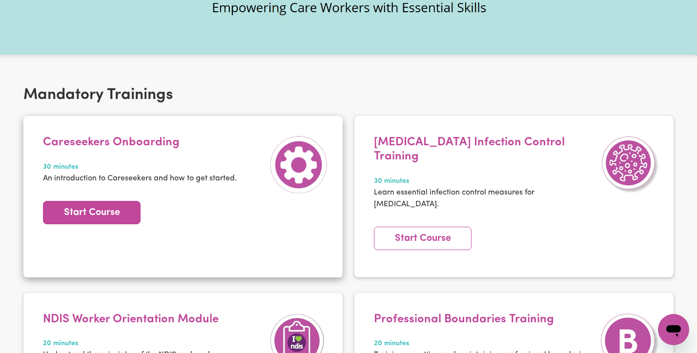
click at [103, 211] on link "Start Course" at bounding box center [92, 212] width 98 height 23
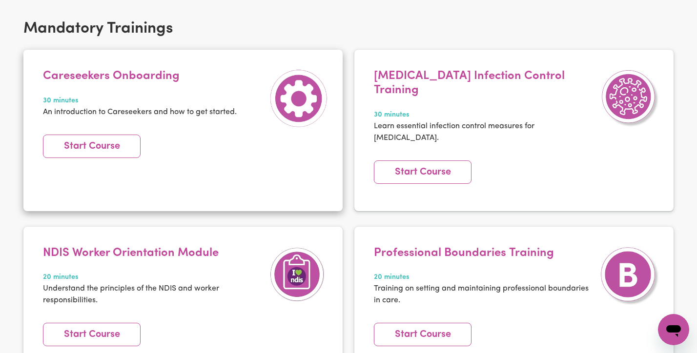
scroll to position [191, 0]
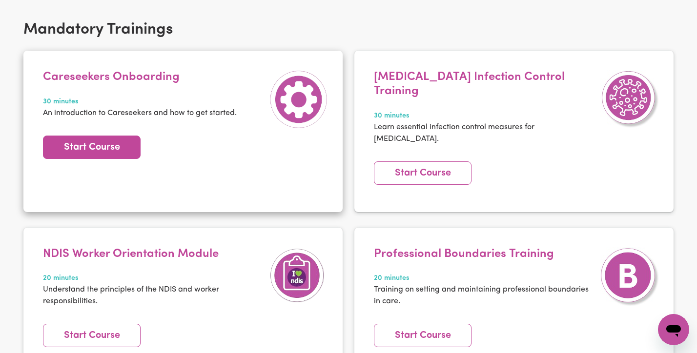
click at [109, 146] on link "Start Course" at bounding box center [92, 147] width 98 height 23
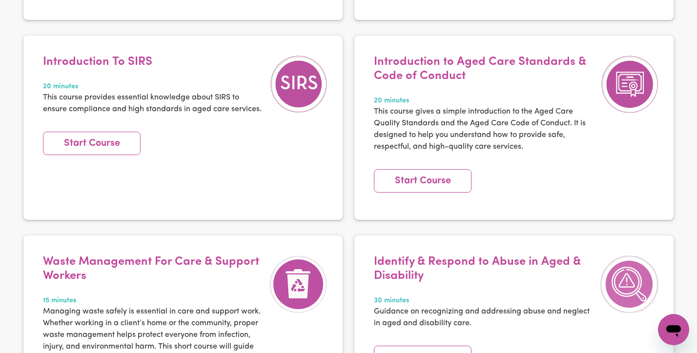
scroll to position [0, 0]
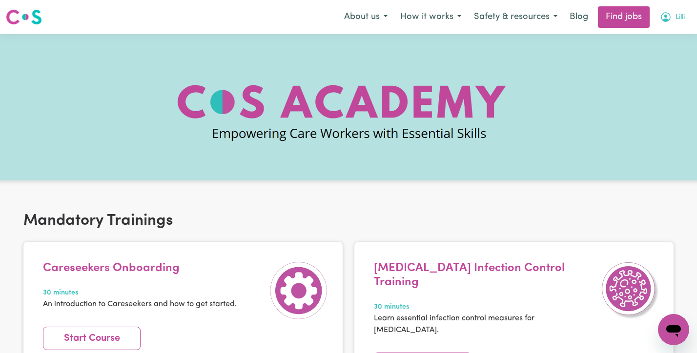
click at [680, 19] on span "Lilli" at bounding box center [680, 17] width 9 height 11
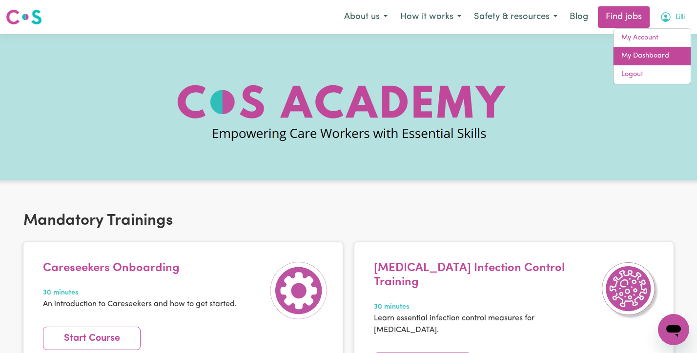
click at [648, 55] on link "My Dashboard" at bounding box center [652, 56] width 77 height 19
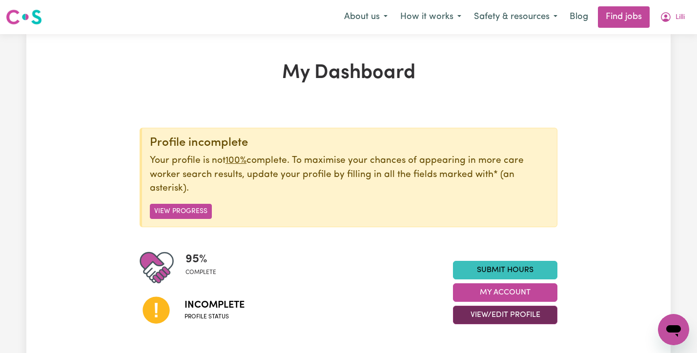
click at [497, 318] on button "View/Edit Profile" at bounding box center [505, 315] width 104 height 19
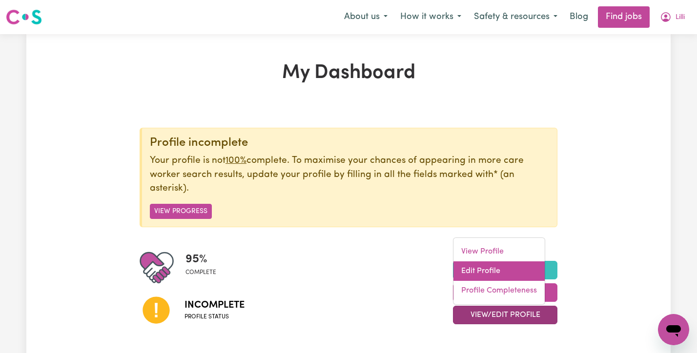
click at [495, 270] on link "Edit Profile" at bounding box center [498, 272] width 91 height 20
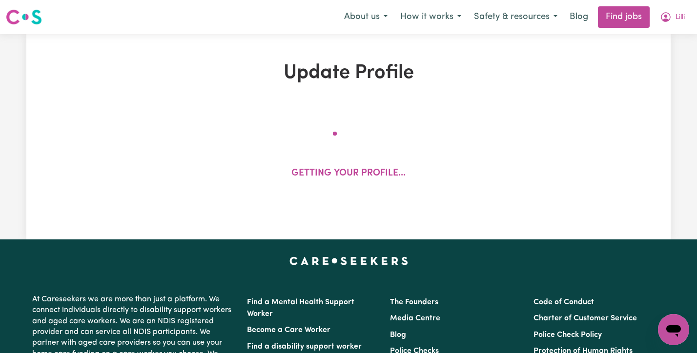
select select "[DEMOGRAPHIC_DATA]"
select select "[DEMOGRAPHIC_DATA] Citizen"
select select "Studying a healthcare related degree or qualification"
select select "50"
select select "70"
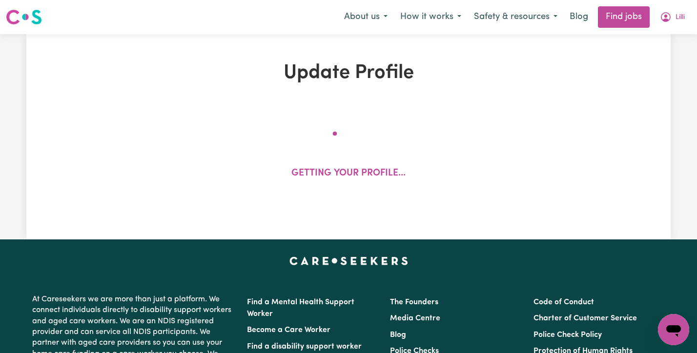
select select "70"
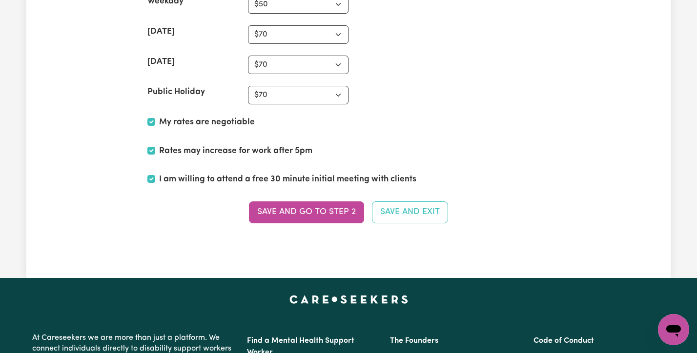
scroll to position [2440, 0]
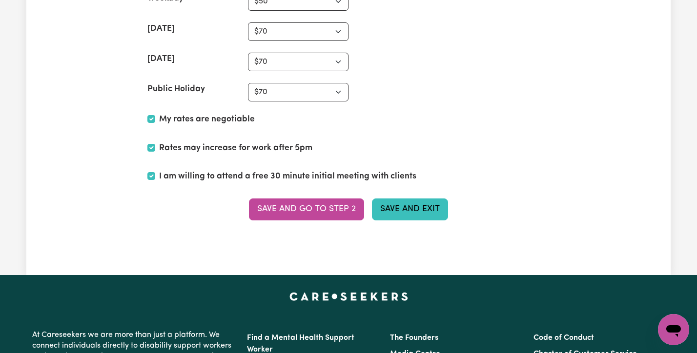
click at [409, 209] on button "Save and Exit" at bounding box center [410, 209] width 76 height 21
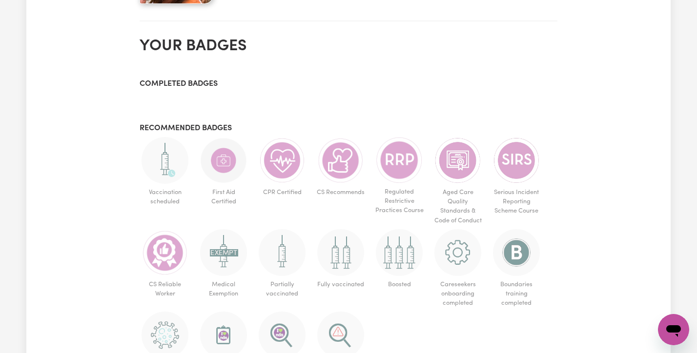
scroll to position [534, 0]
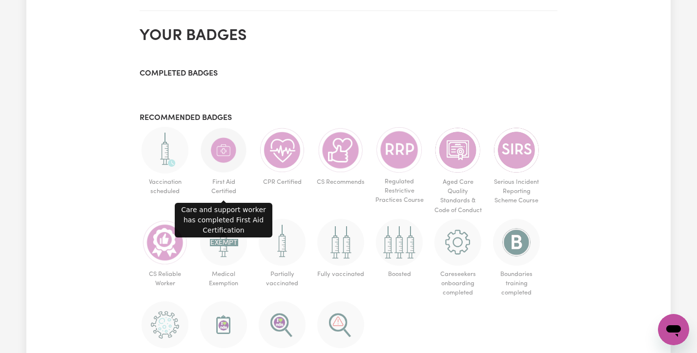
click at [232, 165] on img at bounding box center [223, 150] width 47 height 47
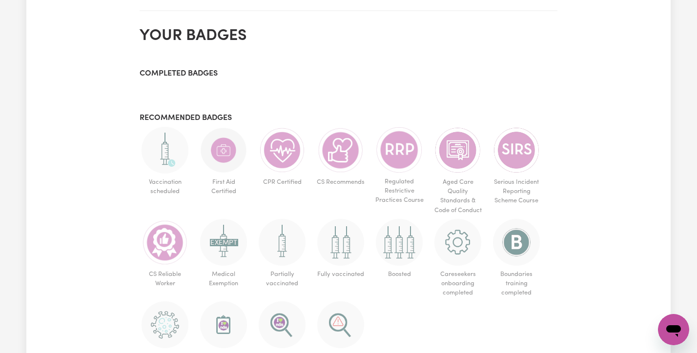
click at [222, 154] on img at bounding box center [223, 150] width 47 height 47
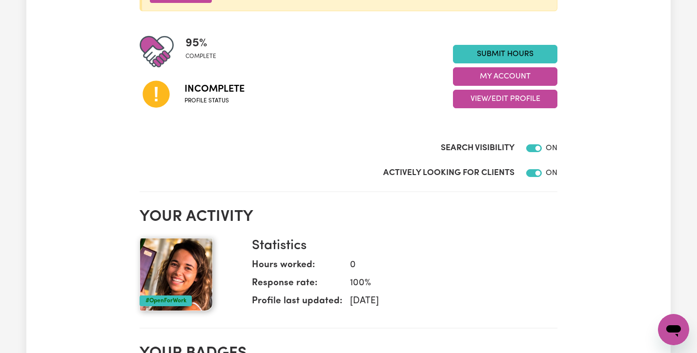
scroll to position [0, 0]
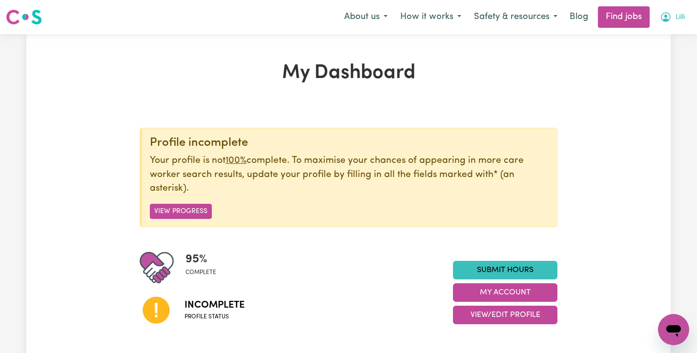
click at [671, 17] on button "Lilli" at bounding box center [673, 17] width 38 height 21
click at [646, 53] on link "My Dashboard" at bounding box center [652, 56] width 77 height 19
click at [634, 57] on link "My Dashboard" at bounding box center [652, 56] width 77 height 19
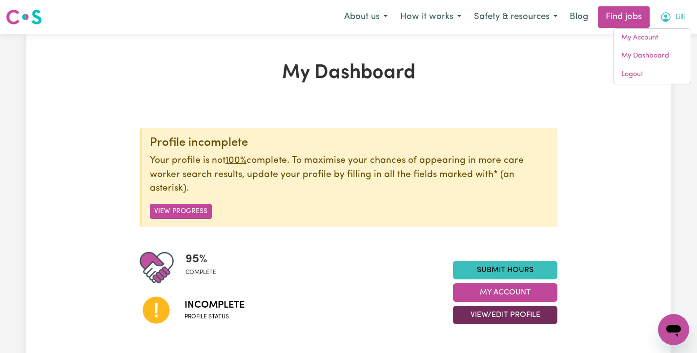
click at [501, 320] on button "View/Edit Profile" at bounding box center [505, 315] width 104 height 19
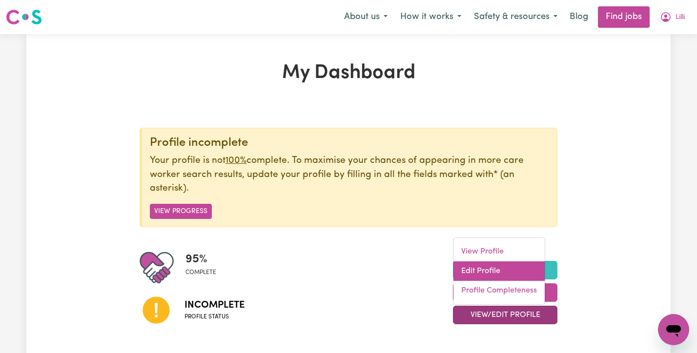
click at [493, 272] on link "Edit Profile" at bounding box center [498, 272] width 91 height 20
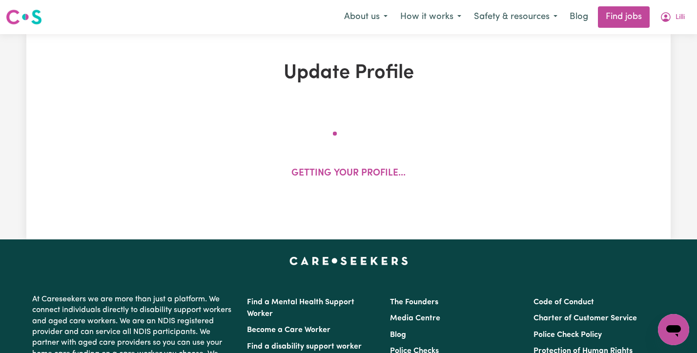
select select "[DEMOGRAPHIC_DATA]"
select select "[DEMOGRAPHIC_DATA] Citizen"
select select "Studying a healthcare related degree or qualification"
select select "50"
select select "70"
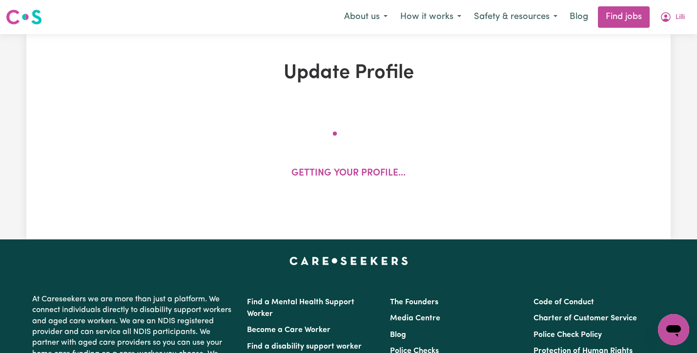
select select "70"
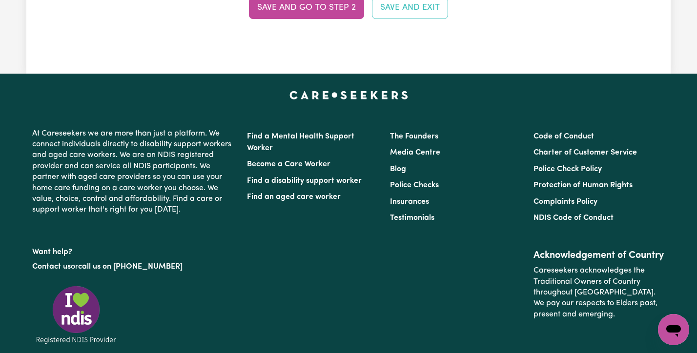
scroll to position [2445, 0]
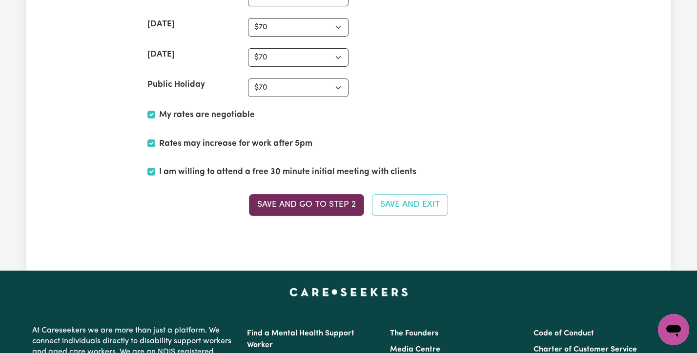
click at [308, 210] on button "Save and go to Step 2" at bounding box center [306, 204] width 115 height 21
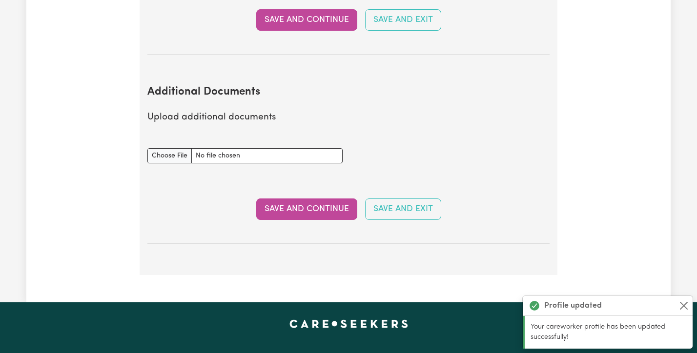
scroll to position [1855, 0]
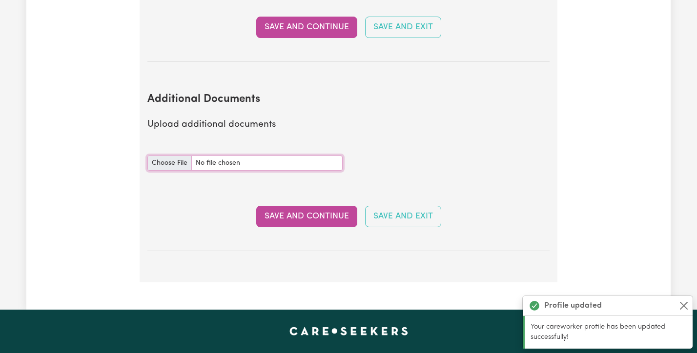
click at [172, 156] on input "Additional Documents document" at bounding box center [244, 163] width 195 height 15
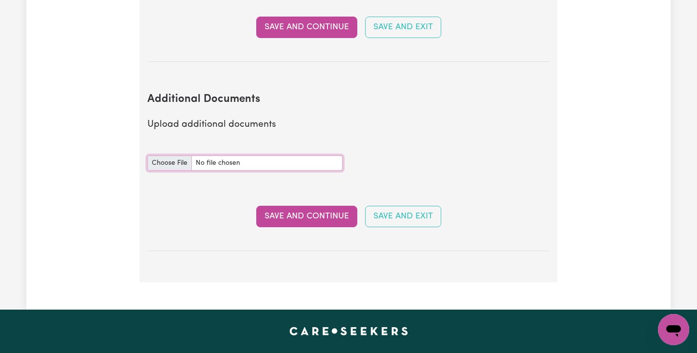
click at [162, 156] on input "Additional Documents document" at bounding box center [244, 163] width 195 height 15
type input "C:\fakepath\Cert NDIS.jpg"
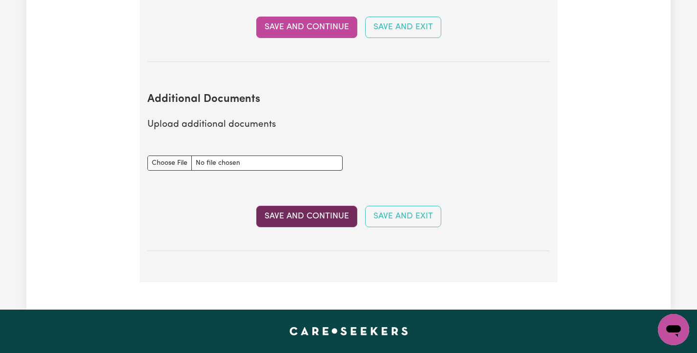
click at [311, 206] on button "Save and Continue" at bounding box center [306, 216] width 101 height 21
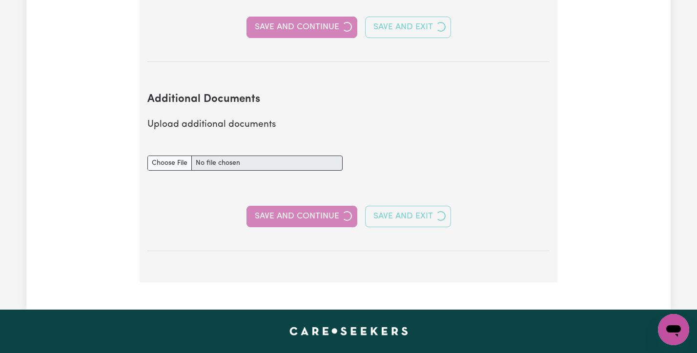
select select "2021"
select select "2023"
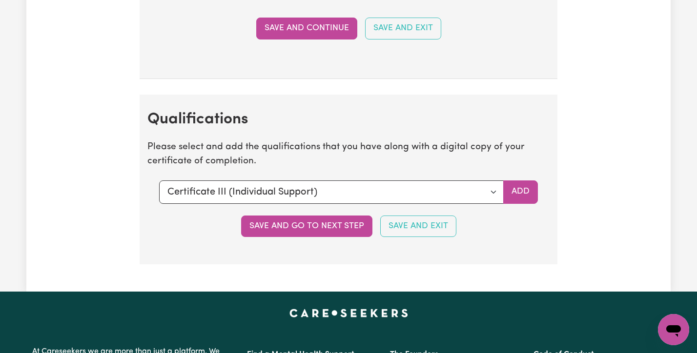
scroll to position [2427, 0]
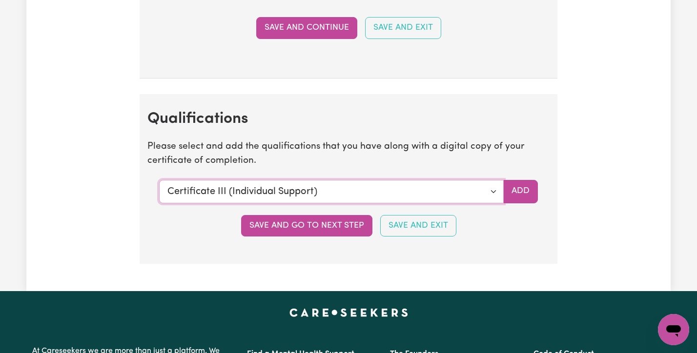
click at [287, 195] on select "Select a qualification to add... Certificate III (Individual Support) Certifica…" at bounding box center [331, 191] width 345 height 23
select select "CPR Course [HLTAID009-12]"
click at [522, 190] on button "Add" at bounding box center [520, 191] width 35 height 23
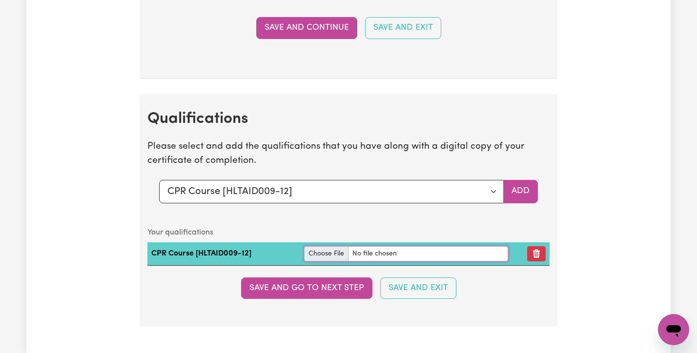
click at [331, 253] on input "file" at bounding box center [406, 254] width 204 height 15
click at [329, 257] on input "file" at bounding box center [406, 254] width 204 height 15
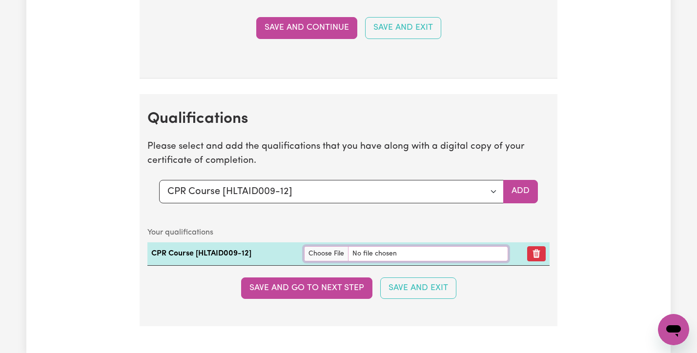
type input "C:\fakepath\CPR CERT.jpg"
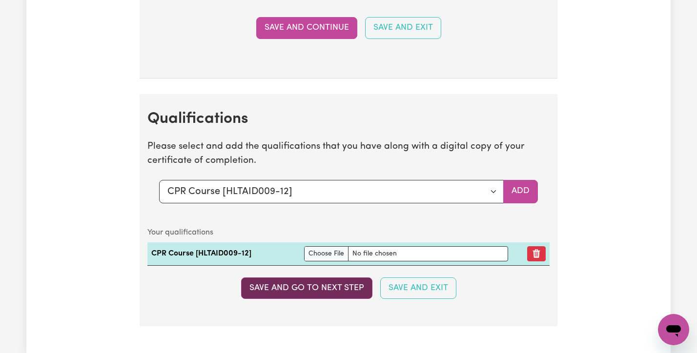
click at [290, 298] on button "Save and go to next step" at bounding box center [306, 288] width 131 height 21
click at [305, 288] on button "Save and go to next step" at bounding box center [306, 288] width 131 height 21
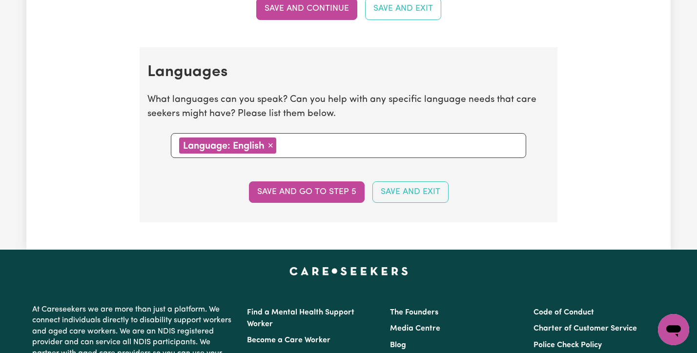
scroll to position [1067, 0]
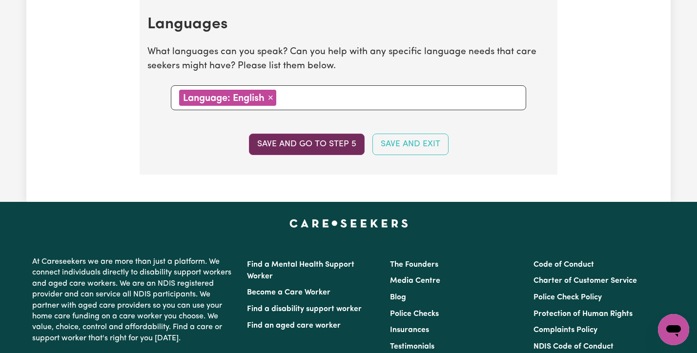
click at [303, 148] on button "Save and go to step 5" at bounding box center [307, 144] width 116 height 21
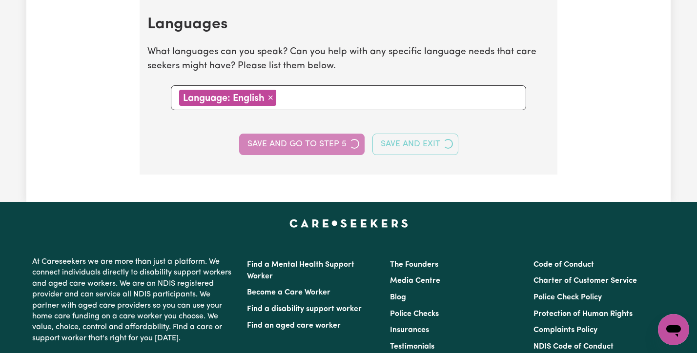
select select "I am providing services privately on my own"
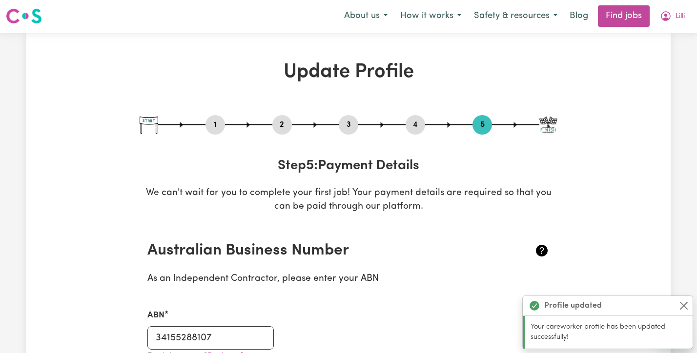
scroll to position [0, 0]
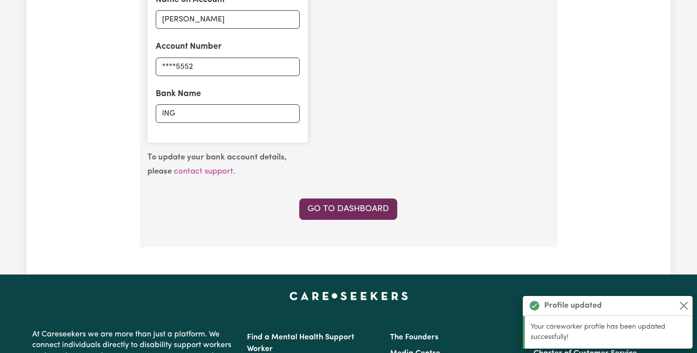
click at [330, 216] on link "Go to Dashboard" at bounding box center [348, 209] width 98 height 21
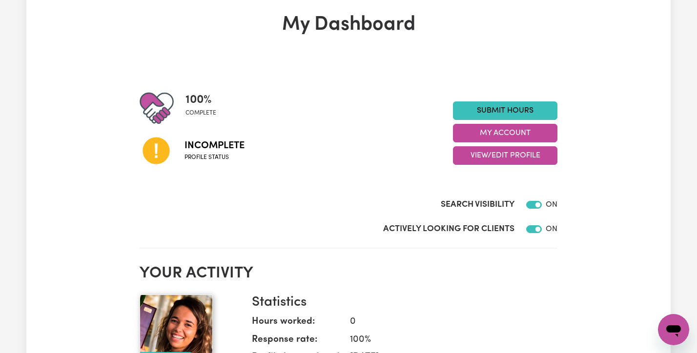
scroll to position [43, 0]
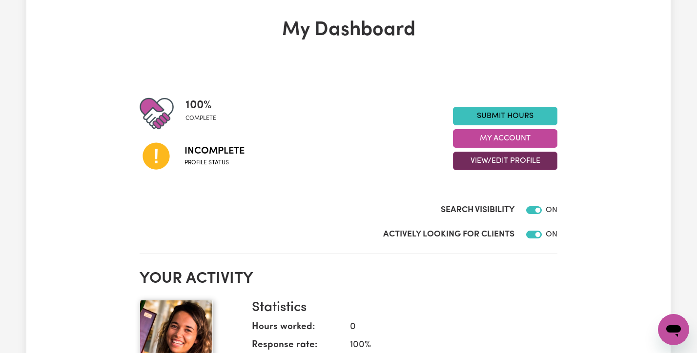
click at [495, 169] on button "View/Edit Profile" at bounding box center [505, 161] width 104 height 19
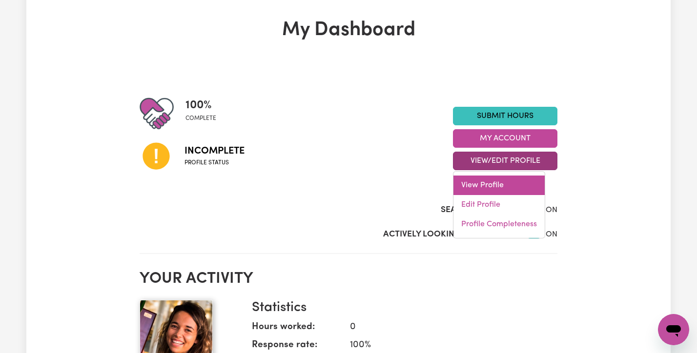
click at [492, 186] on link "View Profile" at bounding box center [498, 186] width 91 height 20
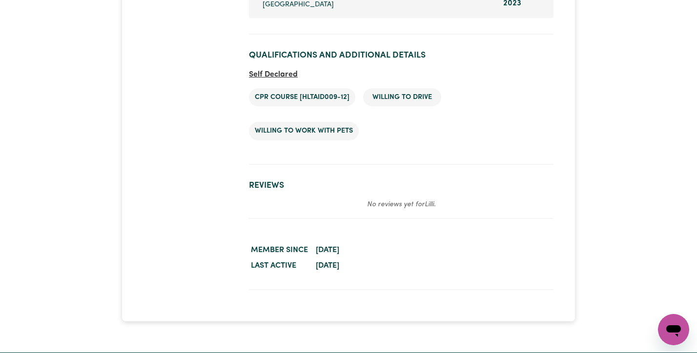
scroll to position [1763, 0]
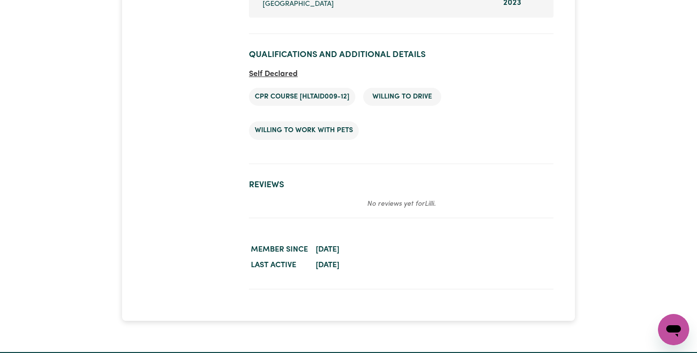
click at [276, 70] on span "Self Declared" at bounding box center [273, 74] width 49 height 8
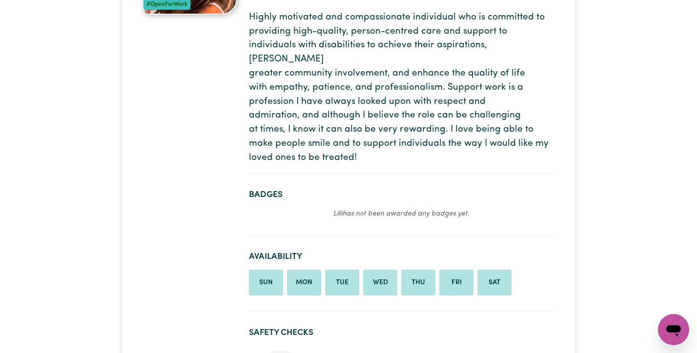
scroll to position [0, 0]
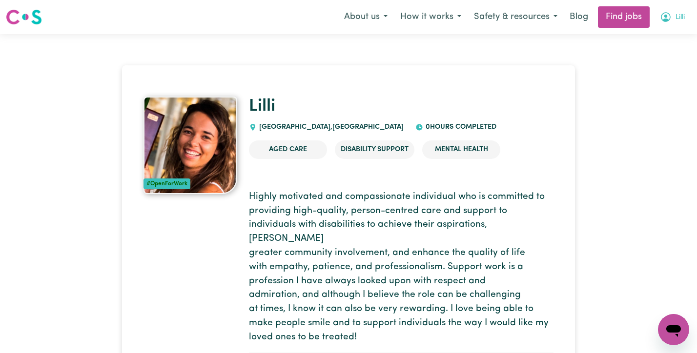
click at [673, 20] on button "Lilli" at bounding box center [673, 17] width 38 height 21
click at [644, 52] on link "My Dashboard" at bounding box center [652, 56] width 77 height 19
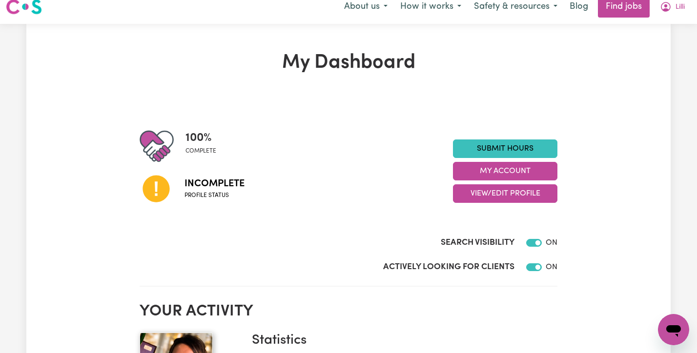
scroll to position [12, 0]
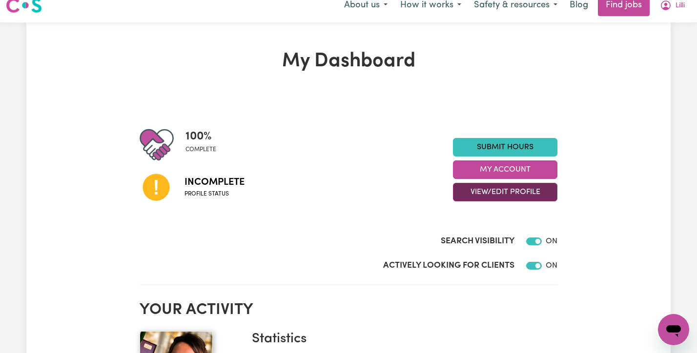
click at [493, 189] on button "View/Edit Profile" at bounding box center [505, 192] width 104 height 19
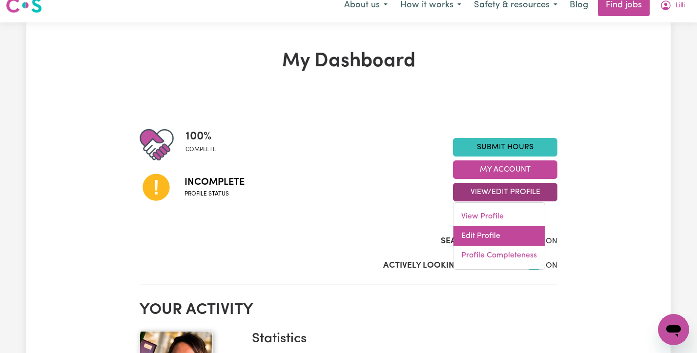
click at [483, 236] on link "Edit Profile" at bounding box center [498, 237] width 91 height 20
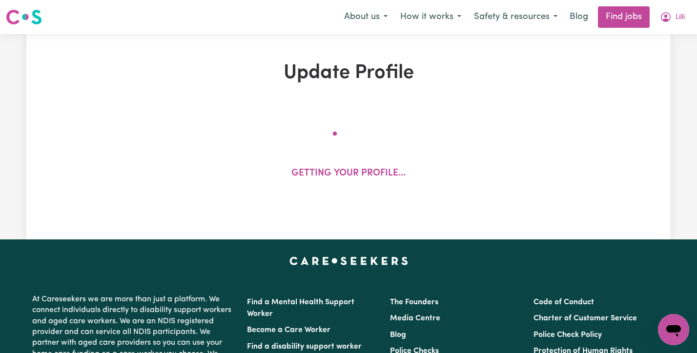
select select "[DEMOGRAPHIC_DATA]"
select select "[DEMOGRAPHIC_DATA] Citizen"
select select "Studying a healthcare related degree or qualification"
select select "50"
select select "70"
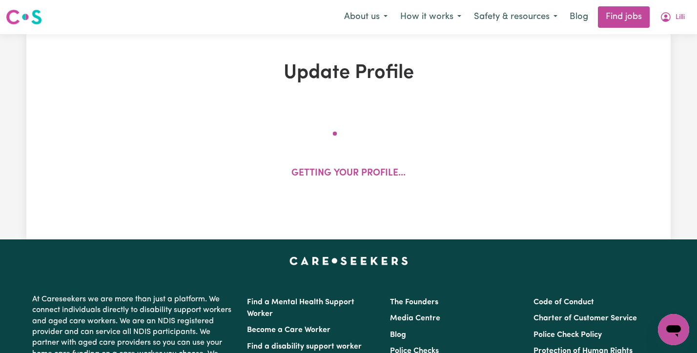
select select "70"
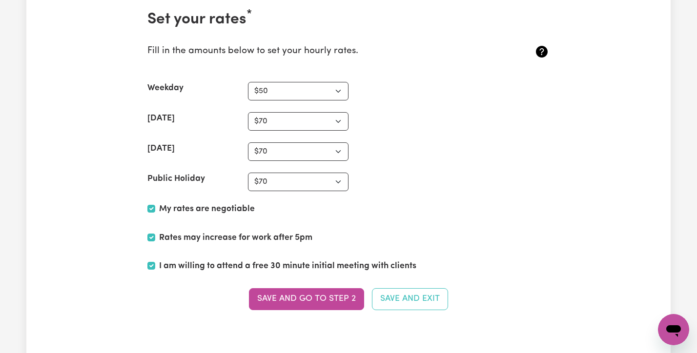
scroll to position [2488, 0]
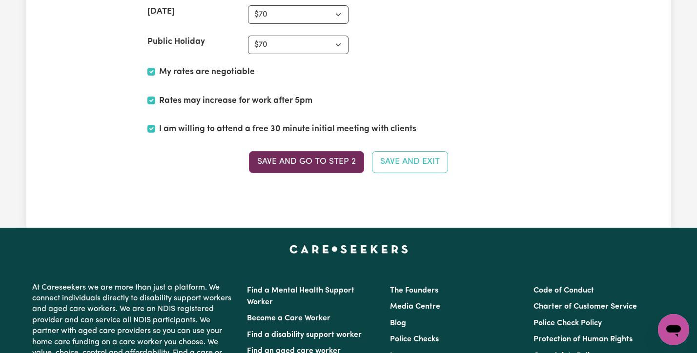
click at [317, 158] on button "Save and go to Step 2" at bounding box center [306, 161] width 115 height 21
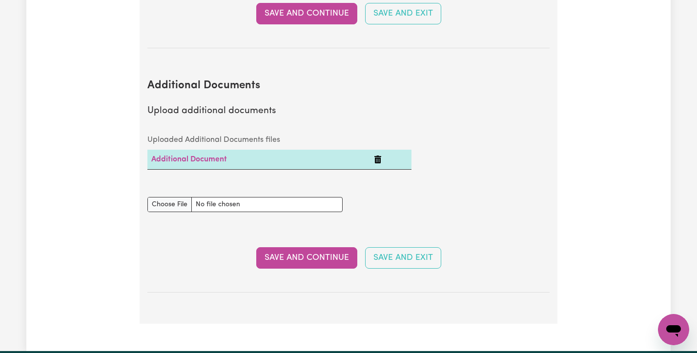
scroll to position [1874, 0]
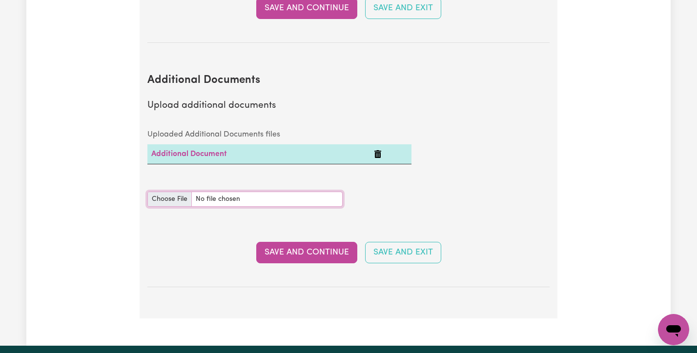
click at [171, 192] on input "Additional Documents document" at bounding box center [244, 199] width 195 height 15
type input "C:\fakepath\[PERSON_NAME] [MEDICAL_DATA] Digital Certificate 20220505.pdf"
click at [204, 150] on link "Additional Document" at bounding box center [189, 154] width 76 height 8
click at [300, 242] on button "Save and Continue" at bounding box center [306, 252] width 101 height 21
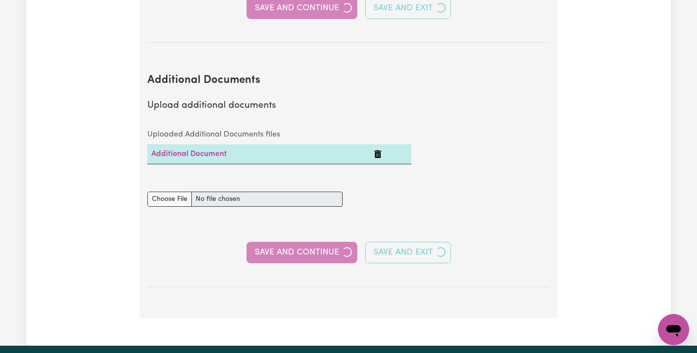
select select "2021"
select select "2023"
select select "Certificate III (Individual Support)"
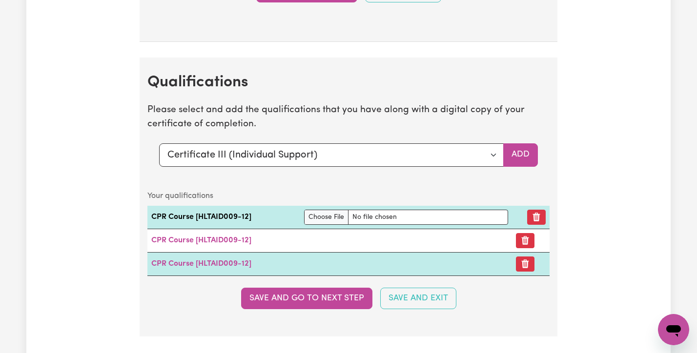
scroll to position [2468, 0]
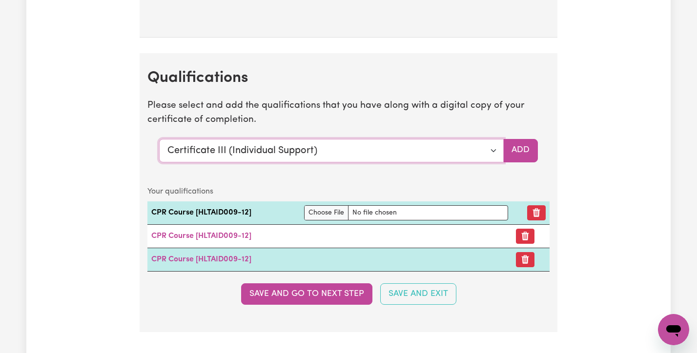
click at [495, 152] on select "Select a qualification to add... Certificate III (Individual Support) Certifica…" at bounding box center [331, 150] width 345 height 23
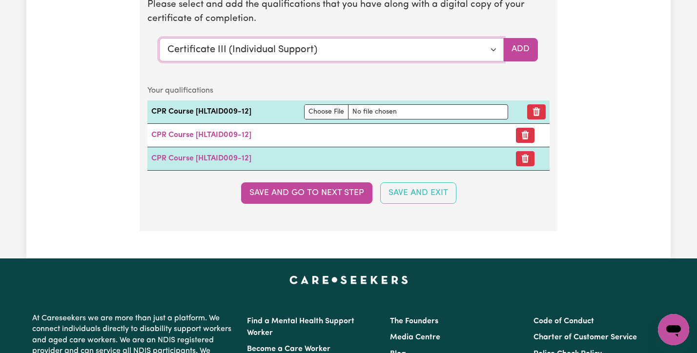
scroll to position [2578, 0]
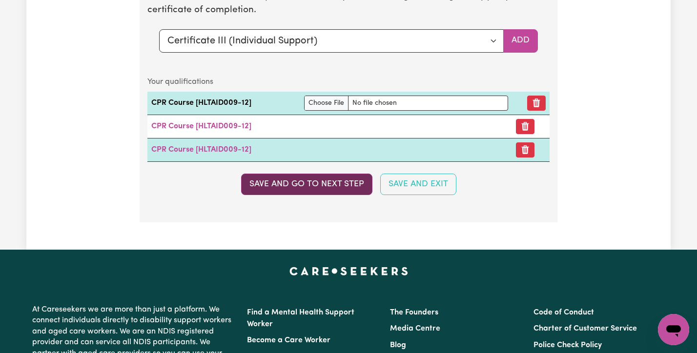
click at [321, 186] on button "Save and go to next step" at bounding box center [306, 184] width 131 height 21
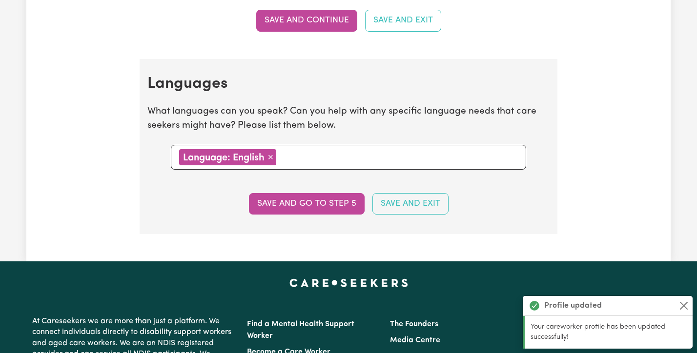
scroll to position [1036, 0]
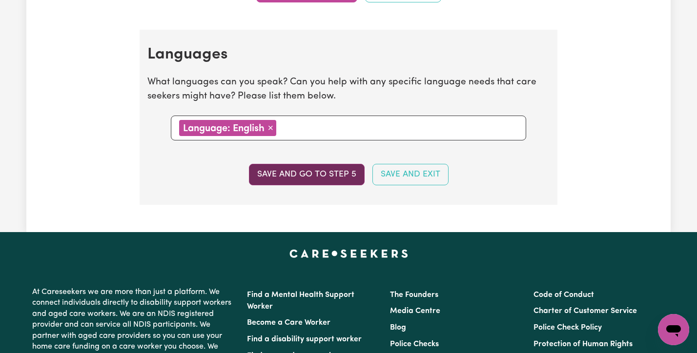
click at [325, 176] on button "Save and go to step 5" at bounding box center [307, 174] width 116 height 21
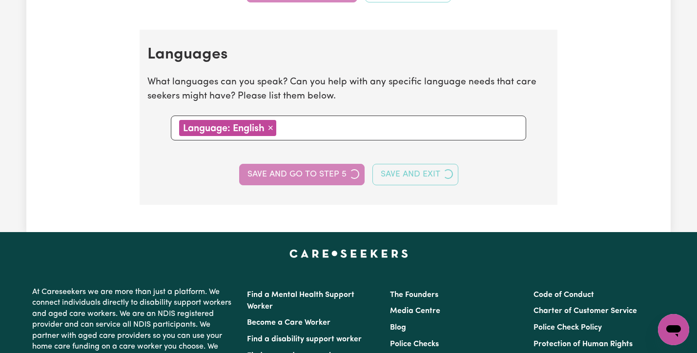
select select "I am providing services privately on my own"
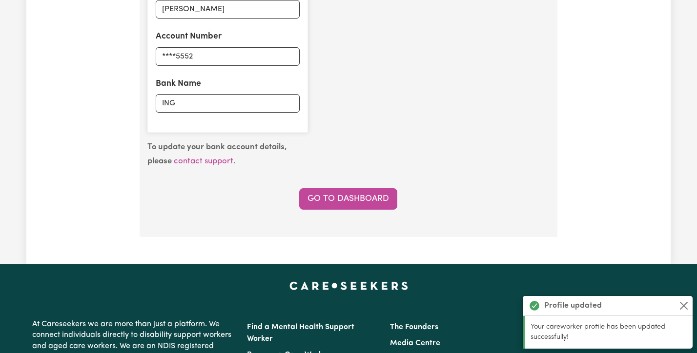
scroll to position [853, 0]
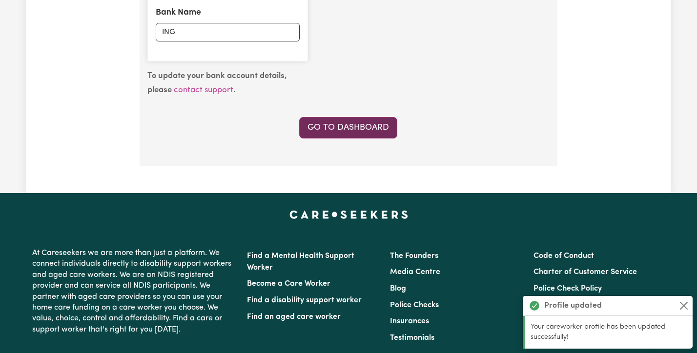
click at [328, 126] on link "Go to Dashboard" at bounding box center [348, 127] width 98 height 21
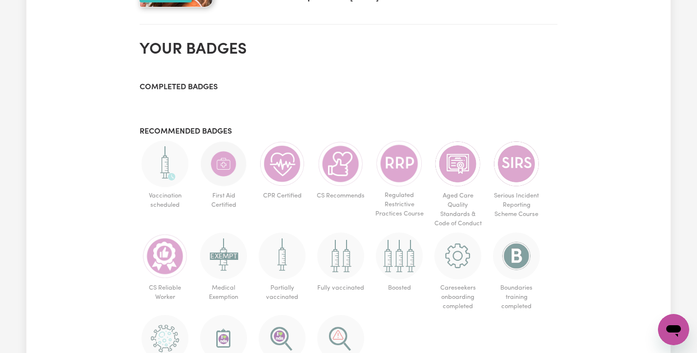
scroll to position [405, 0]
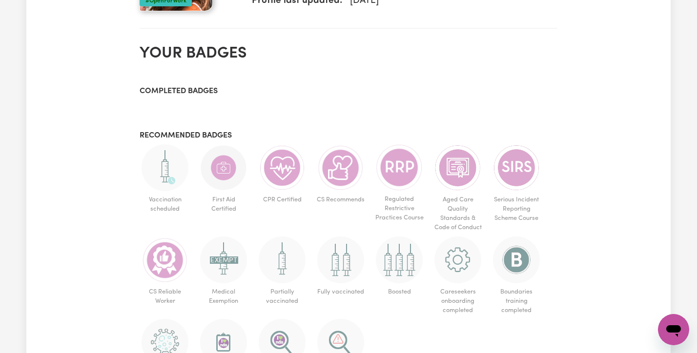
click at [498, 169] on img at bounding box center [516, 167] width 47 height 47
click at [514, 173] on img at bounding box center [516, 167] width 47 height 47
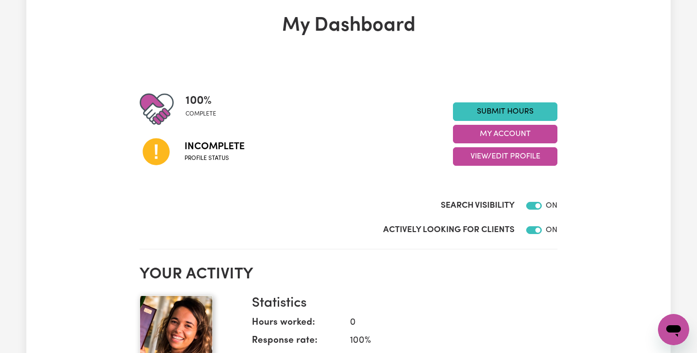
scroll to position [46, 0]
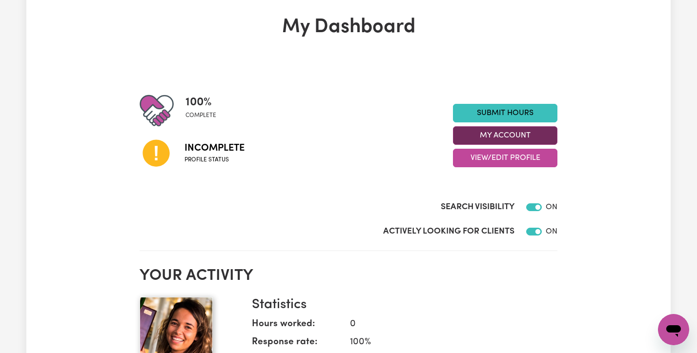
click at [506, 132] on button "My Account" at bounding box center [505, 135] width 104 height 19
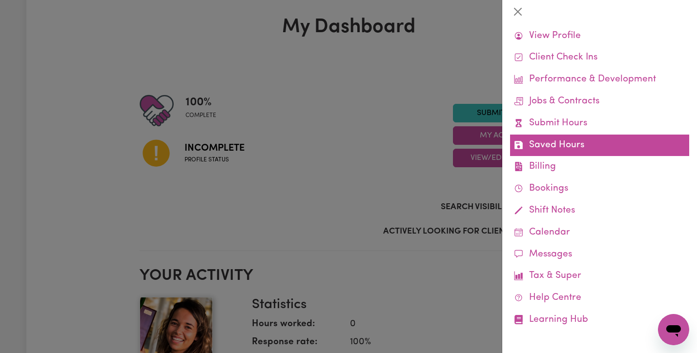
scroll to position [28, 0]
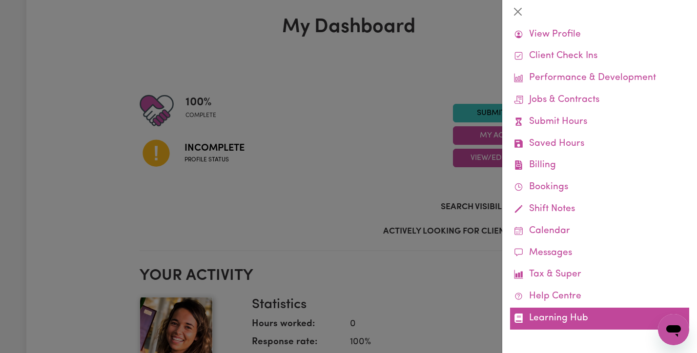
click at [554, 321] on link "Learning Hub" at bounding box center [599, 319] width 179 height 22
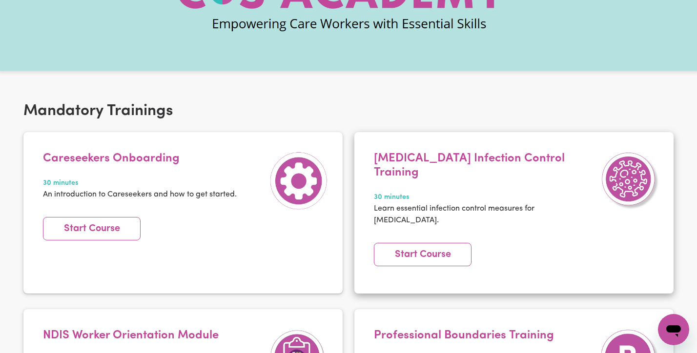
scroll to position [132, 0]
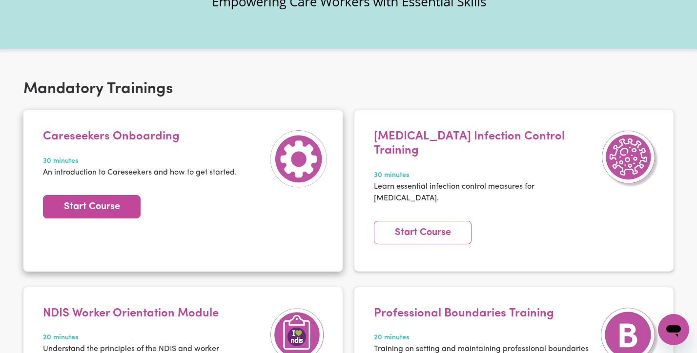
click at [115, 204] on link "Start Course" at bounding box center [92, 206] width 98 height 23
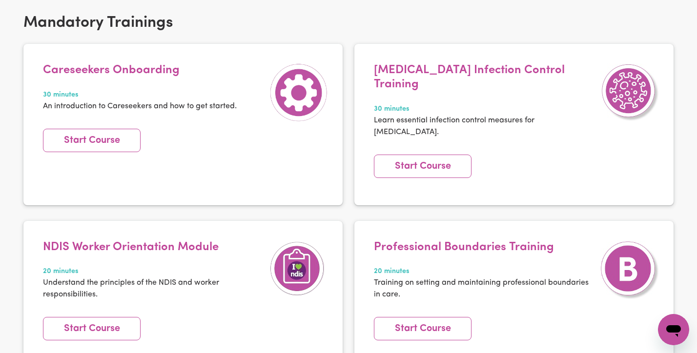
scroll to position [0, 0]
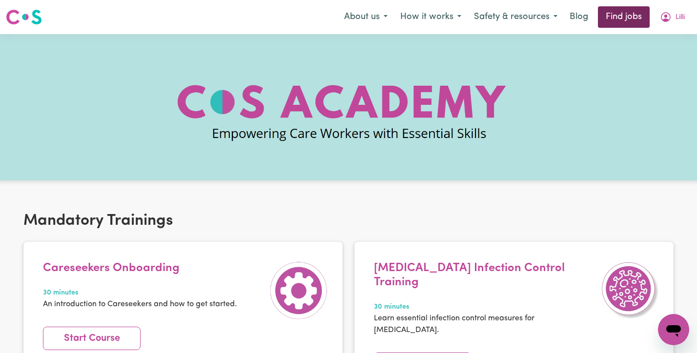
click at [617, 11] on link "Find jobs" at bounding box center [624, 16] width 52 height 21
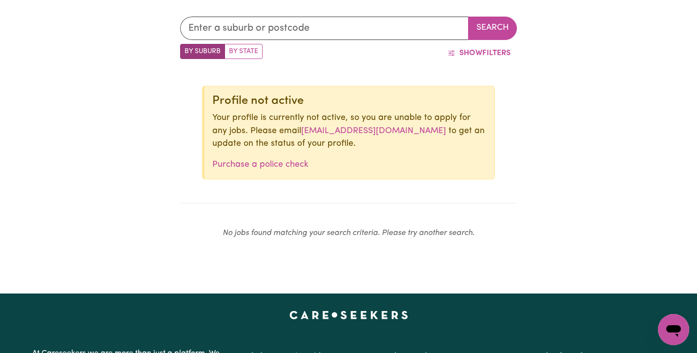
scroll to position [316, 0]
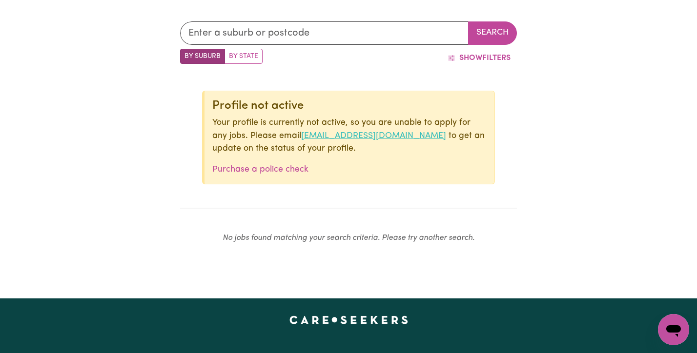
click at [341, 136] on link "[EMAIL_ADDRESS][DOMAIN_NAME]" at bounding box center [373, 136] width 145 height 8
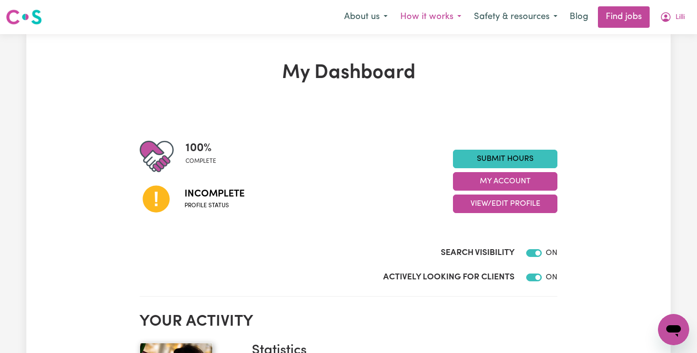
click at [454, 15] on button "How it works" at bounding box center [431, 17] width 74 height 21
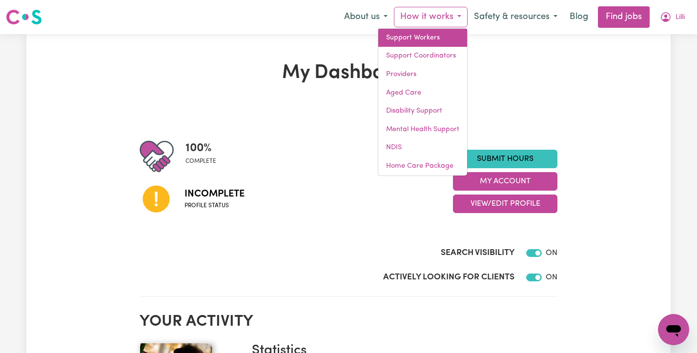
click at [438, 36] on link "Support Workers" at bounding box center [422, 38] width 89 height 19
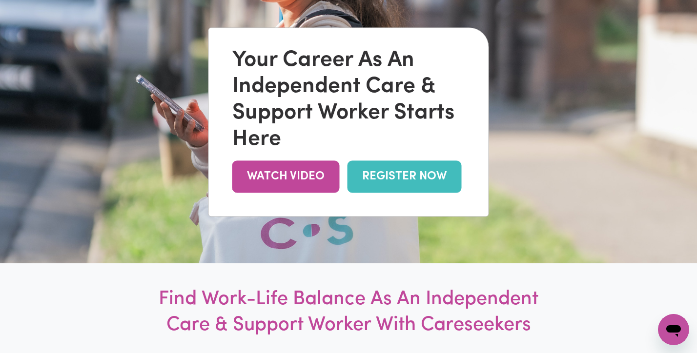
scroll to position [125, 0]
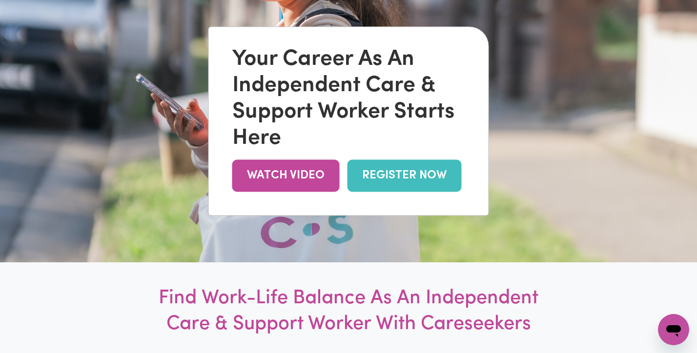
click at [384, 187] on link "REGISTER NOW" at bounding box center [405, 176] width 114 height 32
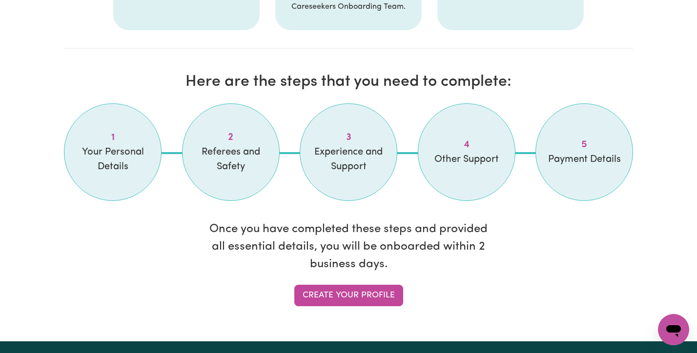
scroll to position [770, 0]
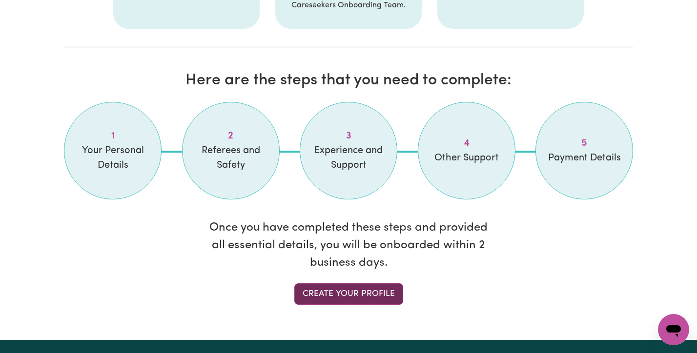
click at [325, 295] on link "Create your profile" at bounding box center [348, 294] width 109 height 21
select select "[DEMOGRAPHIC_DATA]"
select select "[DEMOGRAPHIC_DATA] Citizen"
select select "Studying a healthcare related degree or qualification"
select select "50"
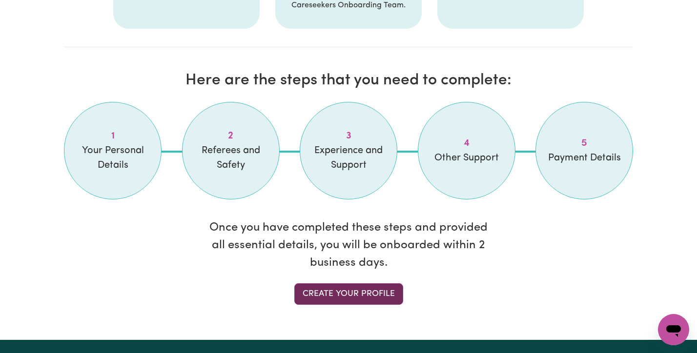
select select "70"
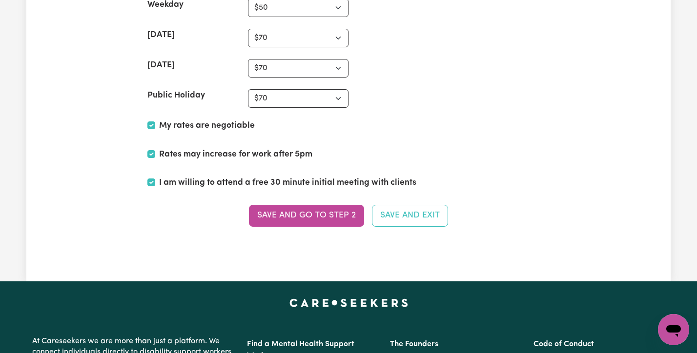
scroll to position [2458, 0]
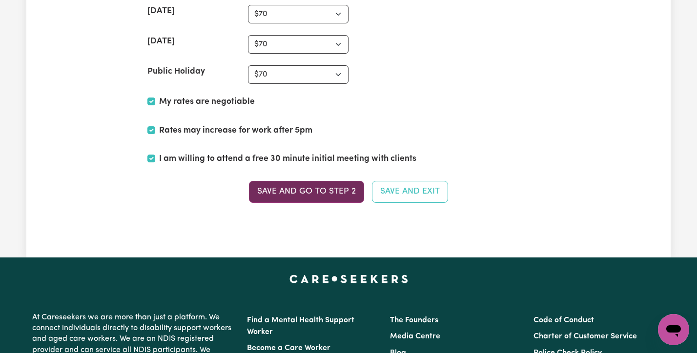
click at [321, 189] on button "Save and go to Step 2" at bounding box center [306, 191] width 115 height 21
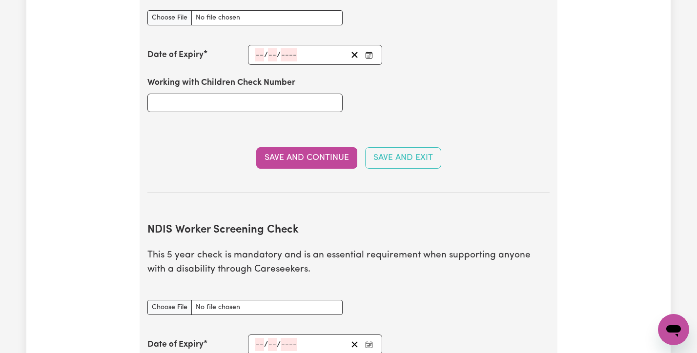
scroll to position [1057, 0]
